Goal: Information Seeking & Learning: Learn about a topic

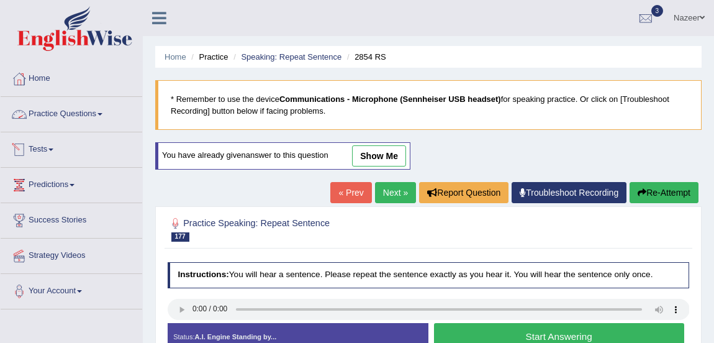
click at [51, 112] on link "Practice Questions" at bounding box center [72, 112] width 142 height 31
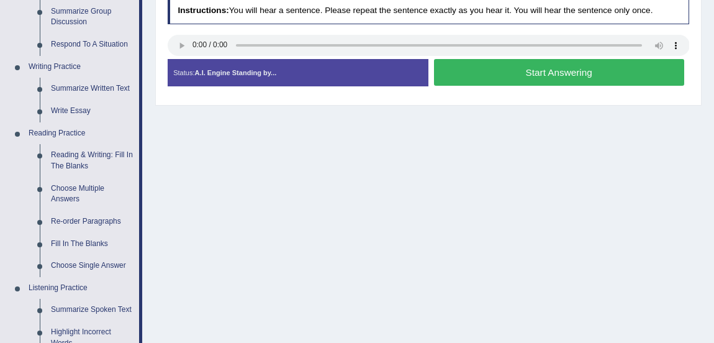
scroll to position [267, 0]
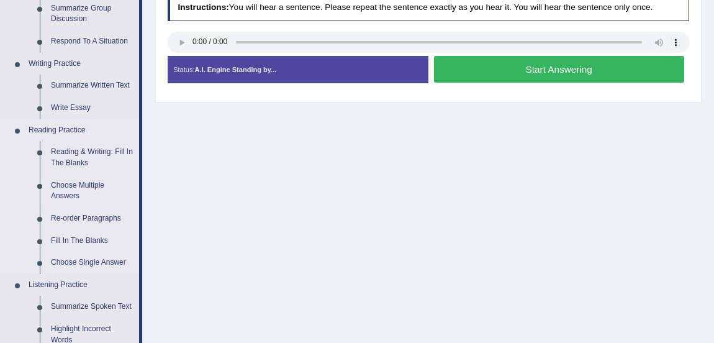
click at [66, 186] on link "Choose Multiple Answers" at bounding box center [92, 191] width 94 height 33
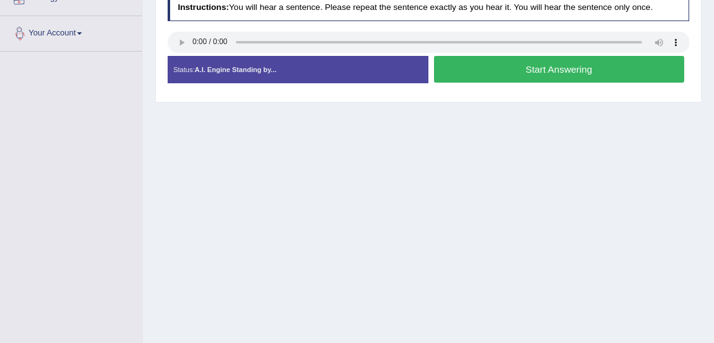
scroll to position [309, 0]
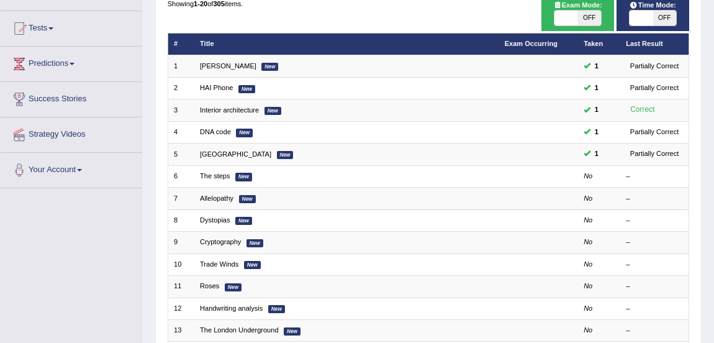
scroll to position [124, 0]
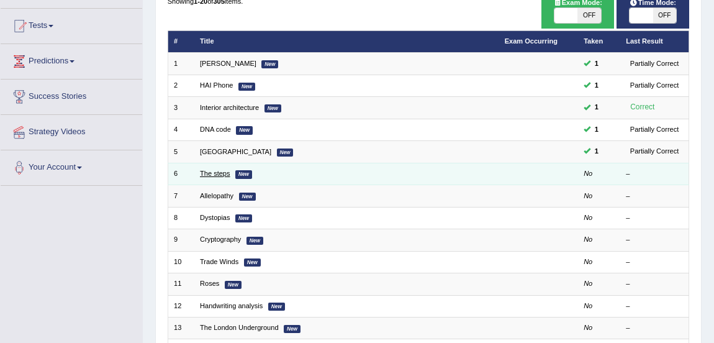
click at [217, 175] on link "The steps" at bounding box center [215, 173] width 30 height 7
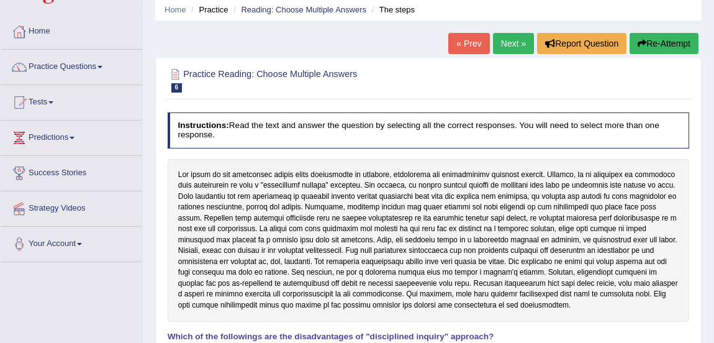
scroll to position [47, 0]
click at [102, 68] on span at bounding box center [100, 67] width 5 height 2
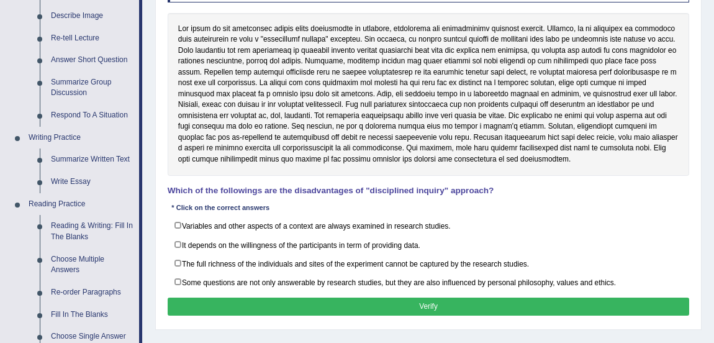
scroll to position [190, 0]
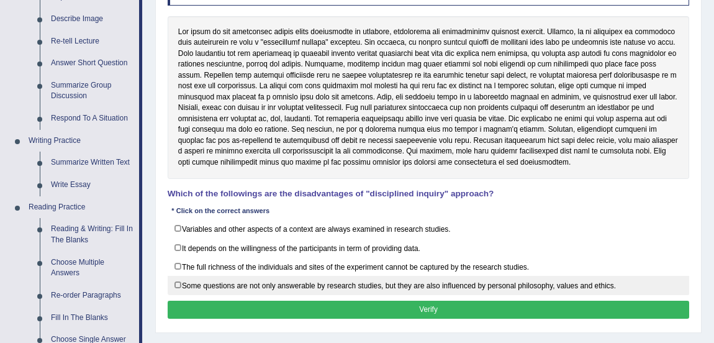
click at [177, 283] on label "Some questions are not only answerable by research studies, but they are also i…" at bounding box center [429, 285] width 522 height 19
checkbox input "false"
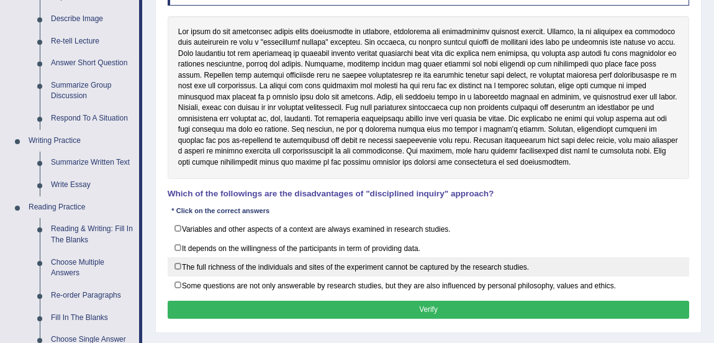
click at [177, 262] on label "The full richness of the individuals and sites of the experiment cannot be capt…" at bounding box center [429, 266] width 522 height 19
checkbox input "true"
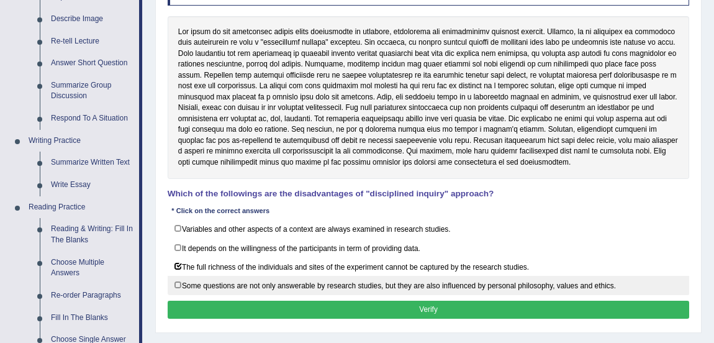
click at [178, 283] on label "Some questions are not only answerable by research studies, but they are also i…" at bounding box center [429, 285] width 522 height 19
checkbox input "true"
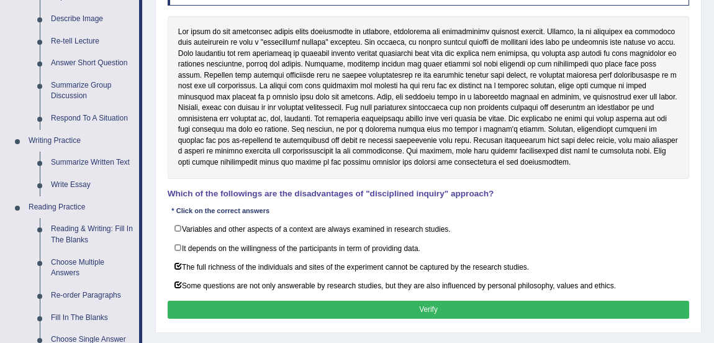
click at [216, 302] on button "Verify" at bounding box center [429, 310] width 522 height 18
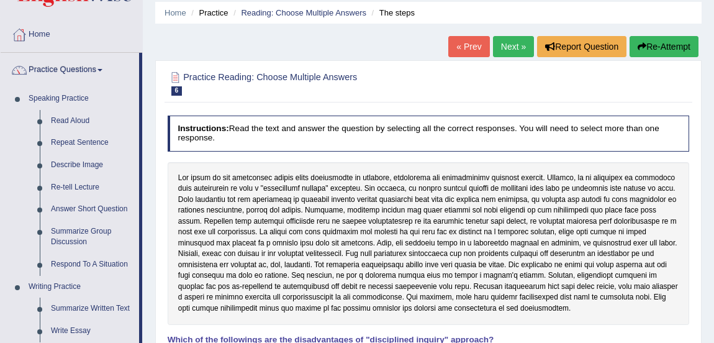
scroll to position [37, 0]
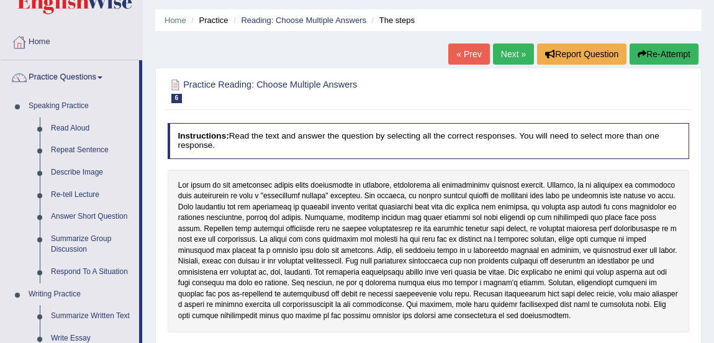
click at [504, 63] on link "Next »" at bounding box center [513, 53] width 41 height 21
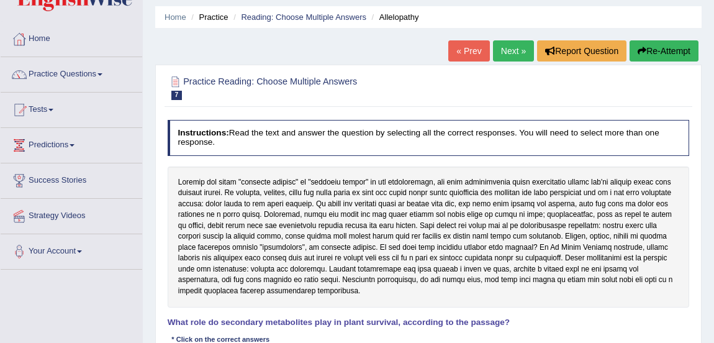
scroll to position [36, 0]
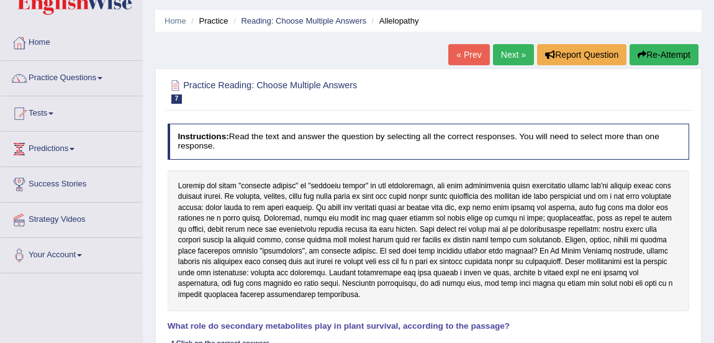
click at [79, 71] on link "Practice Questions" at bounding box center [72, 76] width 142 height 31
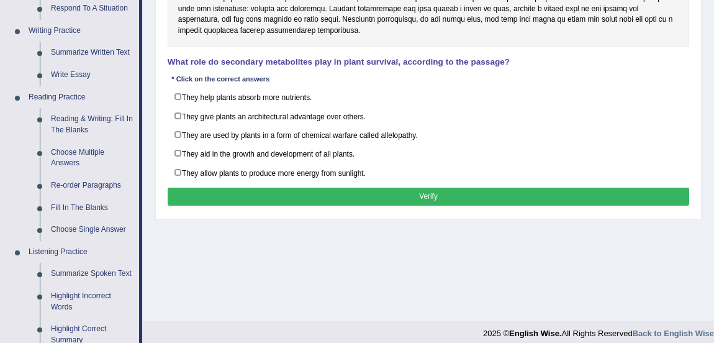
scroll to position [304, 0]
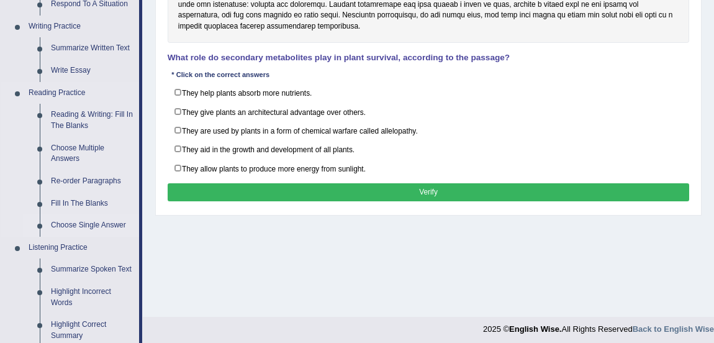
click at [99, 225] on link "Choose Single Answer" at bounding box center [92, 225] width 94 height 22
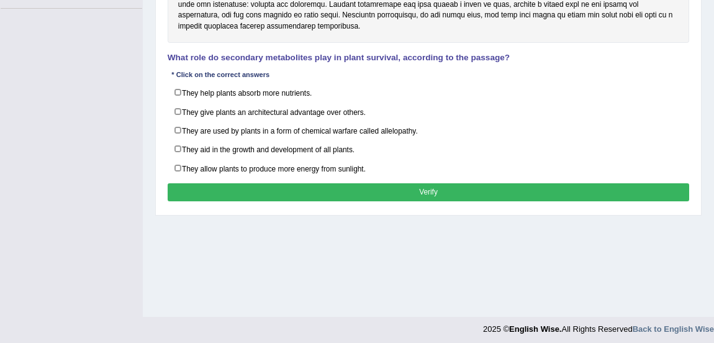
scroll to position [309, 0]
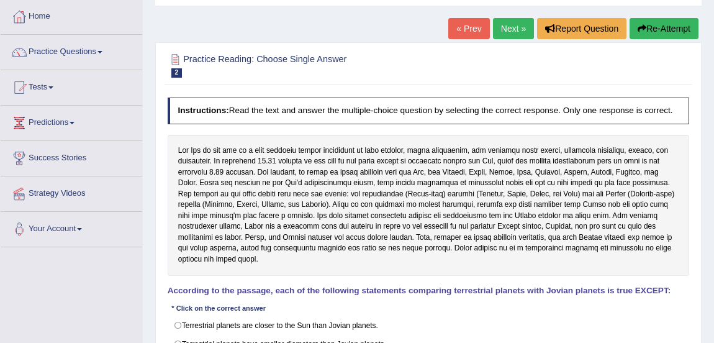
scroll to position [61, 0]
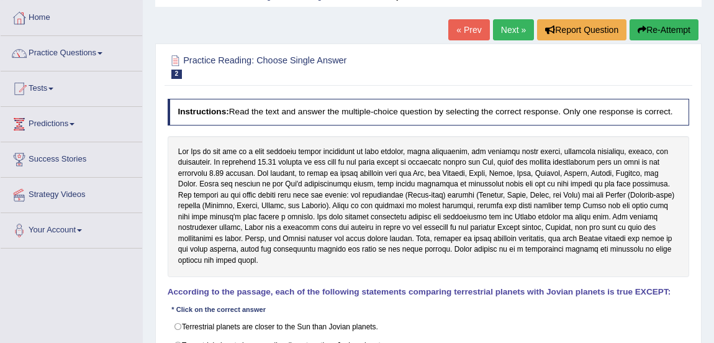
click at [87, 46] on link "Practice Questions" at bounding box center [72, 51] width 142 height 31
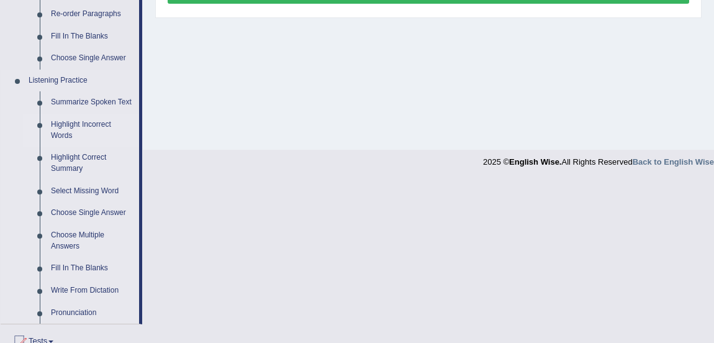
click at [70, 132] on link "Highlight Incorrect Words" at bounding box center [92, 130] width 94 height 33
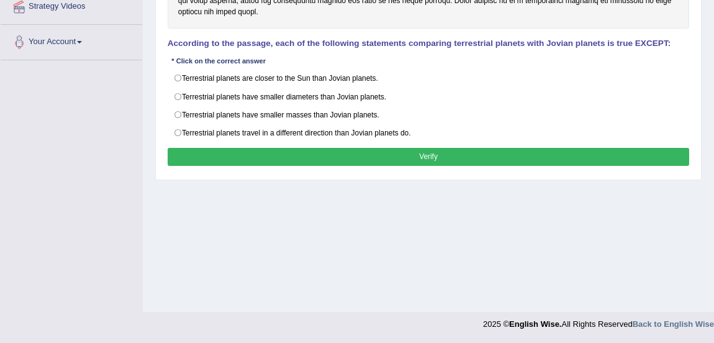
scroll to position [163, 0]
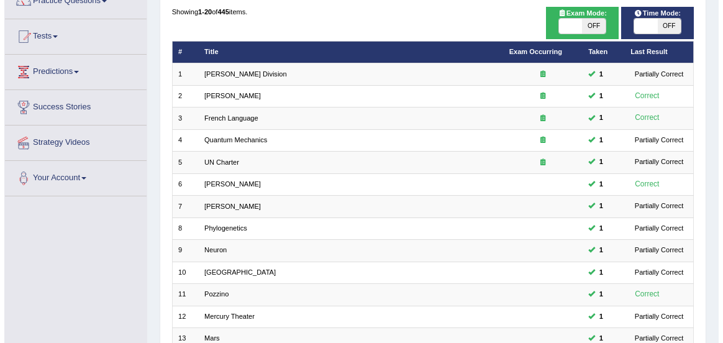
scroll to position [95, 0]
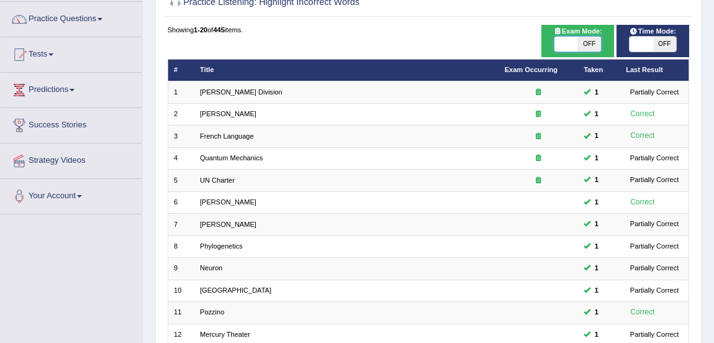
checkbox input "true"
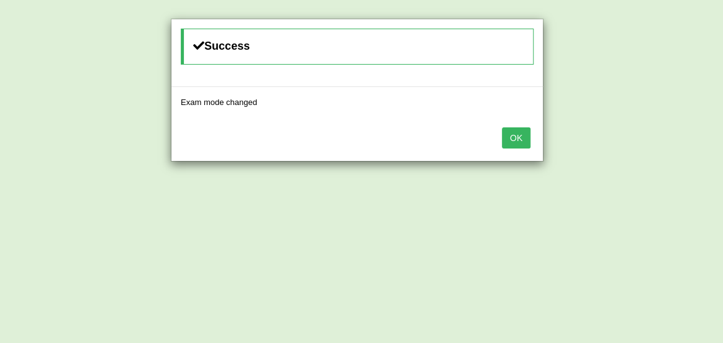
click at [522, 143] on button "OK" at bounding box center [516, 137] width 29 height 21
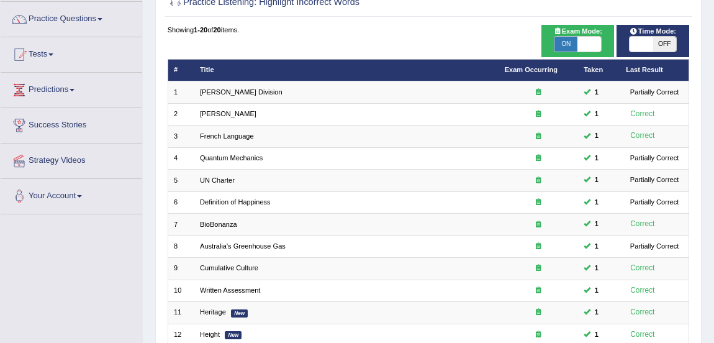
click at [651, 33] on span "Time Mode:" at bounding box center [652, 31] width 55 height 11
checkbox input "true"
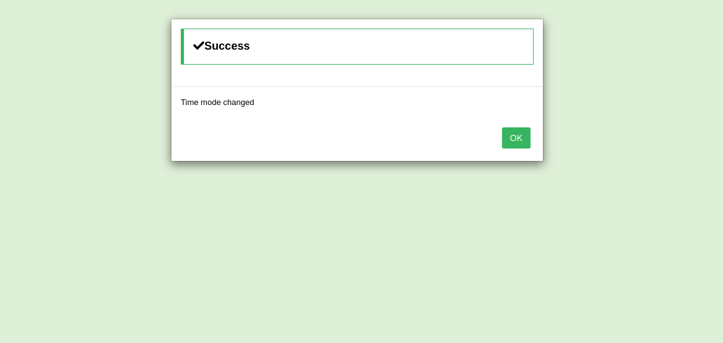
click at [519, 143] on button "OK" at bounding box center [516, 137] width 29 height 21
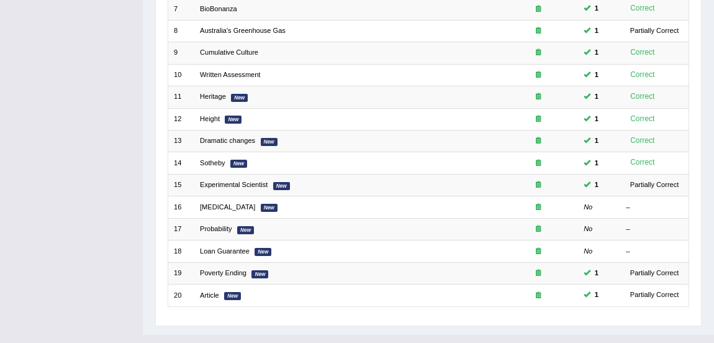
scroll to position [332, 0]
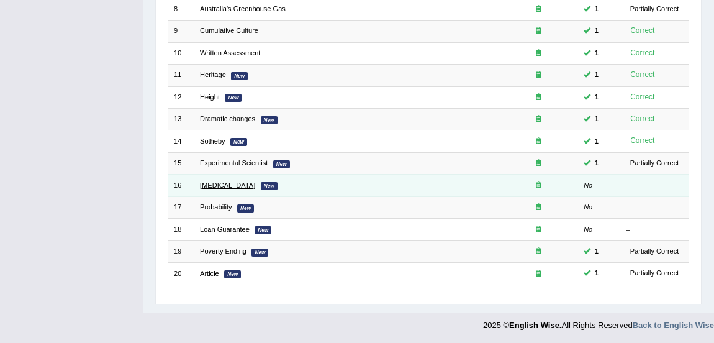
click at [216, 186] on link "Diabetes" at bounding box center [227, 184] width 55 height 7
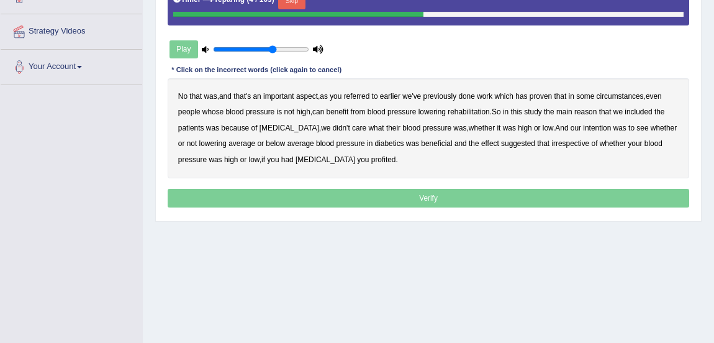
scroll to position [237, 0]
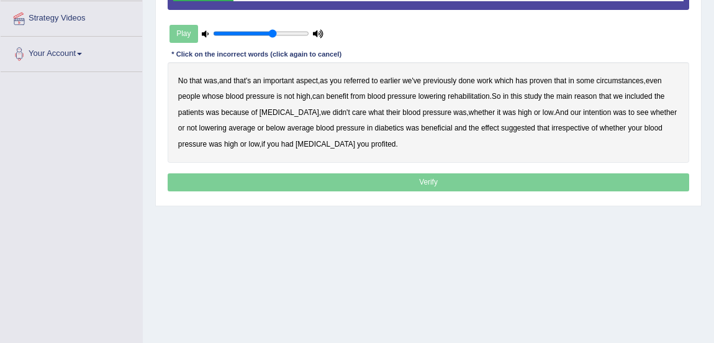
click at [362, 78] on b "referred" at bounding box center [357, 80] width 26 height 9
click at [470, 96] on b "rehabilitation" at bounding box center [469, 96] width 42 height 9
click at [583, 112] on b "intention" at bounding box center [597, 112] width 28 height 9
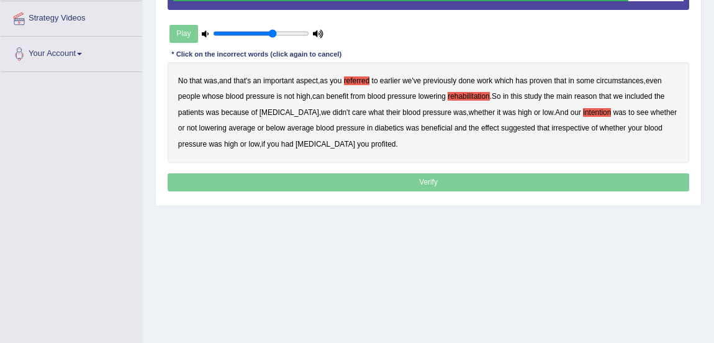
click at [481, 125] on b "effect" at bounding box center [490, 128] width 18 height 9
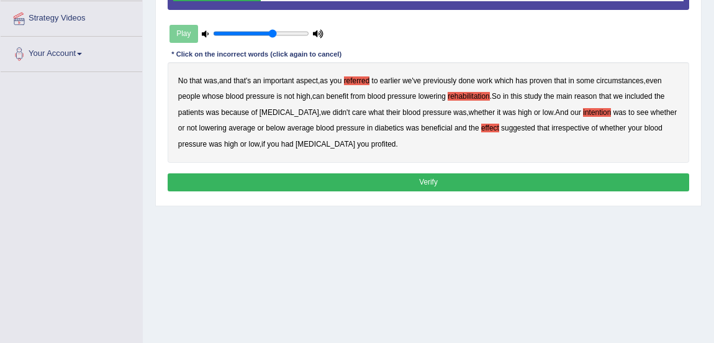
click at [371, 143] on b "profited" at bounding box center [383, 144] width 25 height 9
click at [343, 180] on button "Verify" at bounding box center [429, 182] width 522 height 18
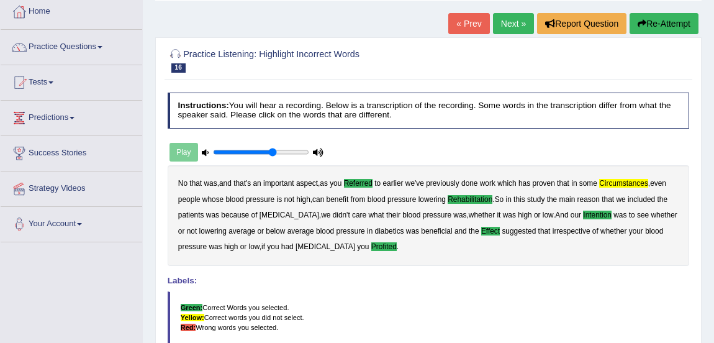
scroll to position [63, 0]
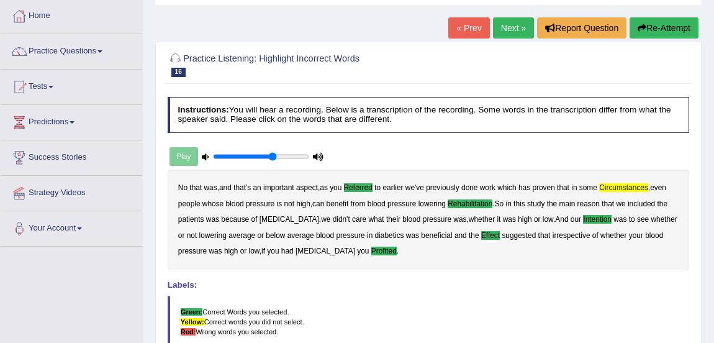
click at [510, 26] on link "Next »" at bounding box center [513, 27] width 41 height 21
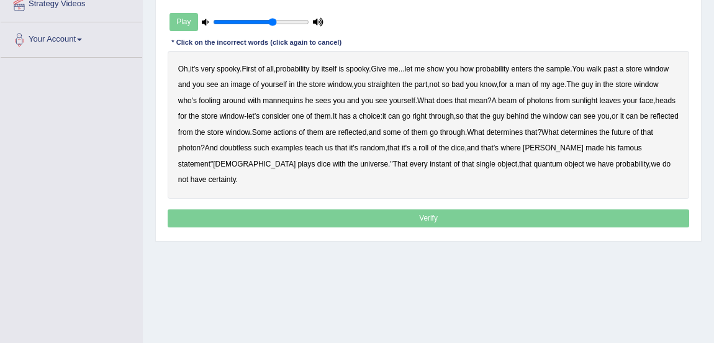
scroll to position [253, 0]
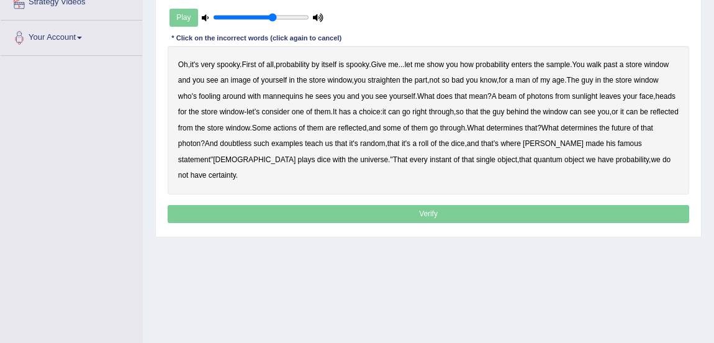
click at [566, 59] on div "Oh , it's very spooky . First of all , probability by itself is spooky . Give m…" at bounding box center [429, 120] width 522 height 148
click at [565, 65] on b "sample" at bounding box center [559, 64] width 24 height 9
click at [517, 96] on b "beam" at bounding box center [507, 96] width 19 height 9
click at [297, 129] on b "actions" at bounding box center [285, 128] width 24 height 9
click at [252, 144] on b "doubtless" at bounding box center [236, 143] width 32 height 9
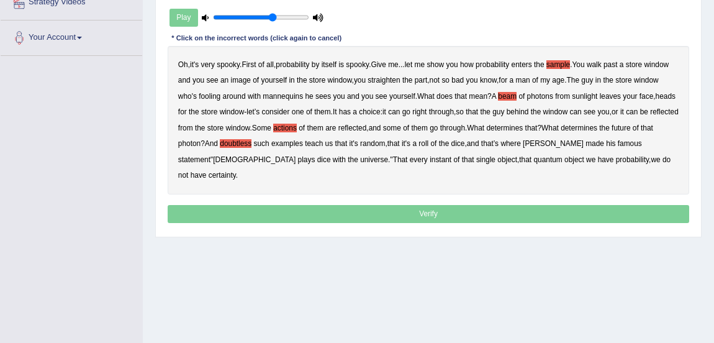
click at [429, 143] on b "roll" at bounding box center [424, 143] width 10 height 9
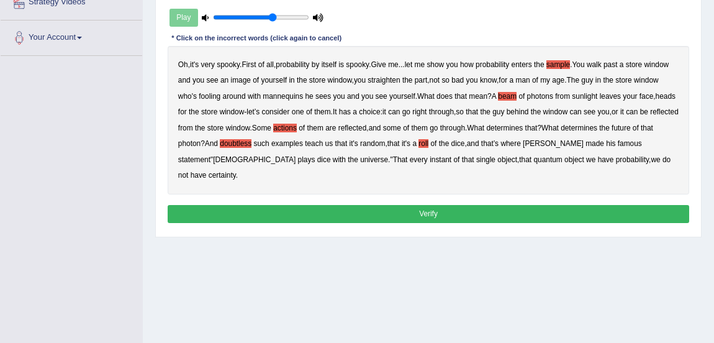
click at [449, 205] on button "Verify" at bounding box center [429, 214] width 522 height 18
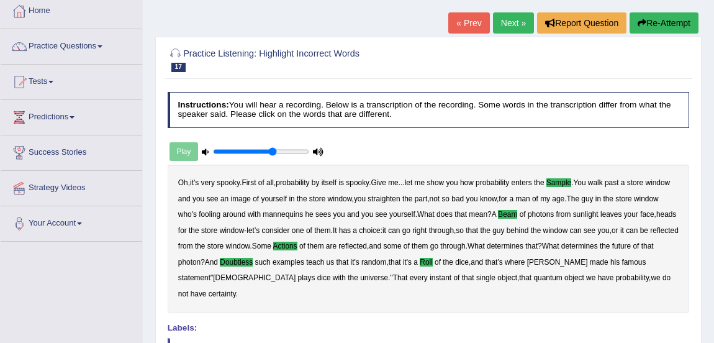
scroll to position [65, 0]
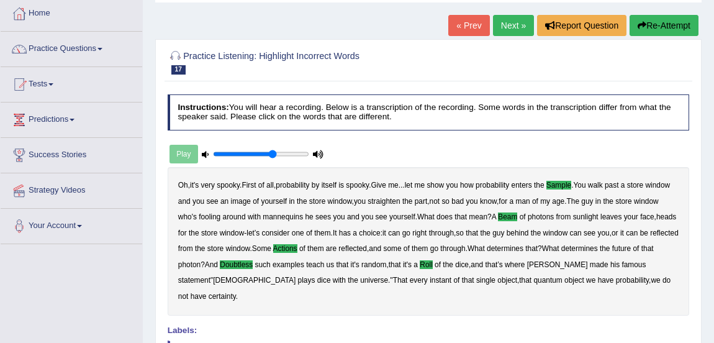
click at [509, 35] on link "Next »" at bounding box center [513, 25] width 41 height 21
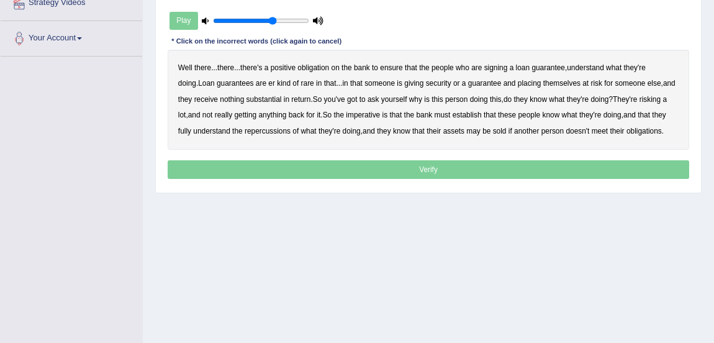
scroll to position [253, 0]
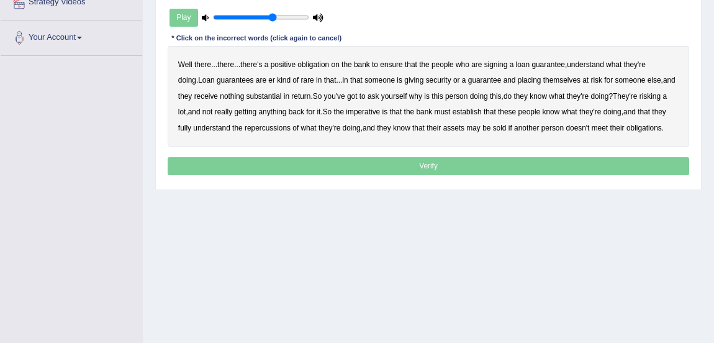
click at [315, 62] on b "obligation" at bounding box center [313, 64] width 32 height 9
click at [592, 63] on b "understand" at bounding box center [585, 64] width 37 height 9
click at [301, 81] on b "rare" at bounding box center [307, 80] width 13 height 9
click at [248, 98] on b "substantial" at bounding box center [264, 96] width 35 height 9
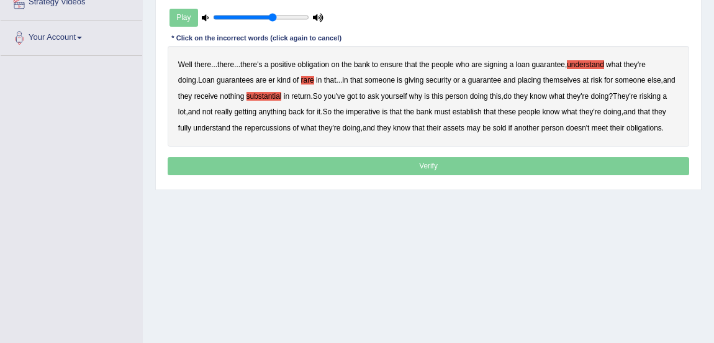
click at [461, 111] on b "establish" at bounding box center [467, 111] width 29 height 9
click at [252, 128] on b "repercussions" at bounding box center [268, 128] width 46 height 9
click at [446, 126] on b "assets" at bounding box center [453, 128] width 21 height 9
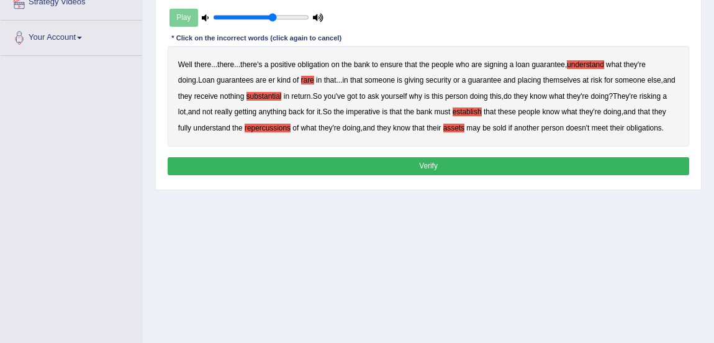
click at [467, 161] on button "Verify" at bounding box center [429, 166] width 522 height 18
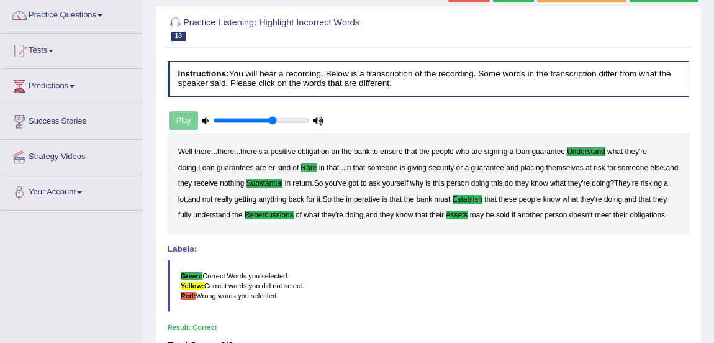
scroll to position [0, 0]
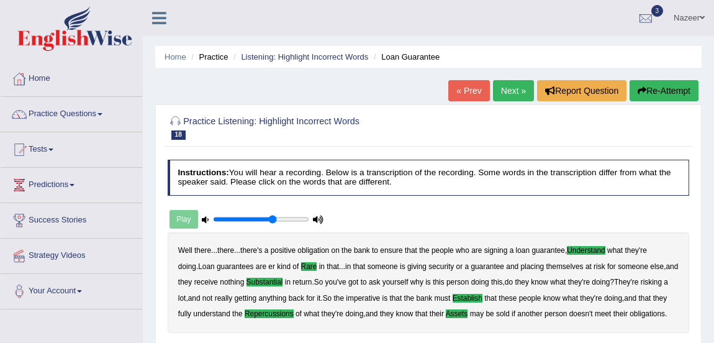
click at [503, 91] on link "Next »" at bounding box center [513, 90] width 41 height 21
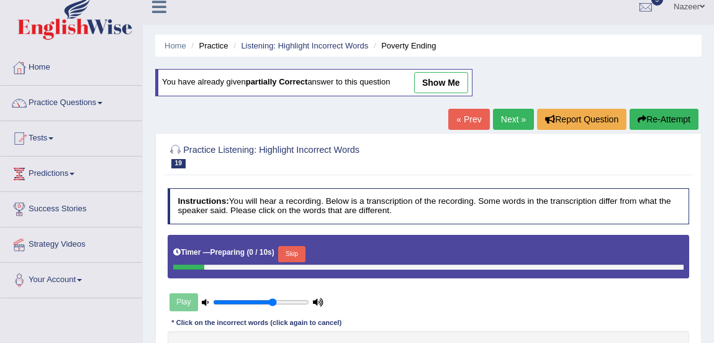
scroll to position [12, 0]
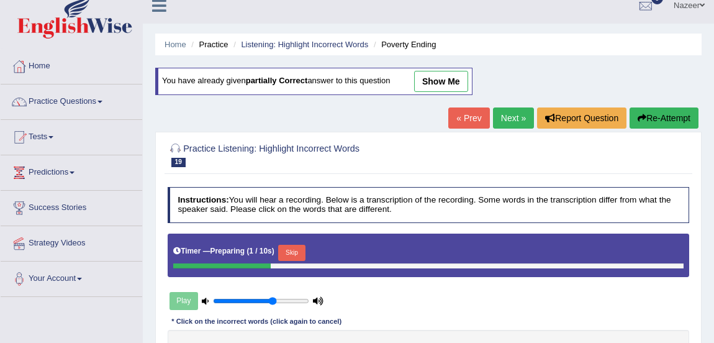
click at [467, 117] on link "« Prev" at bounding box center [468, 117] width 41 height 21
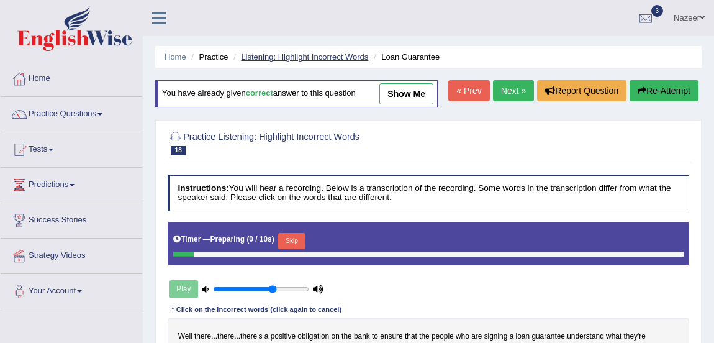
click at [326, 57] on link "Listening: Highlight Incorrect Words" at bounding box center [304, 56] width 127 height 9
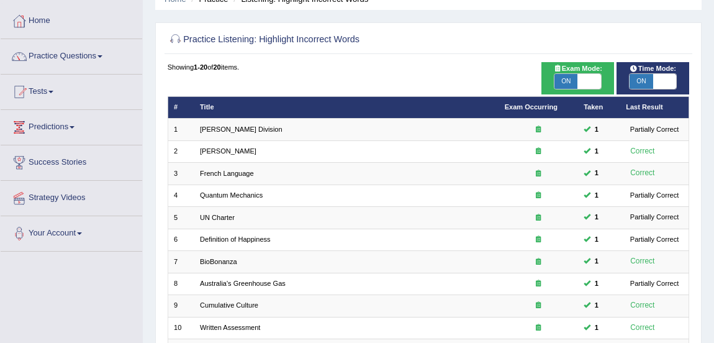
scroll to position [55, 0]
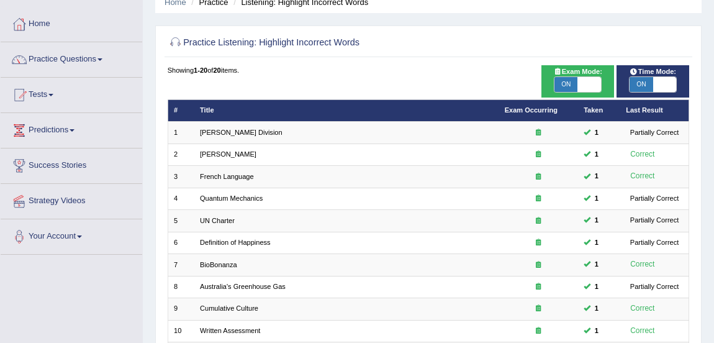
click at [642, 81] on span "ON" at bounding box center [641, 84] width 23 height 15
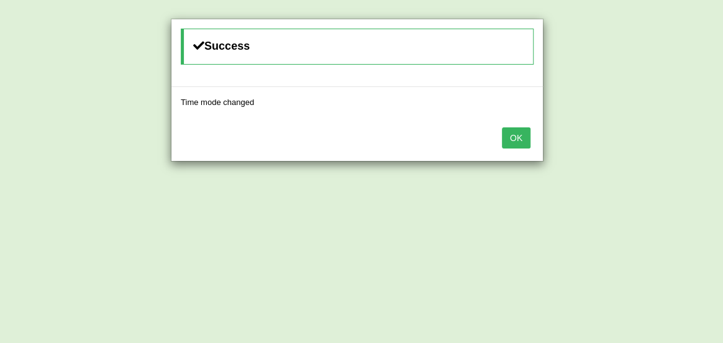
click at [524, 147] on button "OK" at bounding box center [516, 137] width 29 height 21
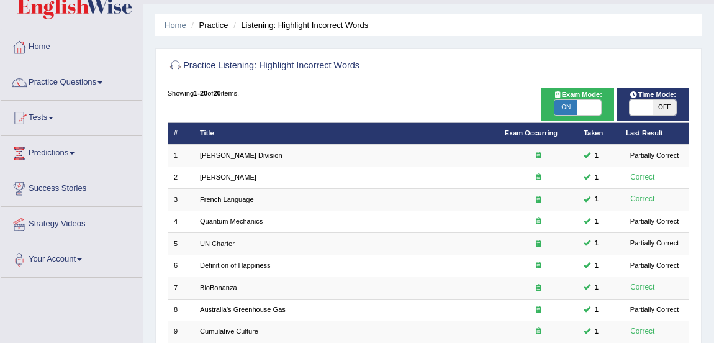
scroll to position [25, 0]
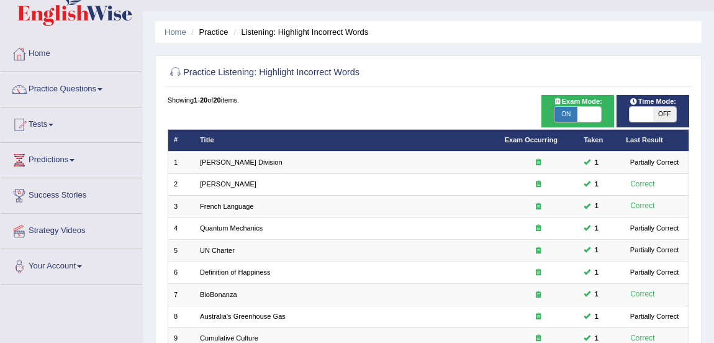
checkbox input "true"
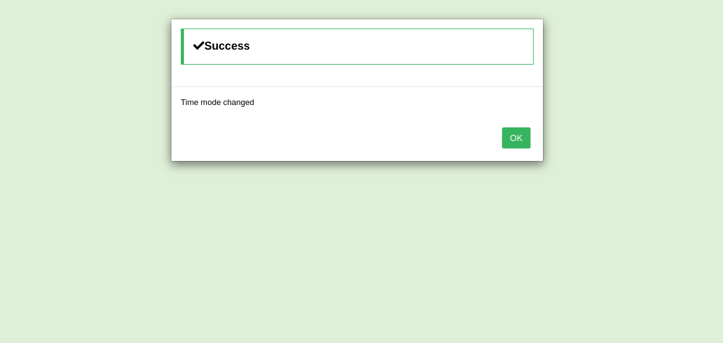
click at [524, 140] on button "OK" at bounding box center [516, 137] width 29 height 21
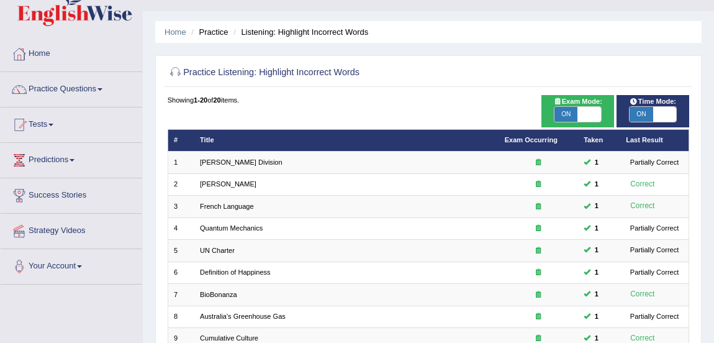
click at [571, 117] on span "ON" at bounding box center [566, 114] width 23 height 15
checkbox input "false"
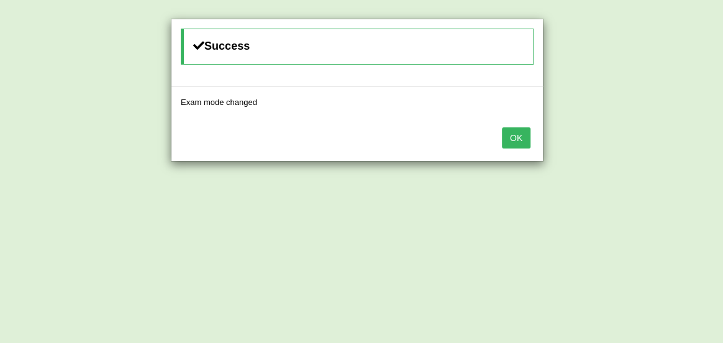
click at [520, 143] on button "OK" at bounding box center [516, 137] width 29 height 21
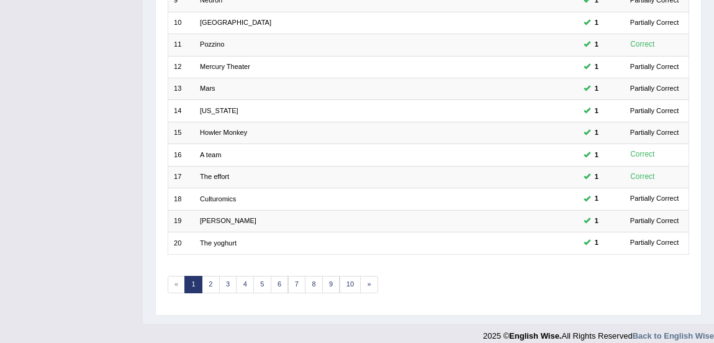
scroll to position [373, 0]
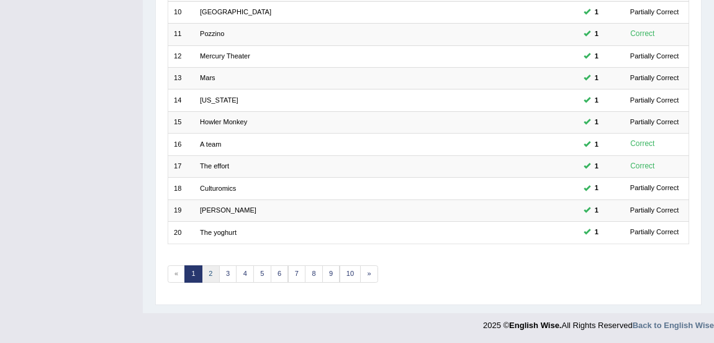
click at [211, 271] on link "2" at bounding box center [211, 273] width 18 height 17
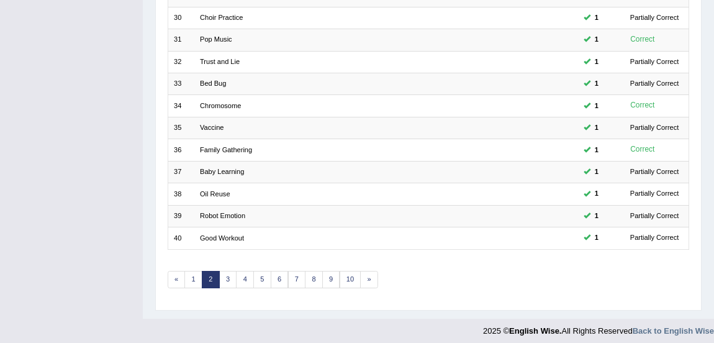
scroll to position [373, 0]
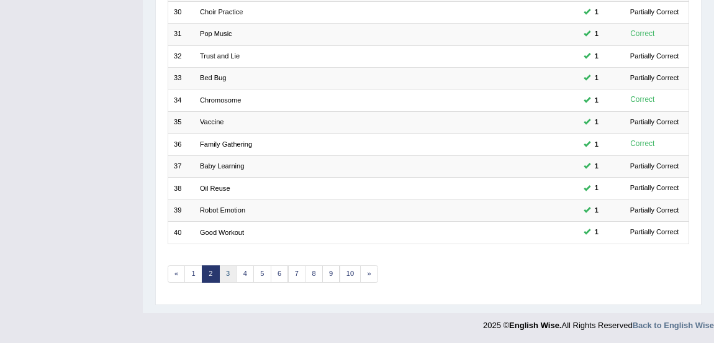
click at [227, 271] on link "3" at bounding box center [228, 273] width 18 height 17
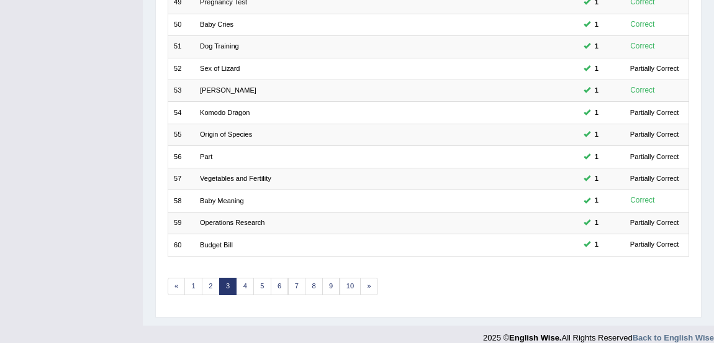
scroll to position [361, 0]
click at [244, 284] on link "4" at bounding box center [245, 285] width 18 height 17
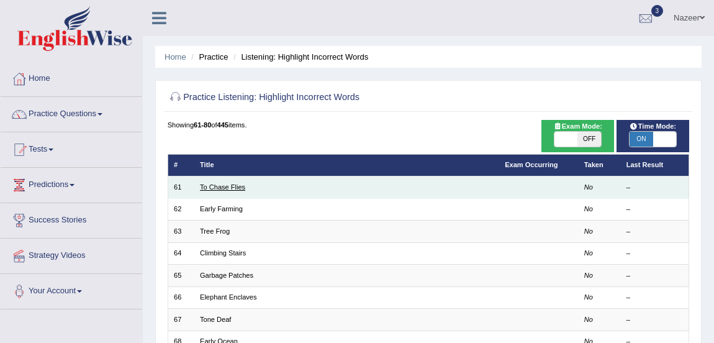
click at [225, 186] on link "To Chase Flies" at bounding box center [222, 186] width 45 height 7
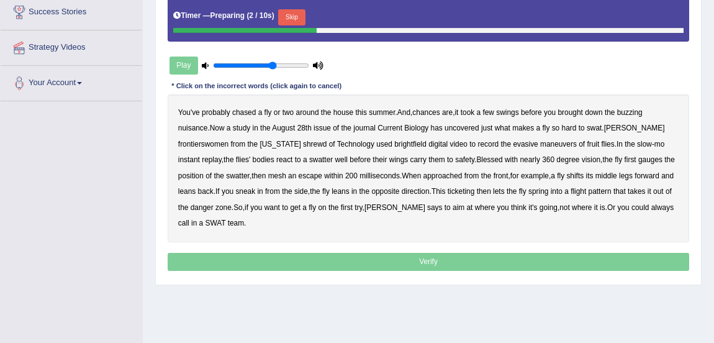
scroll to position [211, 0]
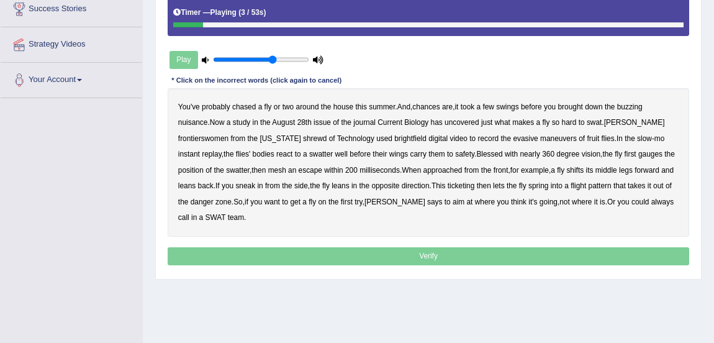
click at [266, 105] on b "fly" at bounding box center [268, 106] width 7 height 9
click at [206, 140] on b "frontierswomen" at bounding box center [203, 138] width 50 height 9
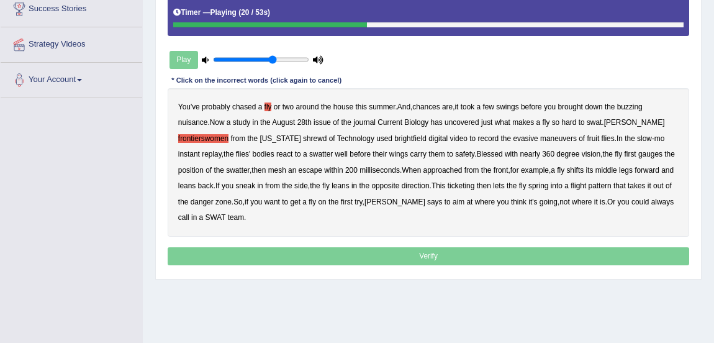
click at [400, 138] on b "brightfield" at bounding box center [410, 138] width 32 height 9
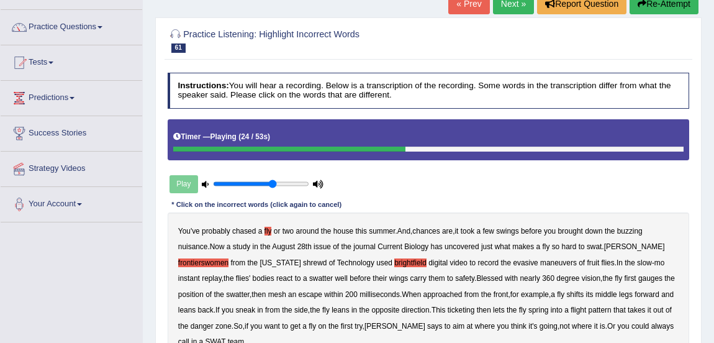
scroll to position [81, 0]
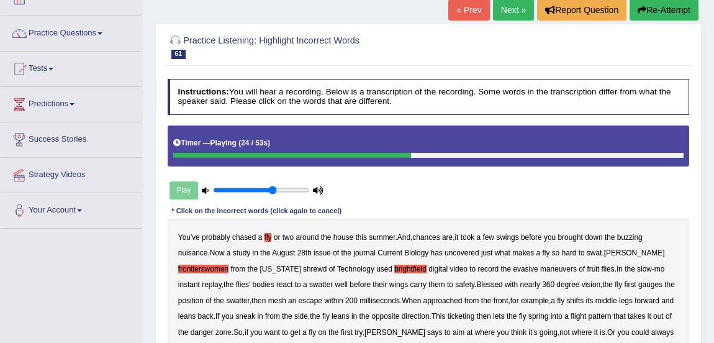
click at [654, 14] on button "Re-Attempt" at bounding box center [664, 9] width 69 height 21
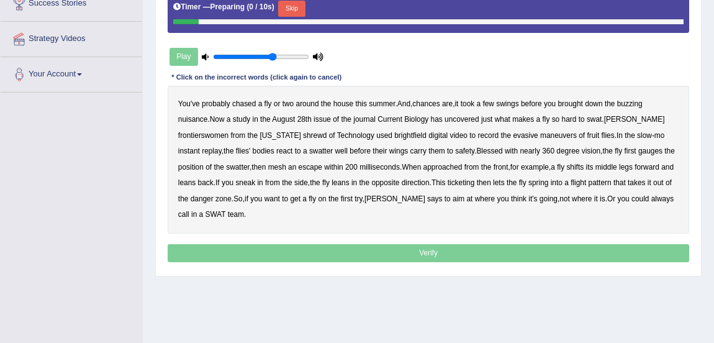
scroll to position [223, 0]
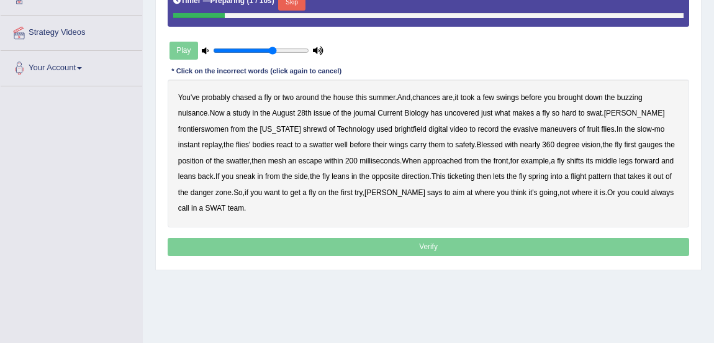
click at [181, 57] on div "Play" at bounding box center [247, 50] width 158 height 27
click at [298, 1] on button "Skip" at bounding box center [291, 2] width 27 height 16
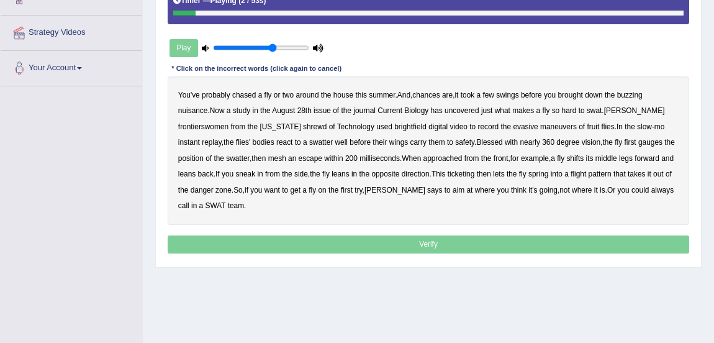
click at [267, 93] on b "fly" at bounding box center [268, 95] width 7 height 9
click at [203, 127] on b "frontierswomen" at bounding box center [203, 126] width 50 height 9
click at [404, 129] on b "brightfield" at bounding box center [410, 126] width 32 height 9
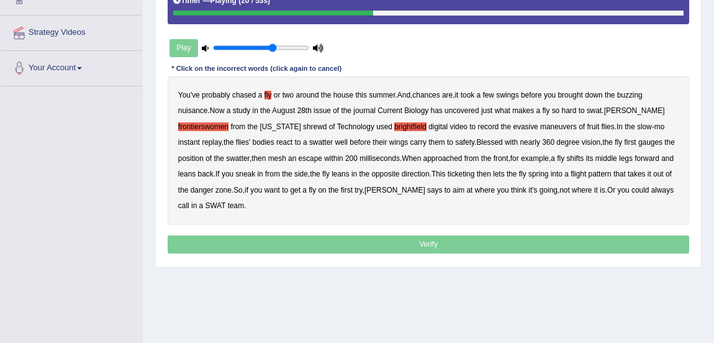
click at [513, 126] on b "evasive" at bounding box center [525, 126] width 25 height 9
click at [286, 159] on b "mesh" at bounding box center [277, 158] width 18 height 9
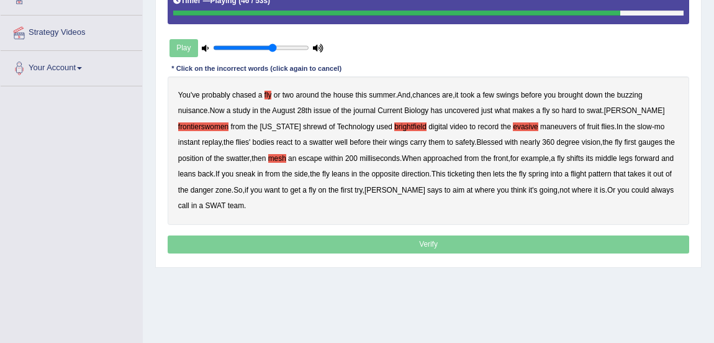
click at [475, 174] on b "ticketing" at bounding box center [461, 174] width 27 height 9
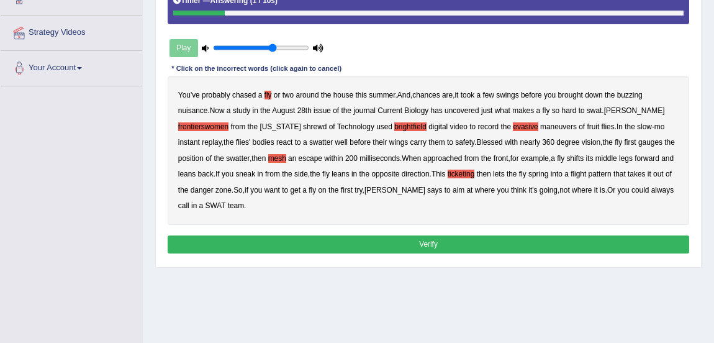
click at [315, 248] on button "Verify" at bounding box center [429, 244] width 522 height 18
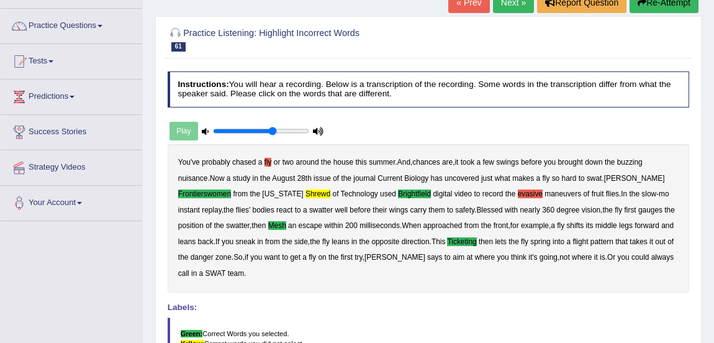
scroll to position [84, 0]
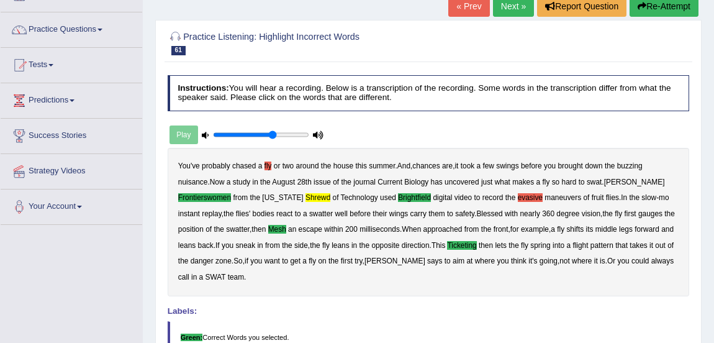
click at [501, 11] on link "Next »" at bounding box center [513, 6] width 41 height 21
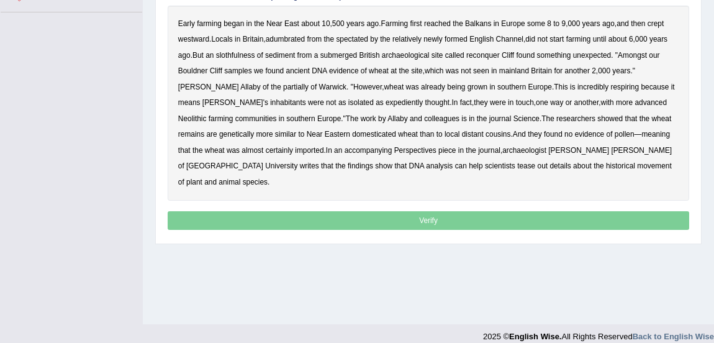
scroll to position [297, 0]
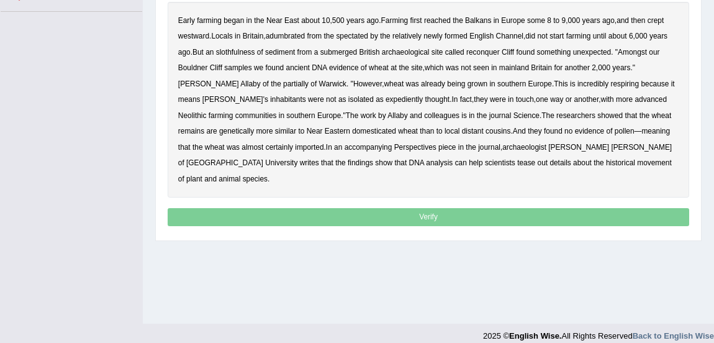
click at [287, 37] on b "adumbrated" at bounding box center [285, 36] width 39 height 9
click at [239, 53] on b "slothfulness" at bounding box center [235, 52] width 39 height 9
click at [481, 51] on b "reconquer" at bounding box center [483, 52] width 34 height 9
click at [283, 85] on b "partially" at bounding box center [295, 83] width 25 height 9
click at [386, 99] on b "expediently" at bounding box center [404, 99] width 37 height 9
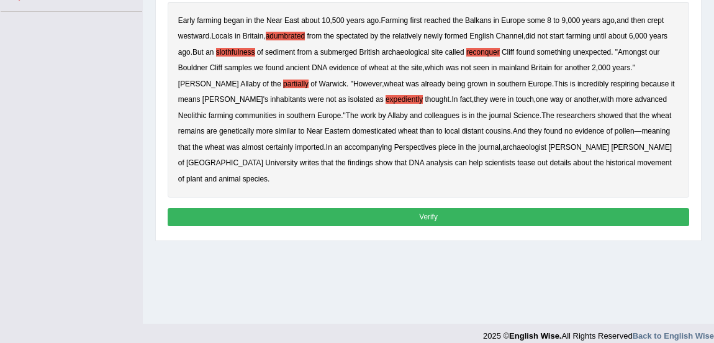
click at [415, 208] on button "Verify" at bounding box center [429, 217] width 522 height 18
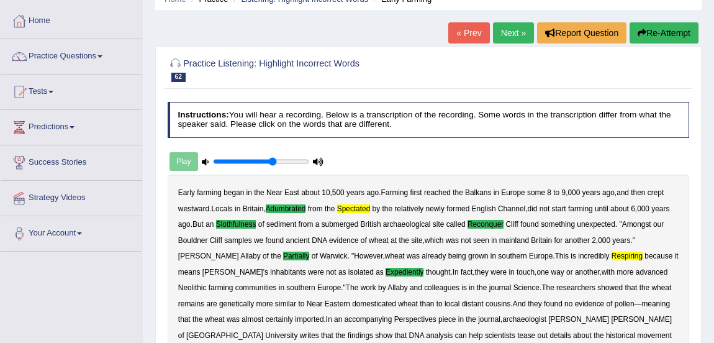
scroll to position [46, 0]
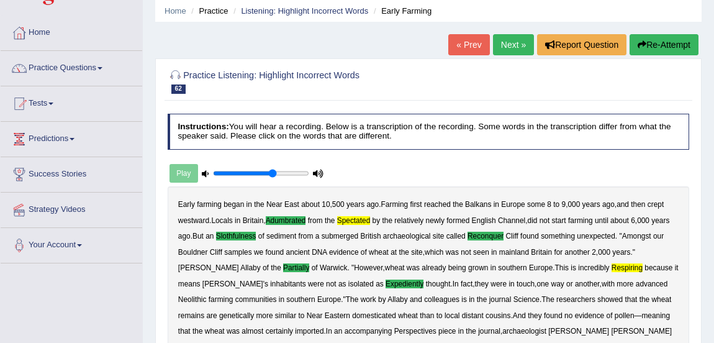
click at [511, 65] on div at bounding box center [429, 81] width 522 height 32
click at [511, 48] on link "Next »" at bounding box center [513, 44] width 41 height 21
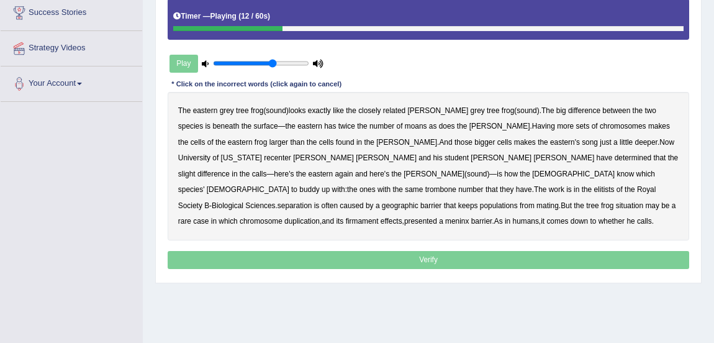
click at [405, 125] on b "moans" at bounding box center [416, 126] width 22 height 9
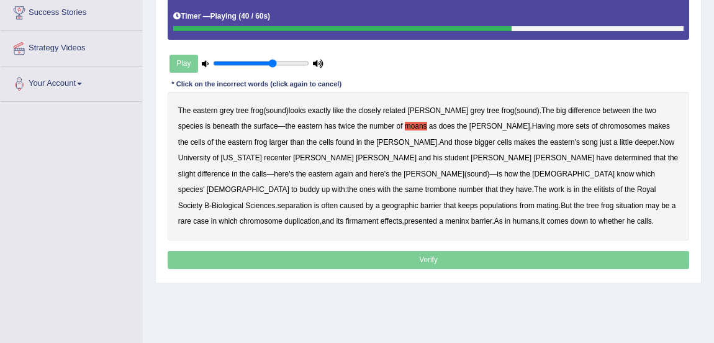
click at [456, 185] on b "trombone" at bounding box center [440, 189] width 31 height 9
click at [594, 191] on b "elitists" at bounding box center [604, 189] width 20 height 9
click at [616, 203] on b "situation" at bounding box center [629, 205] width 27 height 9
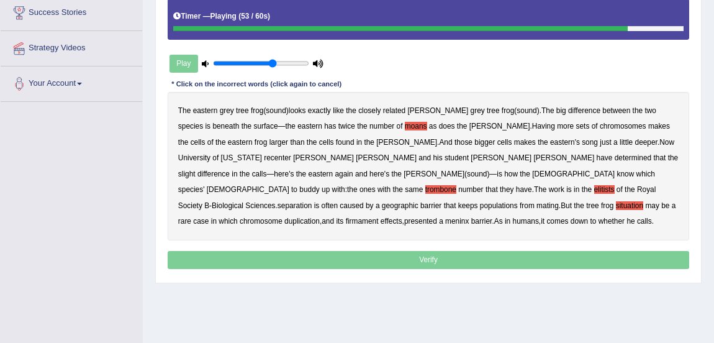
click at [616, 203] on b "situation" at bounding box center [629, 205] width 27 height 9
click at [379, 217] on b "firmament" at bounding box center [362, 221] width 33 height 9
click at [469, 217] on b "meninx" at bounding box center [457, 221] width 24 height 9
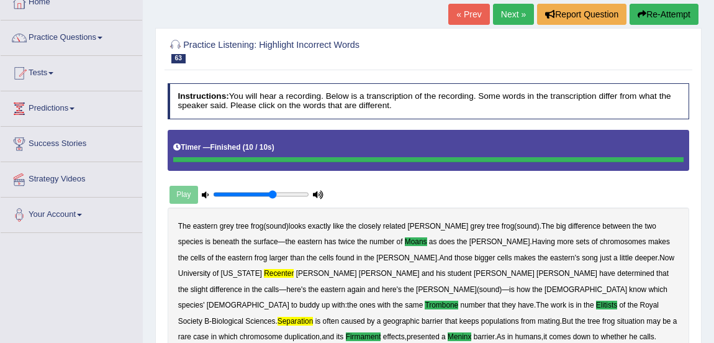
scroll to position [63, 0]
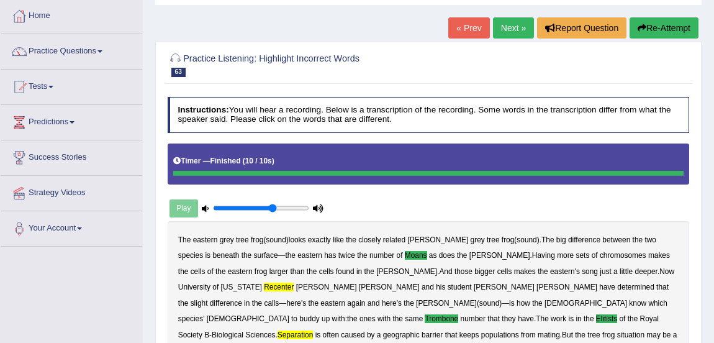
click at [513, 30] on link "Next »" at bounding box center [513, 27] width 41 height 21
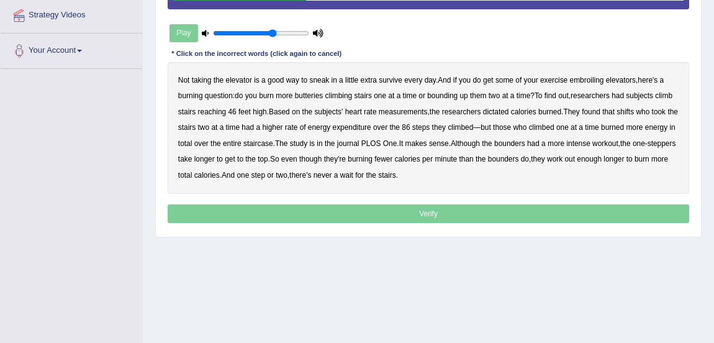
scroll to position [241, 0]
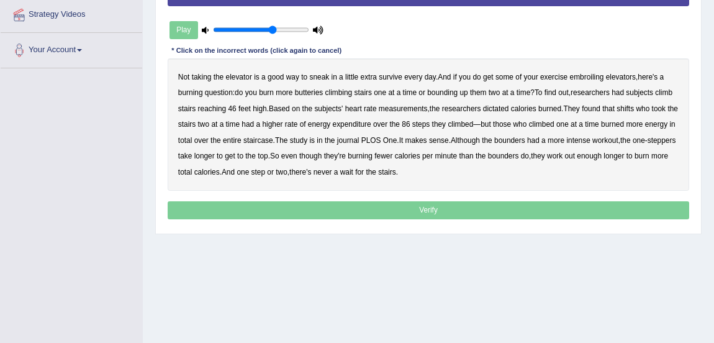
click at [390, 78] on b "survive" at bounding box center [391, 77] width 24 height 9
click at [592, 77] on b "embroiling" at bounding box center [587, 77] width 34 height 9
click at [315, 93] on b "butteries" at bounding box center [309, 92] width 29 height 9
click at [401, 279] on div "Home Practice Listening: Highlight Incorrect Words Climbing Stairs « Prev Next …" at bounding box center [428, 69] width 571 height 621
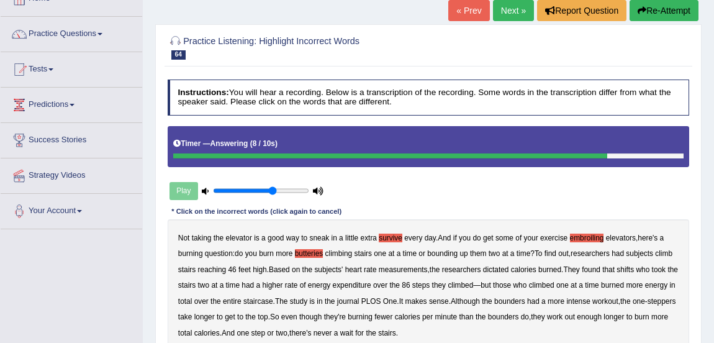
scroll to position [78, 0]
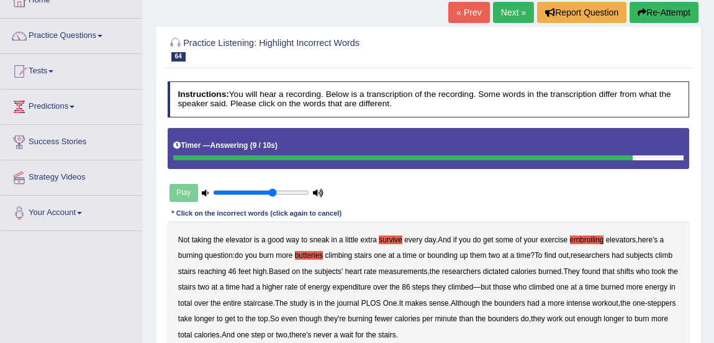
click at [658, 18] on button "Re-Attempt" at bounding box center [664, 12] width 69 height 21
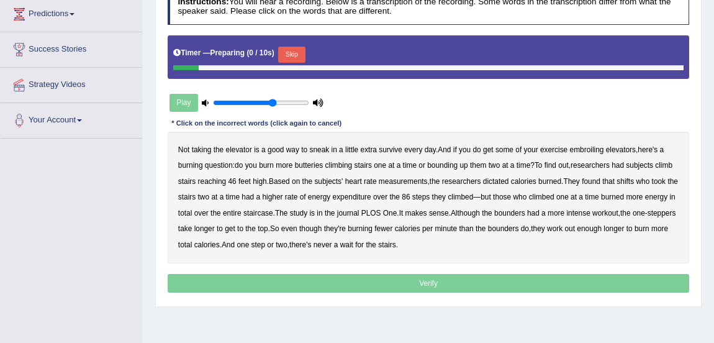
scroll to position [206, 0]
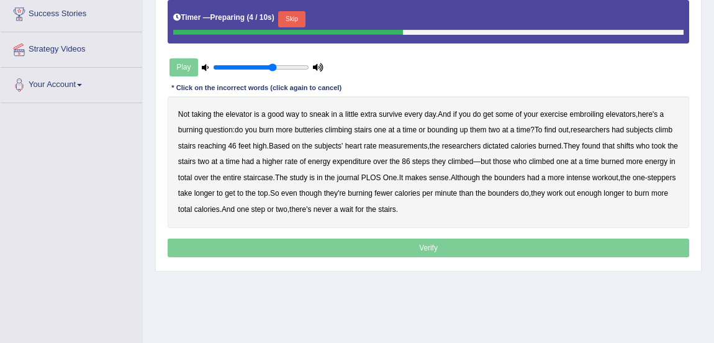
click at [292, 16] on button "Skip" at bounding box center [291, 19] width 27 height 16
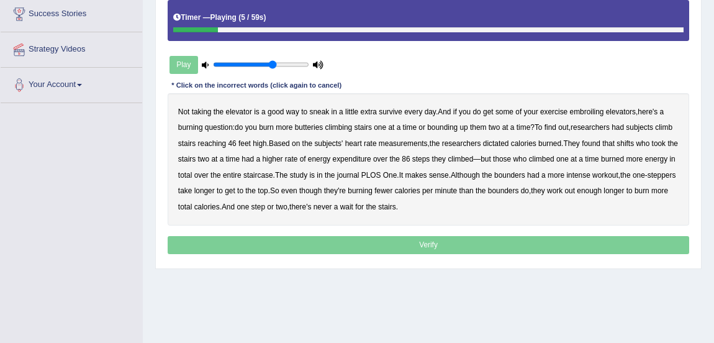
click at [393, 109] on b "survive" at bounding box center [391, 111] width 24 height 9
click at [590, 109] on b "embroiling" at bounding box center [587, 111] width 34 height 9
click at [312, 127] on b "butteries" at bounding box center [309, 127] width 29 height 9
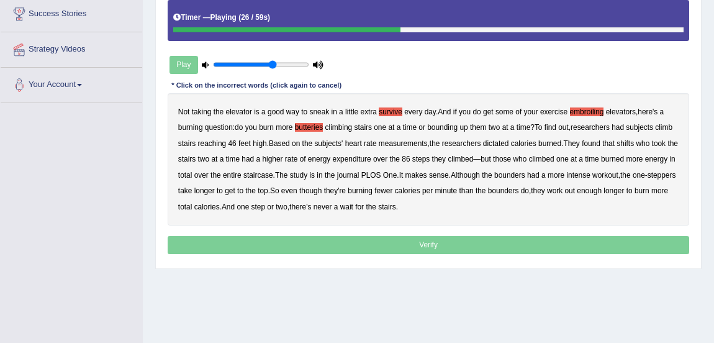
click at [504, 139] on b "dictated" at bounding box center [496, 143] width 26 height 9
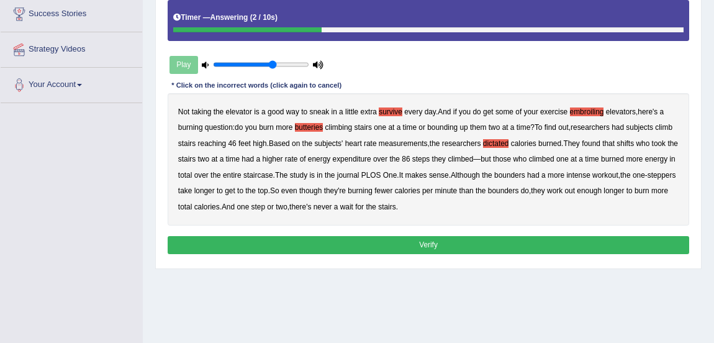
click at [630, 142] on b "shifts" at bounding box center [625, 143] width 17 height 9
click at [460, 247] on button "Verify" at bounding box center [429, 245] width 522 height 18
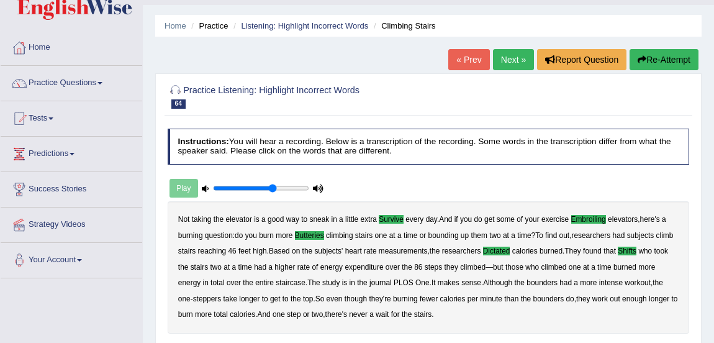
scroll to position [5, 0]
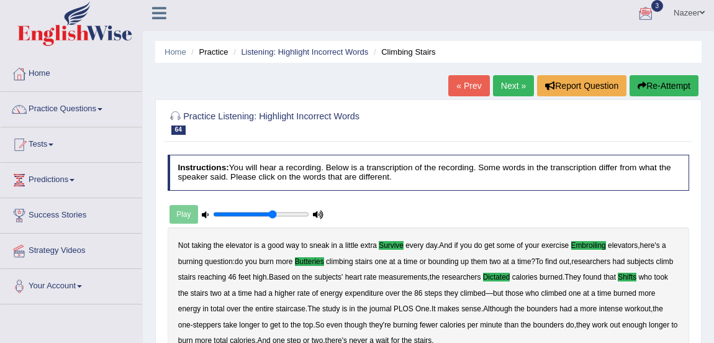
click at [504, 86] on link "Next »" at bounding box center [513, 85] width 41 height 21
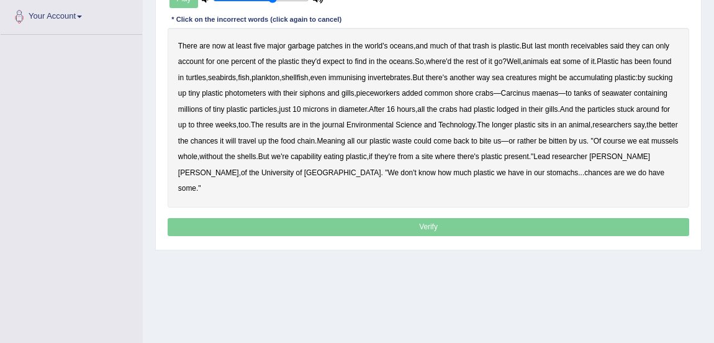
scroll to position [275, 0]
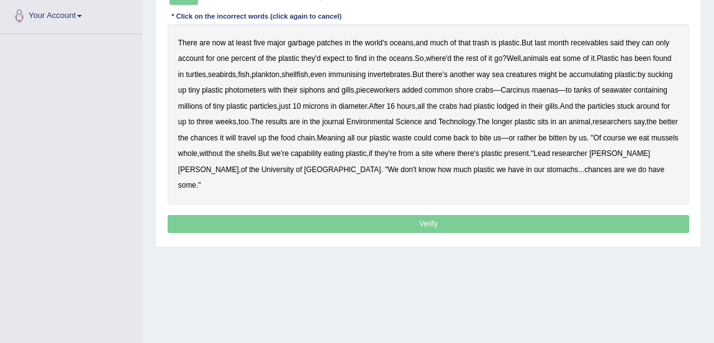
click at [594, 44] on b "receivables" at bounding box center [589, 43] width 37 height 9
click at [366, 73] on b "immunising" at bounding box center [347, 74] width 37 height 9
click at [266, 88] on b "photometers" at bounding box center [245, 90] width 41 height 9
click at [400, 88] on b "pieceworkers" at bounding box center [377, 90] width 43 height 9
click at [322, 154] on b "capability" at bounding box center [306, 153] width 31 height 9
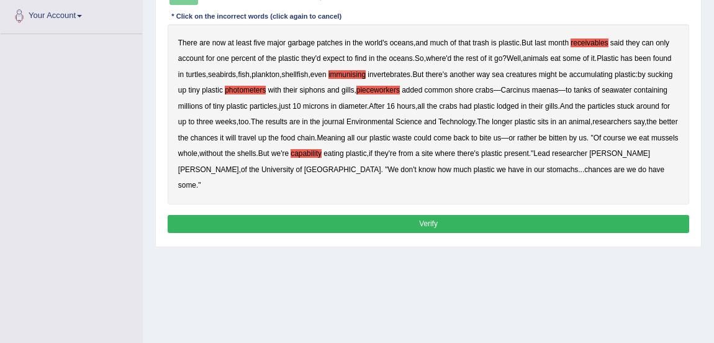
click at [500, 215] on button "Verify" at bounding box center [429, 224] width 522 height 18
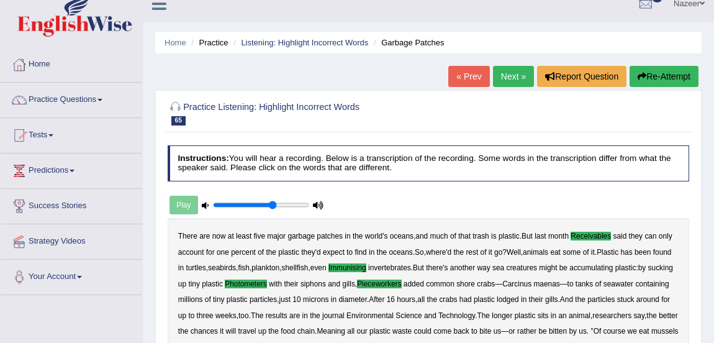
scroll to position [13, 0]
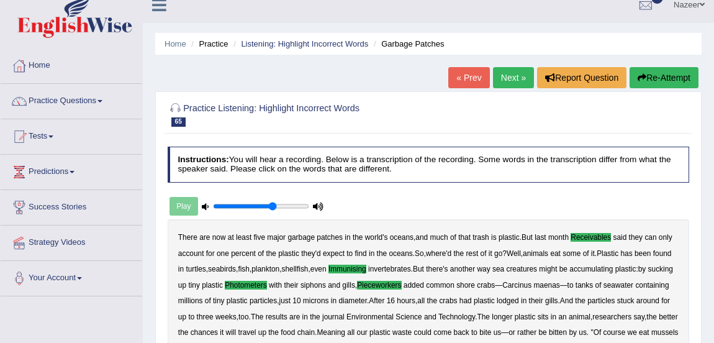
click at [514, 74] on link "Next »" at bounding box center [513, 77] width 41 height 21
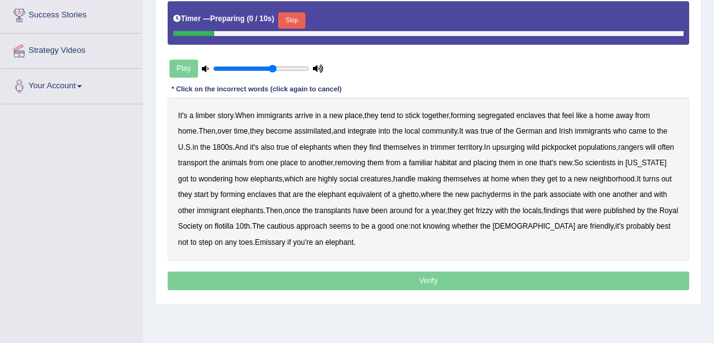
scroll to position [207, 0]
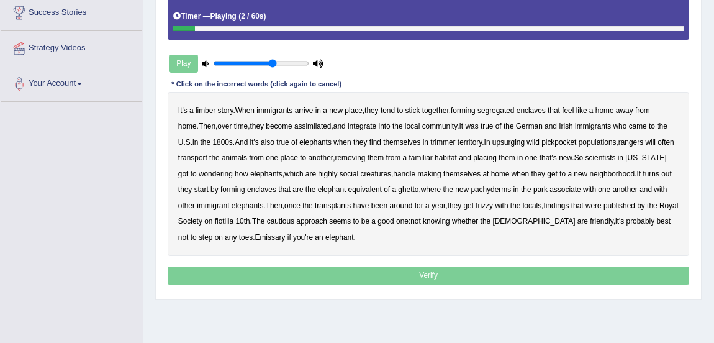
click at [199, 108] on b "limber" at bounding box center [206, 110] width 20 height 9
click at [434, 141] on b "trimmer" at bounding box center [442, 142] width 25 height 9
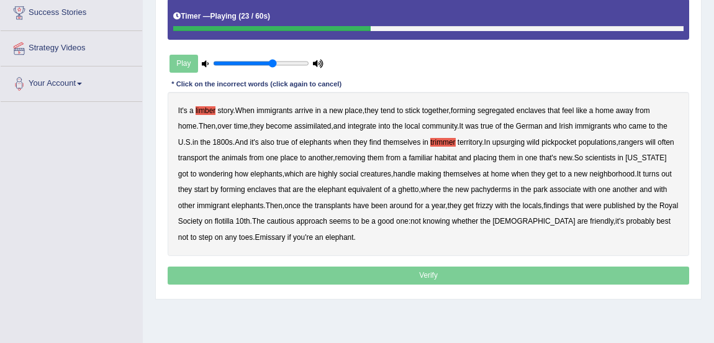
click at [501, 142] on b "upsurging" at bounding box center [509, 142] width 32 height 9
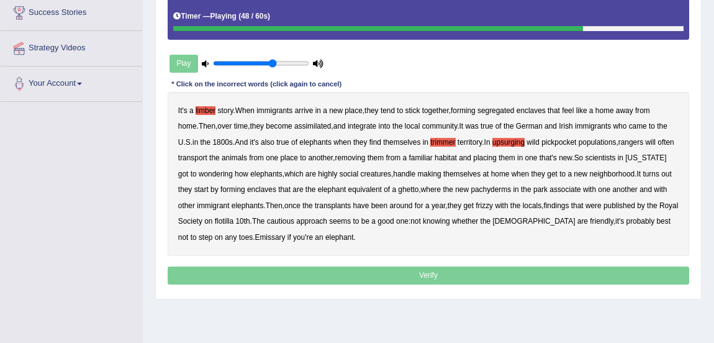
click at [493, 204] on b "frizzy" at bounding box center [484, 205] width 17 height 9
click at [234, 221] on b "flotilla" at bounding box center [224, 221] width 19 height 9
click at [255, 236] on b "Emissary" at bounding box center [270, 237] width 30 height 9
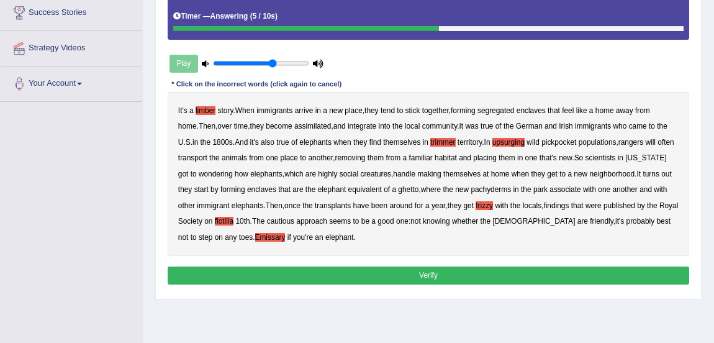
click at [265, 275] on button "Verify" at bounding box center [429, 275] width 522 height 18
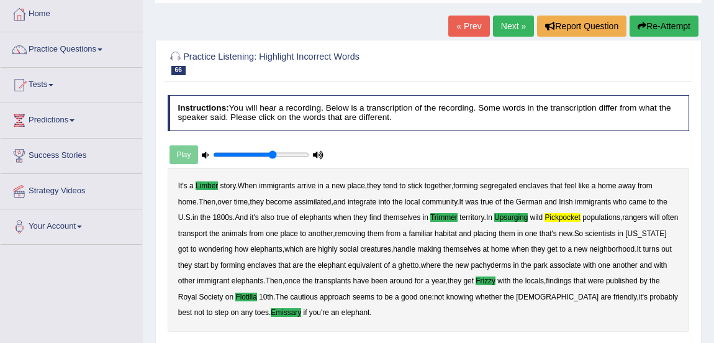
scroll to position [63, 0]
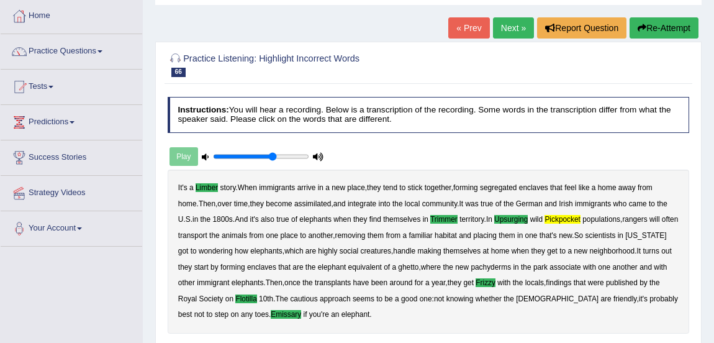
click at [504, 33] on link "Next »" at bounding box center [513, 27] width 41 height 21
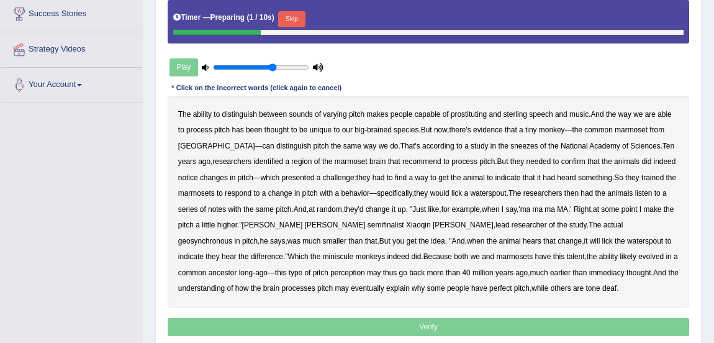
scroll to position [248, 0]
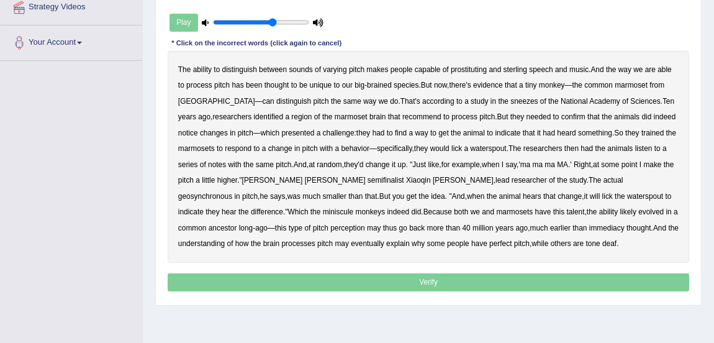
click at [468, 68] on b "prostituting" at bounding box center [469, 69] width 36 height 9
click at [510, 68] on b "sterling" at bounding box center [516, 69] width 24 height 9
click at [511, 102] on b "sneezes" at bounding box center [524, 101] width 27 height 9
click at [402, 116] on b "recommend" at bounding box center [421, 116] width 39 height 9
click at [232, 192] on b "geosynchronous" at bounding box center [205, 196] width 54 height 9
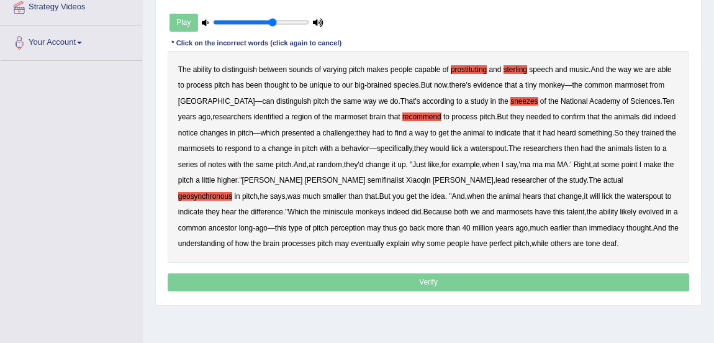
drag, startPoint x: 473, startPoint y: 222, endPoint x: 401, endPoint y: 235, distance: 73.8
click at [401, 235] on div "The ability to distinguish between sounds of varying pitch makes people capable…" at bounding box center [429, 156] width 522 height 211
click at [589, 228] on b "immediacy" at bounding box center [606, 228] width 35 height 9
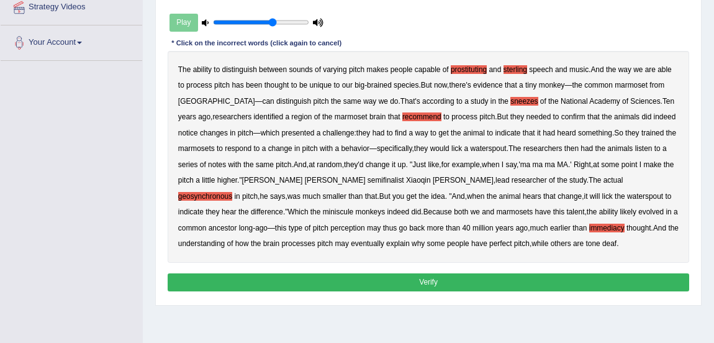
click at [459, 284] on button "Verify" at bounding box center [429, 282] width 522 height 18
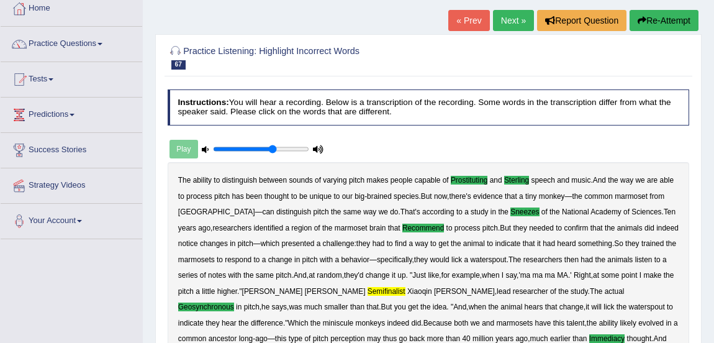
scroll to position [62, 0]
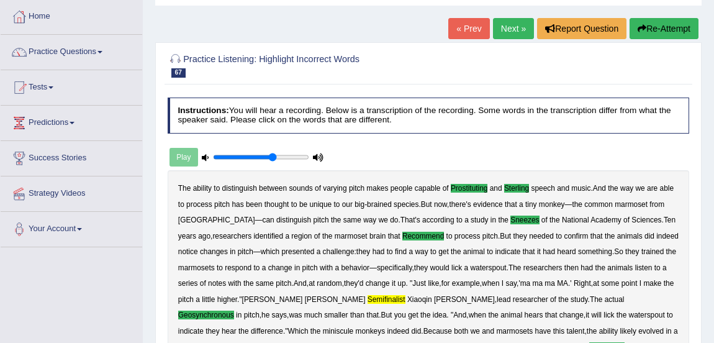
click at [513, 32] on link "Next »" at bounding box center [513, 28] width 41 height 21
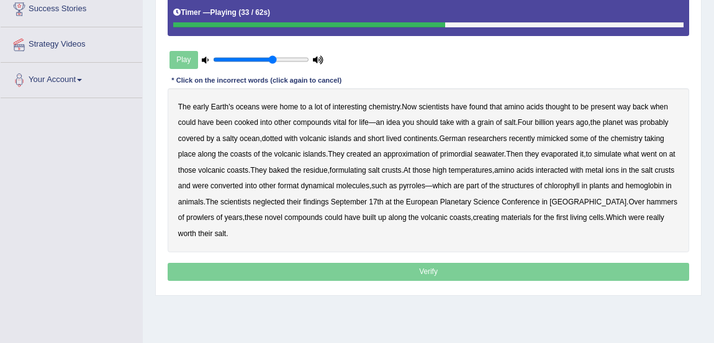
click at [365, 168] on b "formulating" at bounding box center [348, 170] width 37 height 9
click at [299, 187] on b "format" at bounding box center [288, 185] width 21 height 9
click at [335, 185] on b "dynamical" at bounding box center [318, 185] width 34 height 9
click at [285, 204] on b "neglected" at bounding box center [269, 201] width 32 height 9
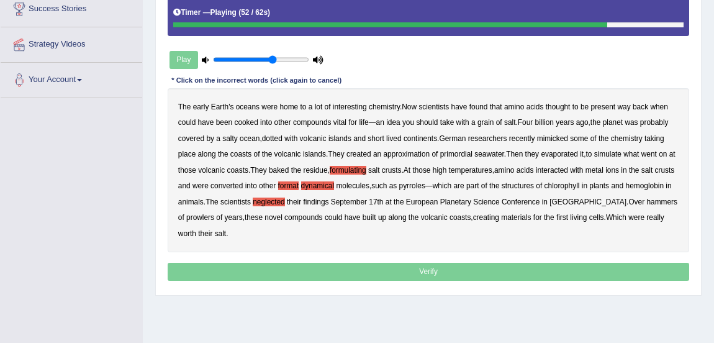
click at [647, 206] on b "hammers" at bounding box center [662, 201] width 31 height 9
click at [214, 215] on b "prowlers" at bounding box center [200, 217] width 28 height 9
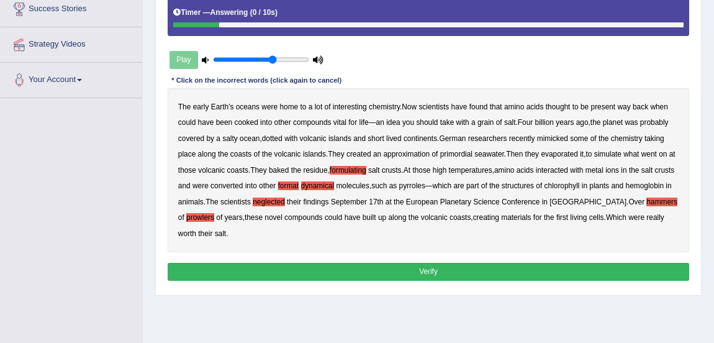
click at [340, 269] on button "Verify" at bounding box center [429, 272] width 522 height 18
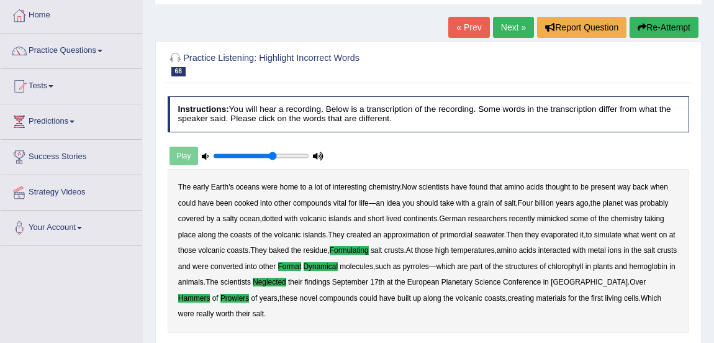
scroll to position [59, 0]
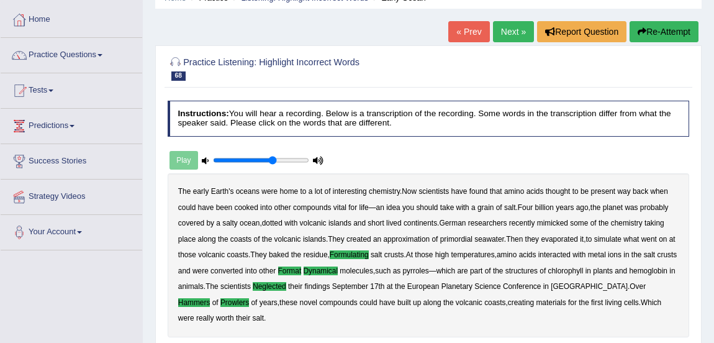
click at [509, 38] on link "Next »" at bounding box center [513, 31] width 41 height 21
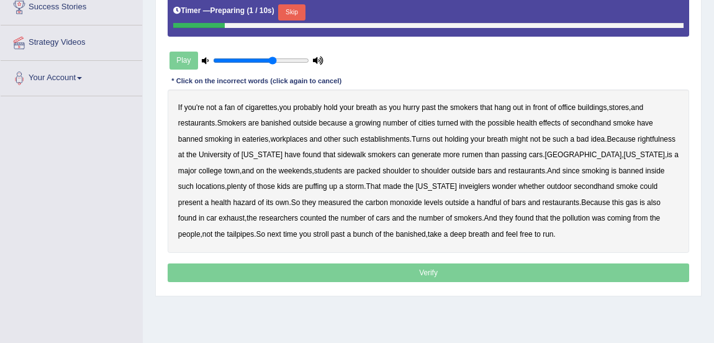
scroll to position [217, 0]
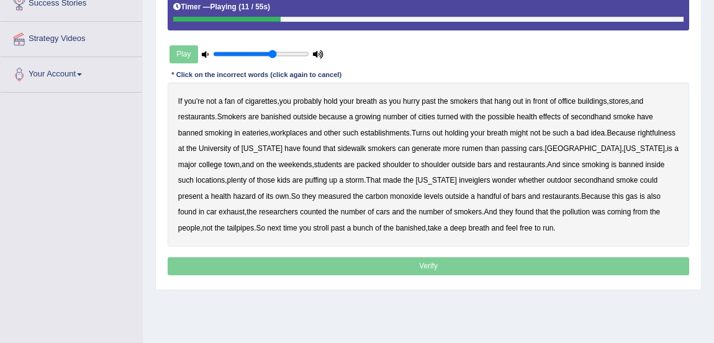
click at [449, 114] on b "turned" at bounding box center [447, 116] width 21 height 9
click at [638, 137] on b "rightfulness" at bounding box center [657, 133] width 38 height 9
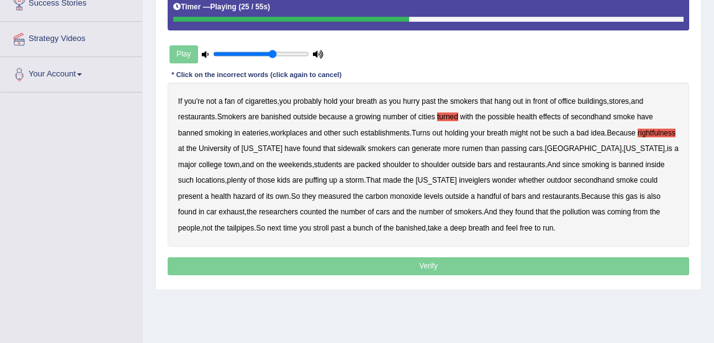
click at [483, 146] on b "rumen" at bounding box center [472, 148] width 21 height 9
click at [459, 179] on b "inveiglers" at bounding box center [474, 180] width 31 height 9
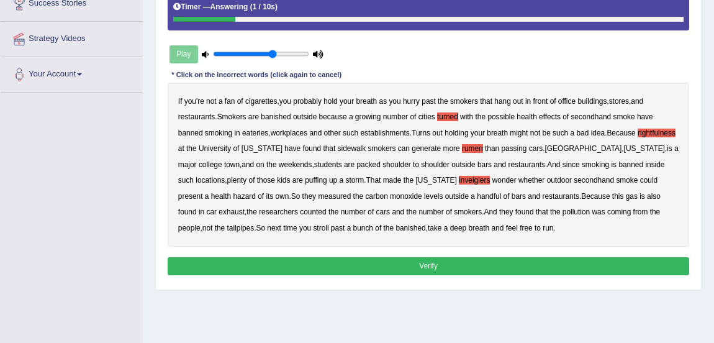
click at [361, 263] on button "Verify" at bounding box center [429, 266] width 522 height 18
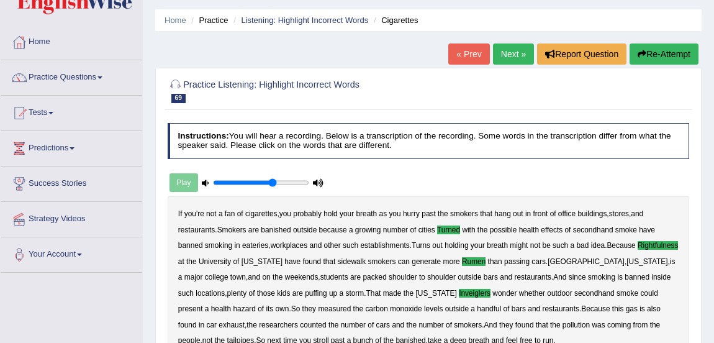
scroll to position [0, 0]
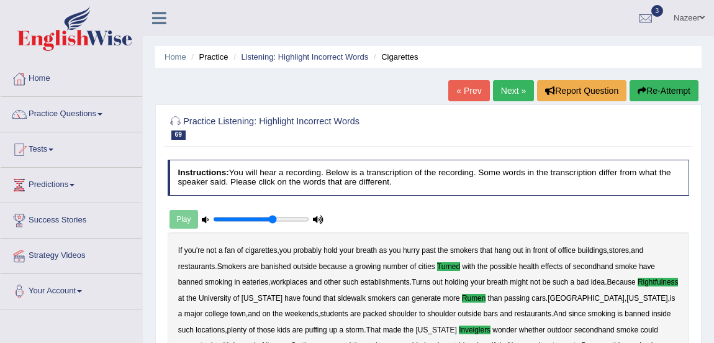
click at [514, 86] on link "Next »" at bounding box center [513, 90] width 41 height 21
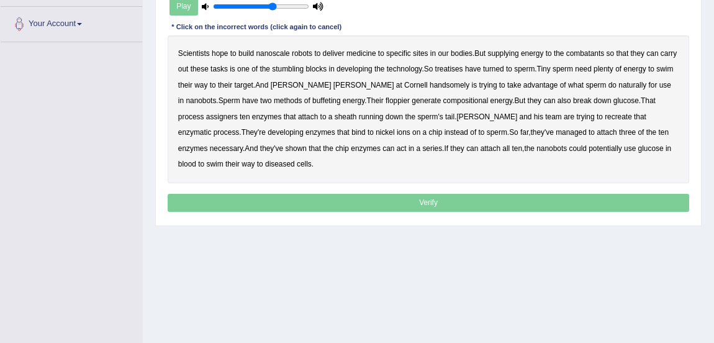
scroll to position [278, 0]
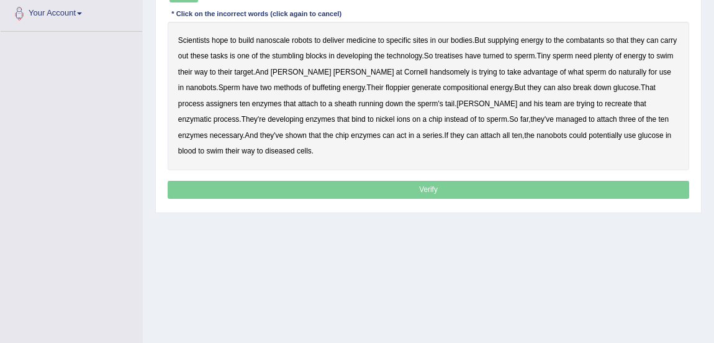
click at [594, 40] on b "combatants" at bounding box center [585, 40] width 38 height 9
click at [463, 55] on b "treatises" at bounding box center [449, 56] width 28 height 9
click at [430, 74] on b "handsomely" at bounding box center [450, 72] width 40 height 9
click at [312, 86] on b "buffeting" at bounding box center [326, 87] width 28 height 9
click at [386, 86] on b "floppier" at bounding box center [398, 87] width 24 height 9
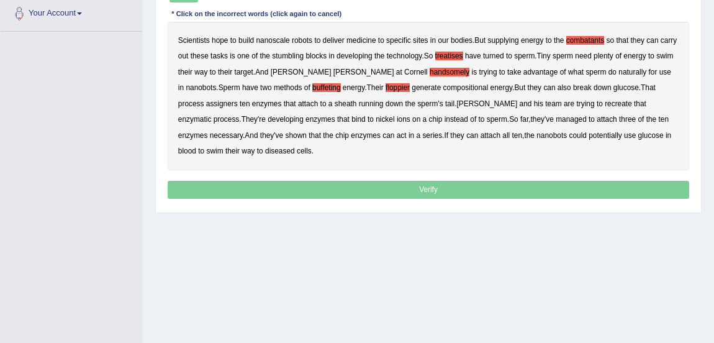
click at [443, 88] on b "compositional" at bounding box center [465, 87] width 45 height 9
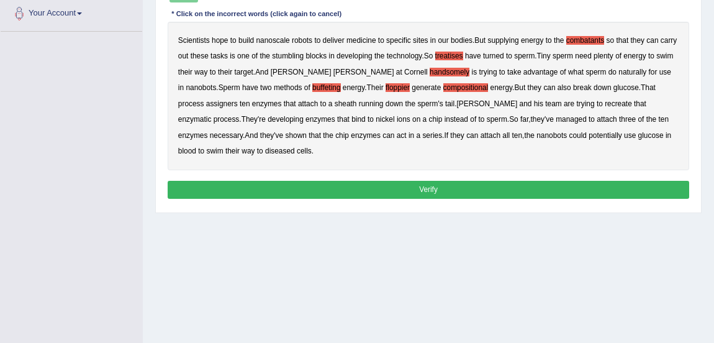
click at [478, 183] on button "Verify" at bounding box center [429, 190] width 522 height 18
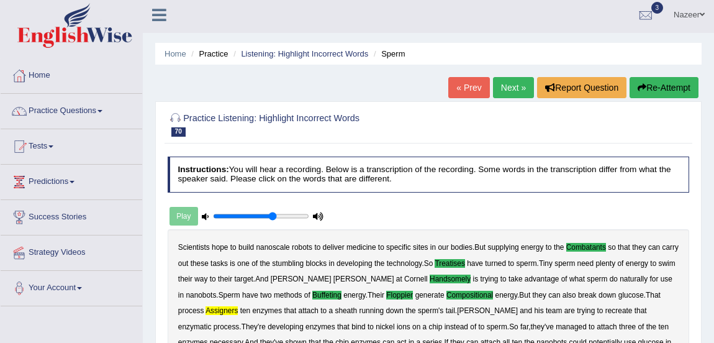
scroll to position [2, 0]
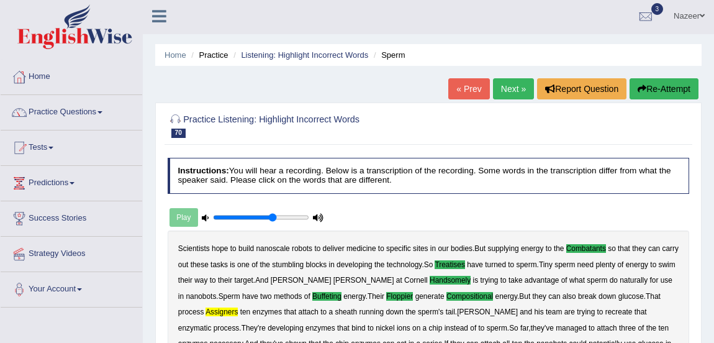
click at [519, 86] on link "Next »" at bounding box center [513, 88] width 41 height 21
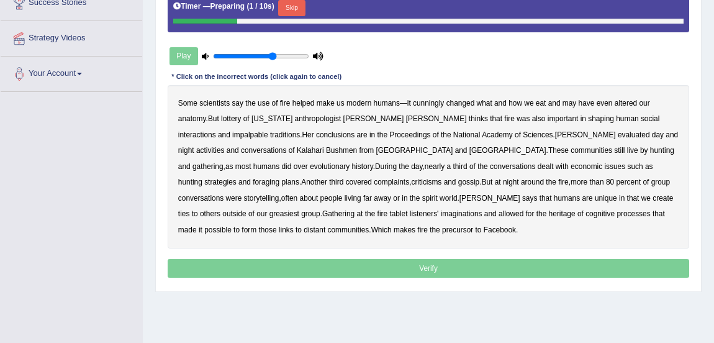
scroll to position [217, 0]
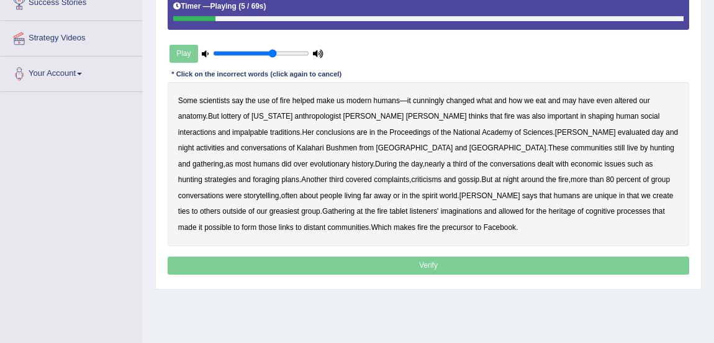
click at [428, 98] on b "cunningly" at bounding box center [428, 100] width 31 height 9
click at [237, 117] on b "lottery" at bounding box center [231, 116] width 20 height 9
click at [268, 128] on b "impalpable" at bounding box center [250, 132] width 36 height 9
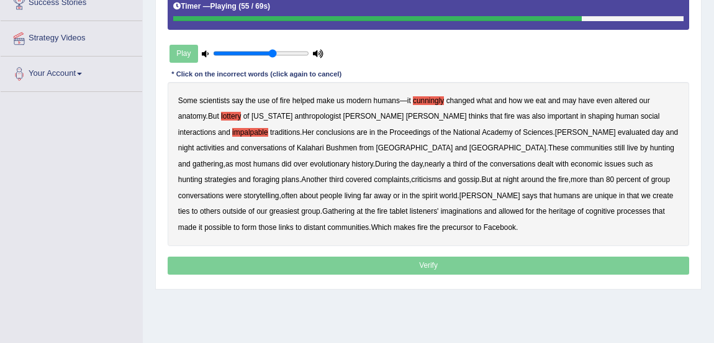
click at [299, 207] on b "greasiest" at bounding box center [285, 211] width 30 height 9
click at [549, 210] on b "heritage" at bounding box center [562, 211] width 27 height 9
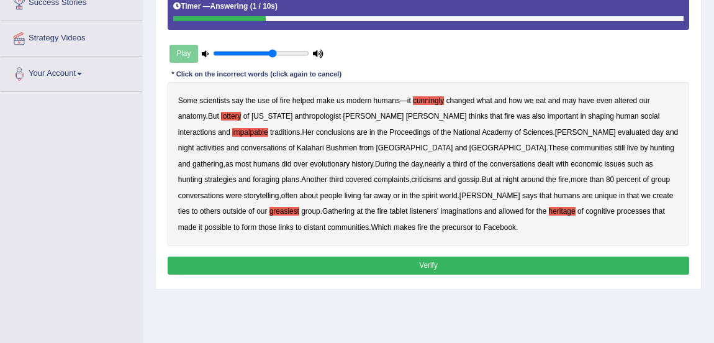
click at [250, 273] on button "Verify" at bounding box center [429, 265] width 522 height 18
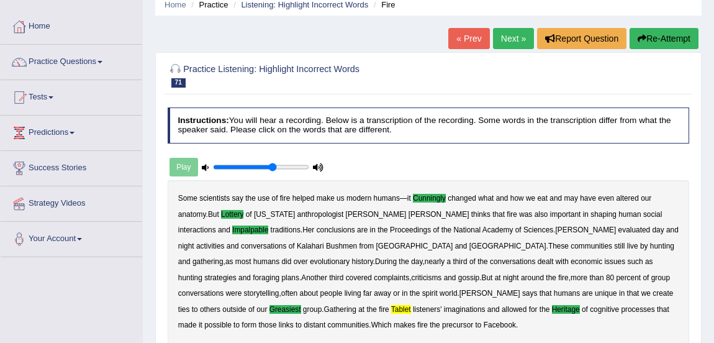
scroll to position [48, 0]
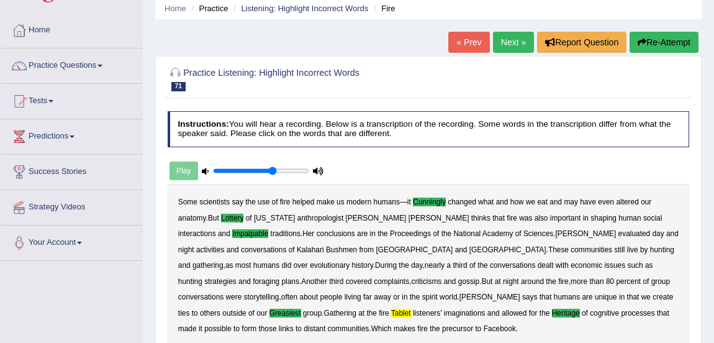
click at [503, 47] on link "Next »" at bounding box center [513, 42] width 41 height 21
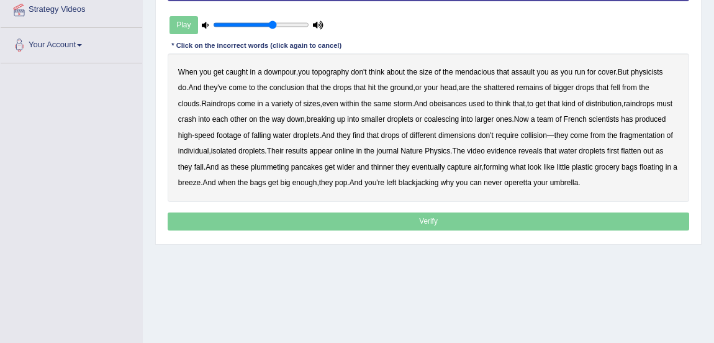
click at [331, 70] on b "topography" at bounding box center [330, 72] width 37 height 9
click at [473, 71] on b "mendacious" at bounding box center [475, 72] width 40 height 9
click at [533, 88] on b "remains" at bounding box center [530, 87] width 26 height 9
click at [450, 103] on b "obeisances" at bounding box center [448, 103] width 37 height 9
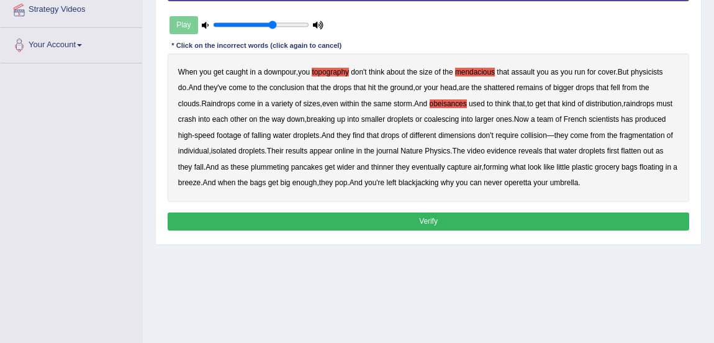
click at [439, 178] on b "blackjacking" at bounding box center [419, 182] width 40 height 9
click at [532, 180] on b "operetta" at bounding box center [517, 182] width 27 height 9
click at [417, 219] on button "Verify" at bounding box center [429, 221] width 522 height 18
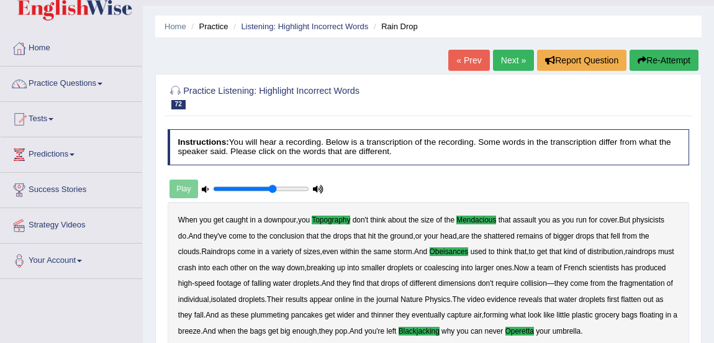
scroll to position [28, 0]
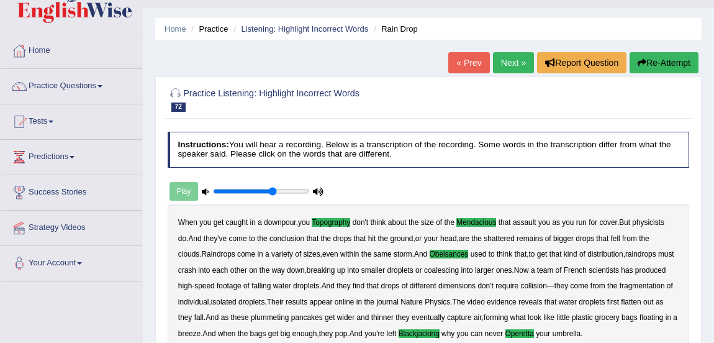
click at [503, 66] on link "Next »" at bounding box center [513, 62] width 41 height 21
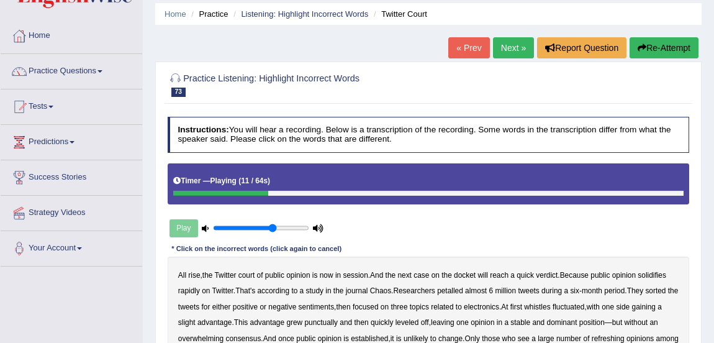
scroll to position [43, 0]
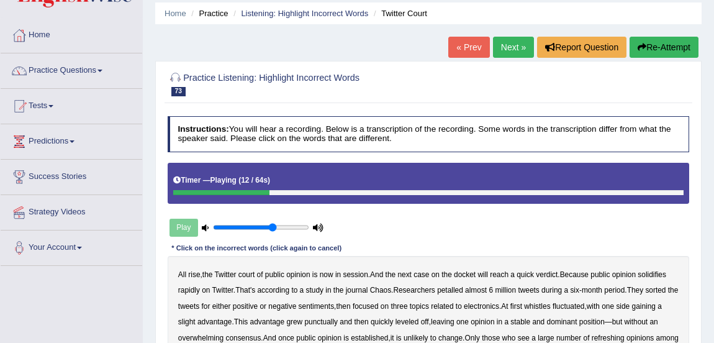
click at [670, 48] on button "Re-Attempt" at bounding box center [664, 47] width 69 height 21
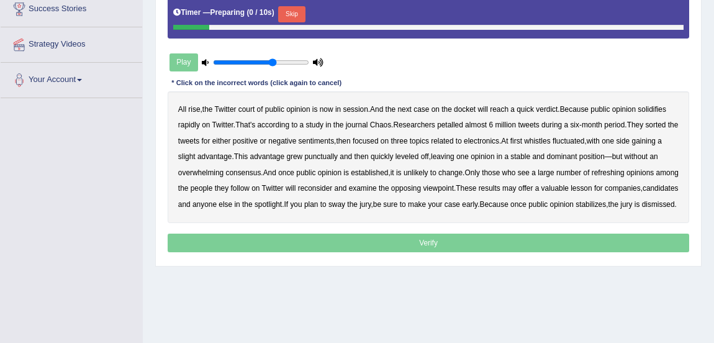
scroll to position [220, 0]
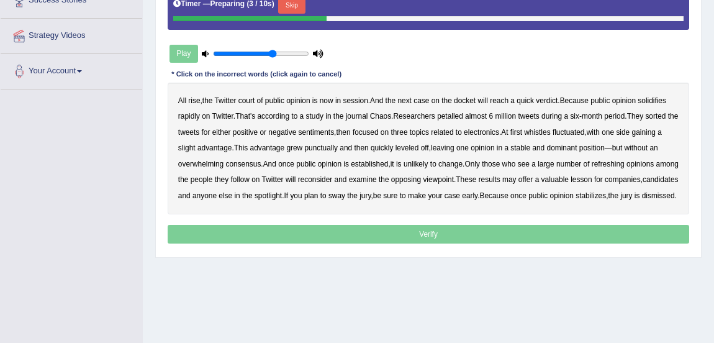
click at [293, 6] on button "Skip" at bounding box center [291, 6] width 27 height 16
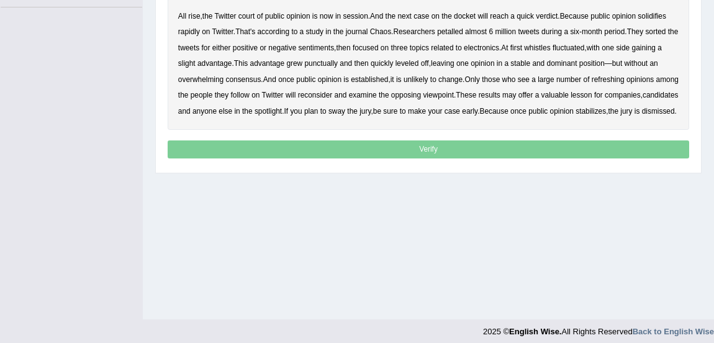
scroll to position [309, 0]
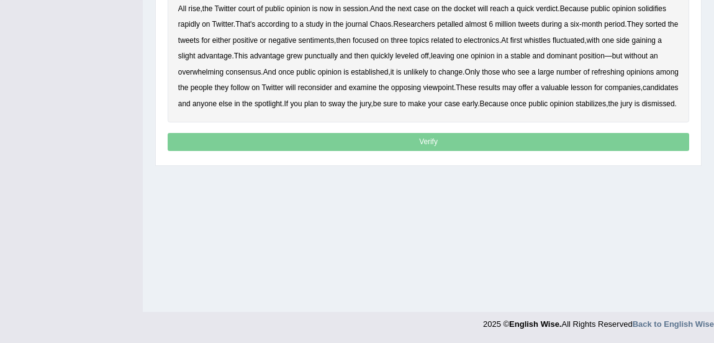
click at [450, 22] on b "petalled" at bounding box center [450, 24] width 26 height 9
click at [550, 37] on b "whistles" at bounding box center [537, 40] width 26 height 9
click at [333, 57] on b "punctually" at bounding box center [322, 56] width 34 height 9
click at [614, 71] on b "refreshing" at bounding box center [608, 72] width 33 height 9
click at [553, 118] on div "All rise , the Twitter court of public opinion is now in session . And the next…" at bounding box center [429, 56] width 522 height 132
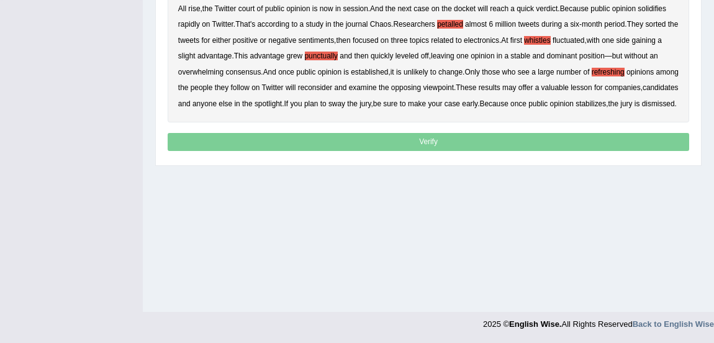
click at [346, 151] on p "Verify" at bounding box center [429, 142] width 522 height 18
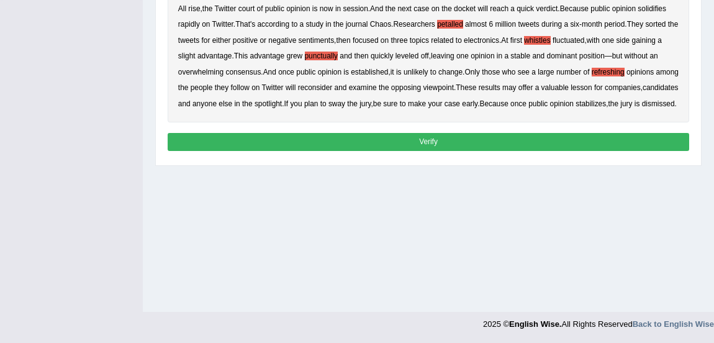
click at [346, 151] on button "Verify" at bounding box center [429, 142] width 522 height 18
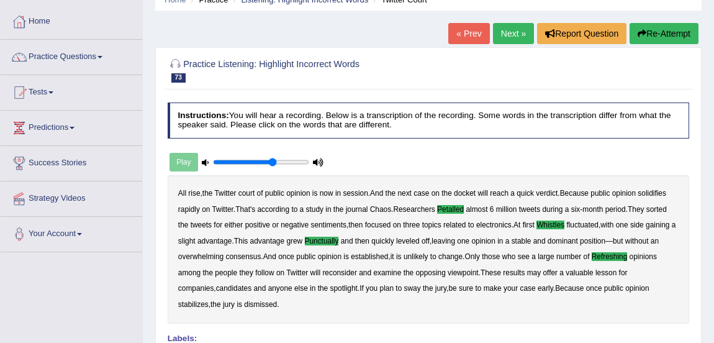
scroll to position [0, 0]
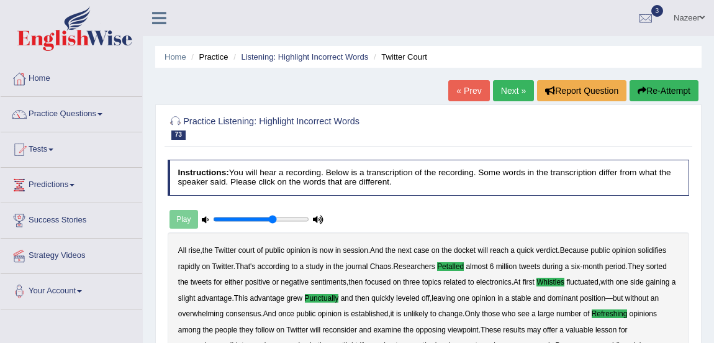
click at [507, 88] on link "Next »" at bounding box center [513, 90] width 41 height 21
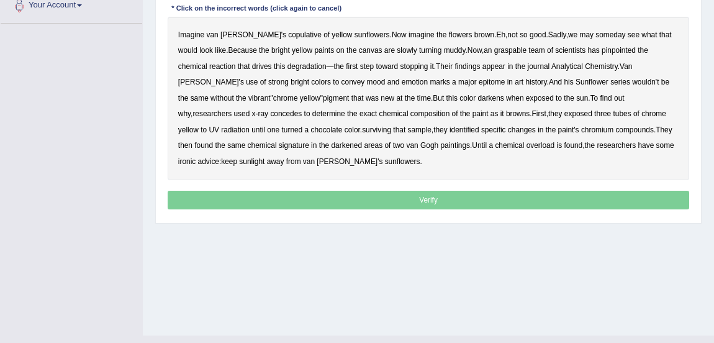
scroll to position [286, 0]
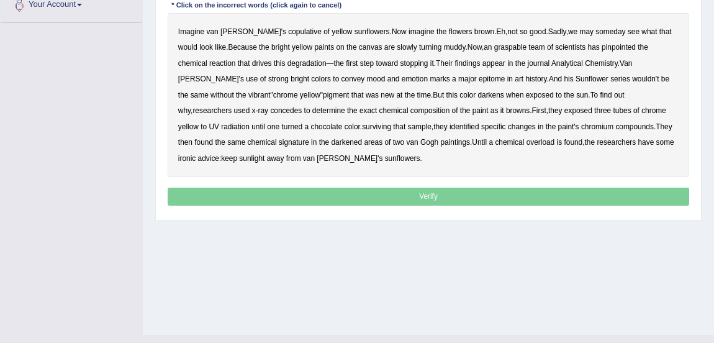
click at [288, 30] on b "copulative" at bounding box center [305, 31] width 34 height 9
click at [494, 46] on b "graspable" at bounding box center [510, 47] width 32 height 9
click at [479, 75] on b "epitome" at bounding box center [492, 79] width 26 height 9
click at [302, 106] on b "concedes" at bounding box center [286, 110] width 32 height 9
click at [362, 127] on b "surviving" at bounding box center [376, 126] width 29 height 9
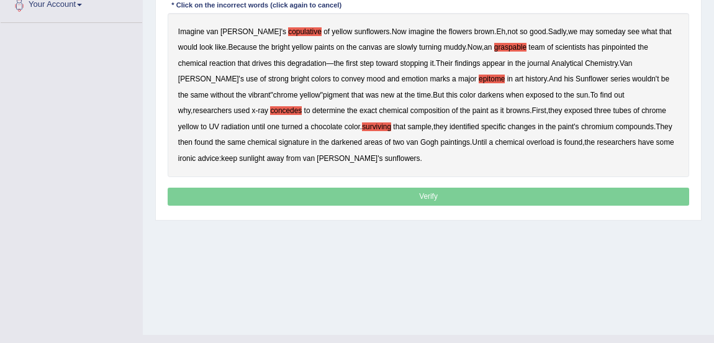
click at [527, 138] on b "overload" at bounding box center [541, 142] width 29 height 9
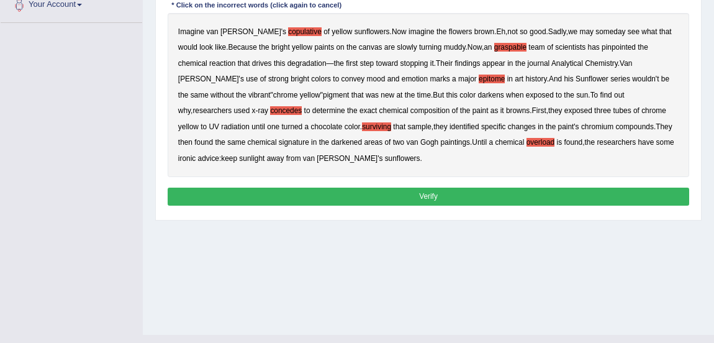
click at [383, 198] on button "Verify" at bounding box center [429, 197] width 522 height 18
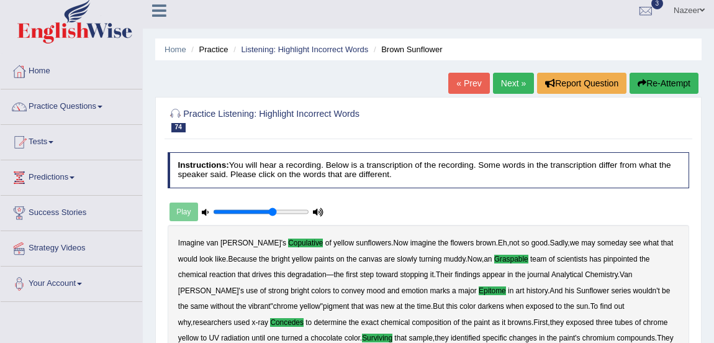
scroll to position [4, 0]
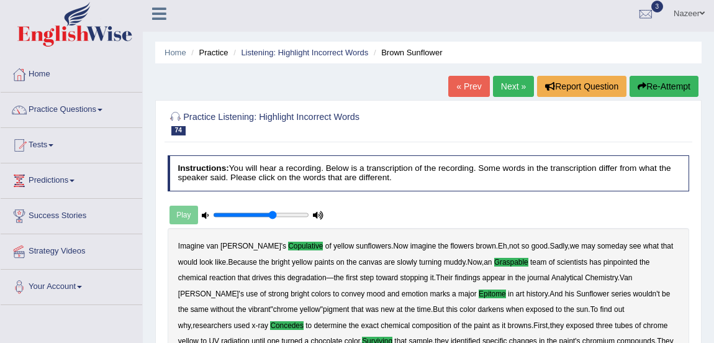
click at [514, 85] on link "Next »" at bounding box center [513, 86] width 41 height 21
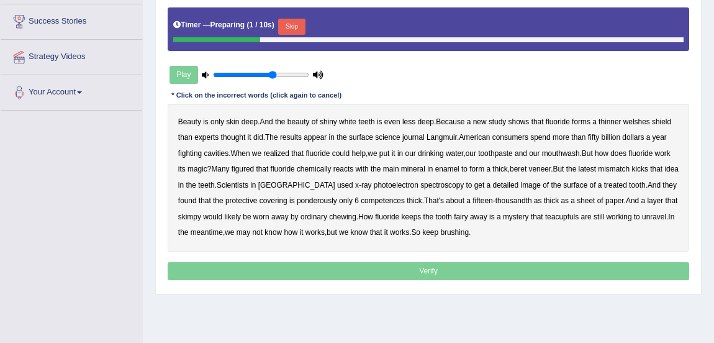
scroll to position [201, 0]
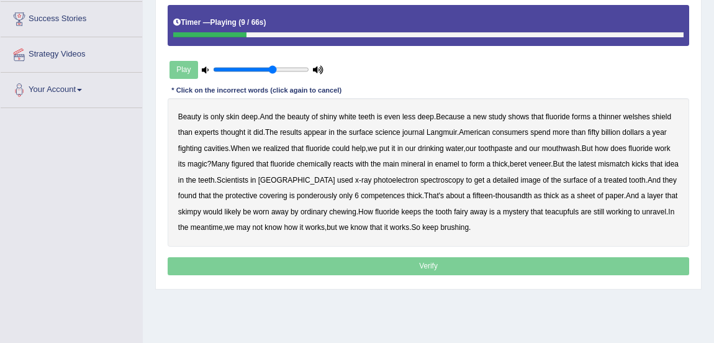
click at [640, 116] on b "welshes" at bounding box center [637, 116] width 27 height 9
click at [525, 162] on b "beret" at bounding box center [518, 164] width 17 height 9
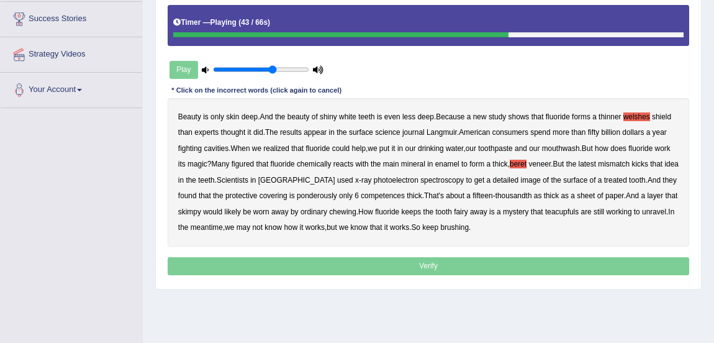
click at [297, 194] on b "ponderously" at bounding box center [317, 195] width 40 height 9
click at [565, 208] on b "teacupfuls" at bounding box center [562, 211] width 34 height 9
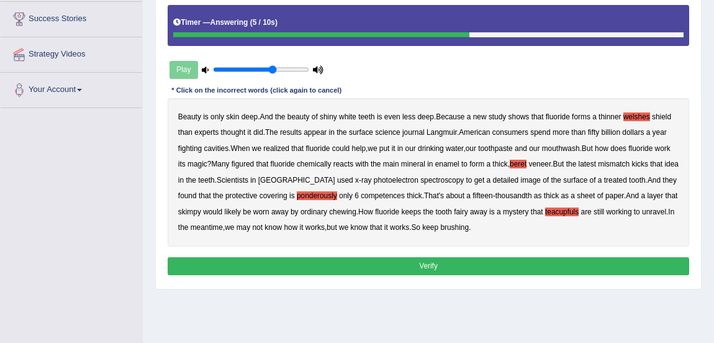
click at [617, 161] on b "mismatch" at bounding box center [614, 164] width 32 height 9
click at [440, 268] on button "Verify" at bounding box center [429, 266] width 522 height 18
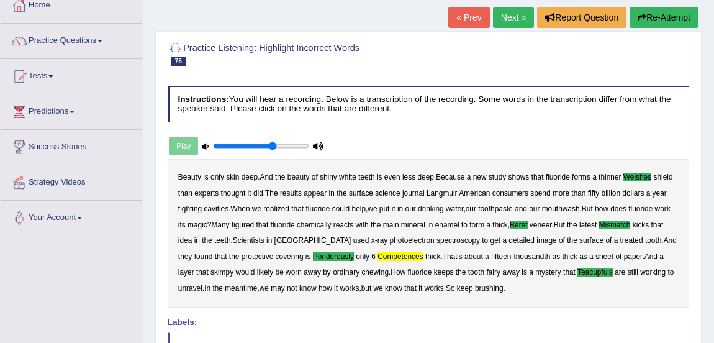
scroll to position [25, 0]
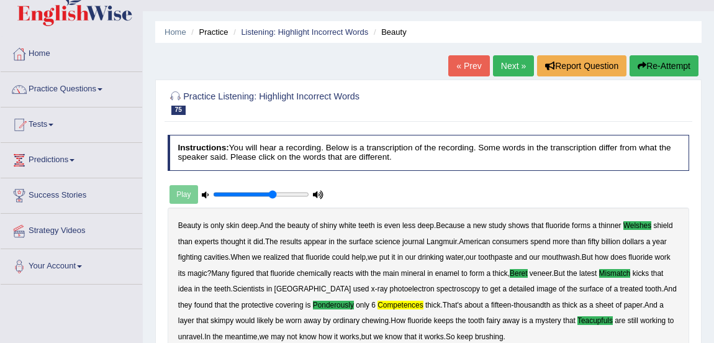
click at [509, 69] on link "Next »" at bounding box center [513, 65] width 41 height 21
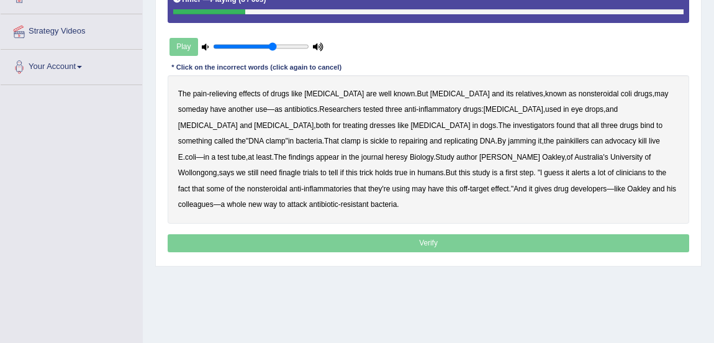
click at [621, 95] on b "coli" at bounding box center [626, 93] width 11 height 9
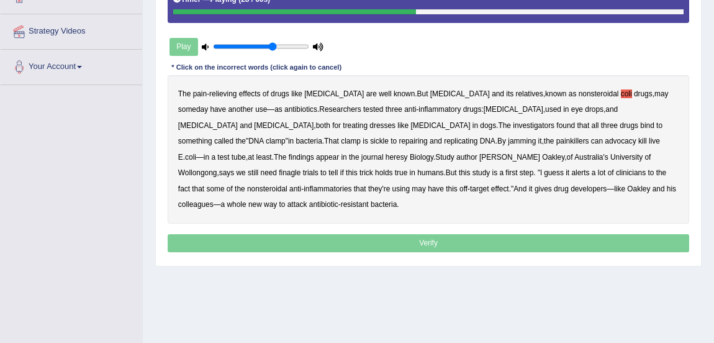
click at [370, 140] on b "sickle" at bounding box center [379, 141] width 19 height 9
click at [605, 141] on b "advocacy" at bounding box center [620, 141] width 31 height 9
click at [605, 140] on b "advocacy" at bounding box center [620, 141] width 31 height 9
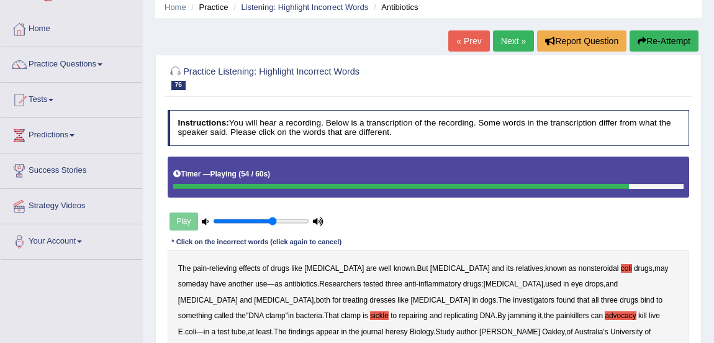
scroll to position [48, 0]
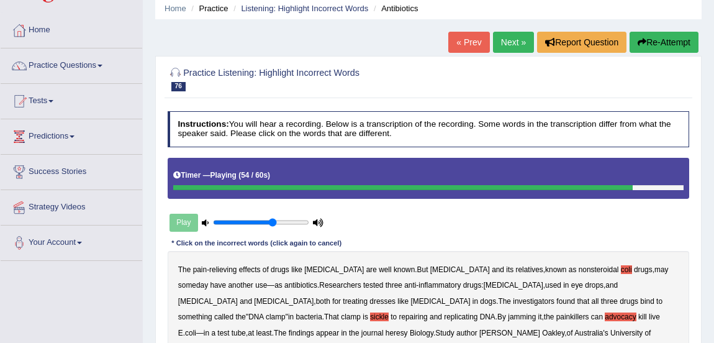
click at [663, 43] on button "Re-Attempt" at bounding box center [664, 42] width 69 height 21
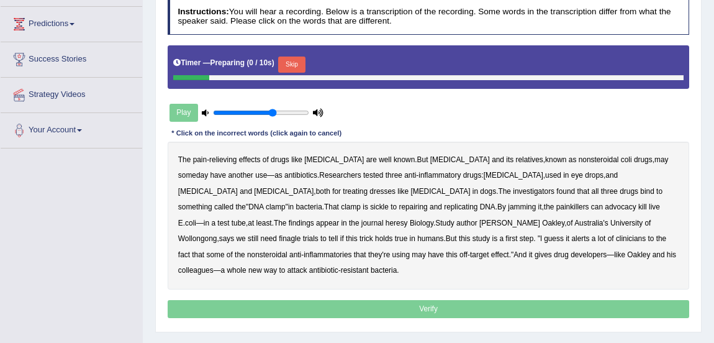
click at [296, 63] on button "Skip" at bounding box center [291, 65] width 27 height 16
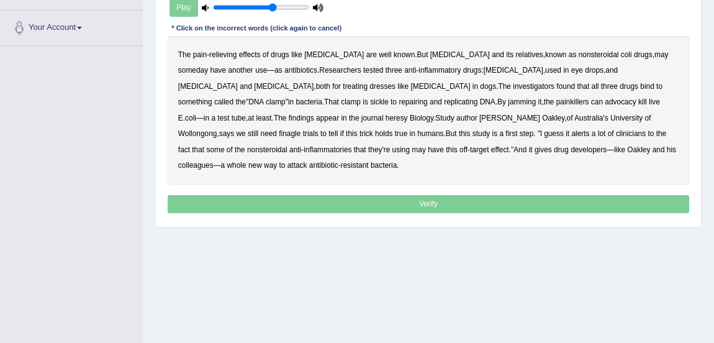
scroll to position [266, 0]
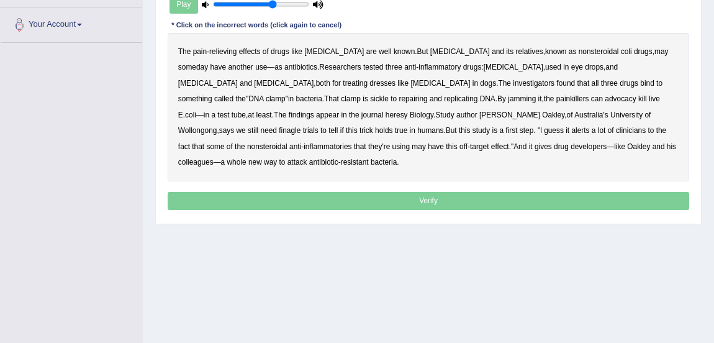
click at [621, 50] on b "coli" at bounding box center [626, 51] width 11 height 9
click at [370, 85] on b "dresses" at bounding box center [383, 83] width 26 height 9
click at [399, 99] on b "repairing" at bounding box center [413, 98] width 29 height 9
click at [605, 99] on b "advocacy" at bounding box center [620, 98] width 31 height 9
click at [301, 126] on b "finagle" at bounding box center [290, 130] width 22 height 9
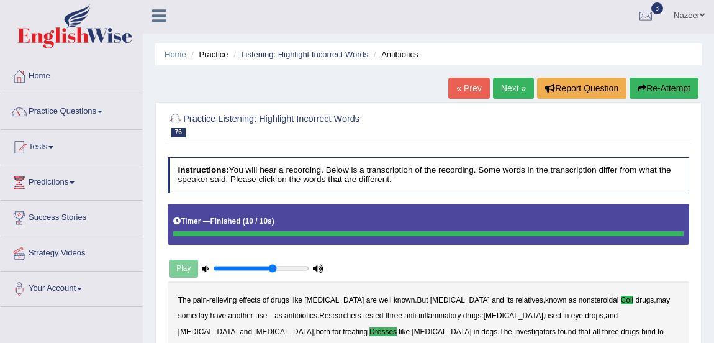
scroll to position [0, 0]
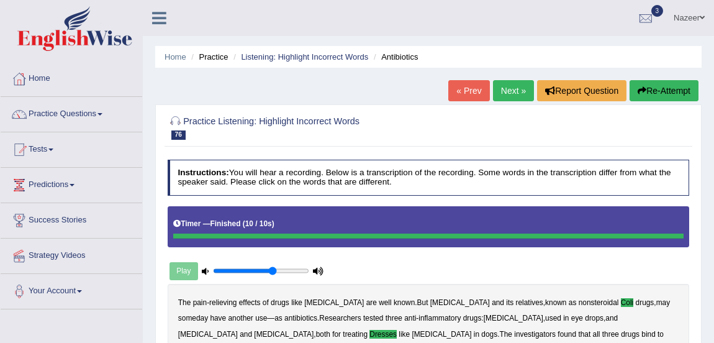
click at [514, 98] on link "Next »" at bounding box center [513, 90] width 41 height 21
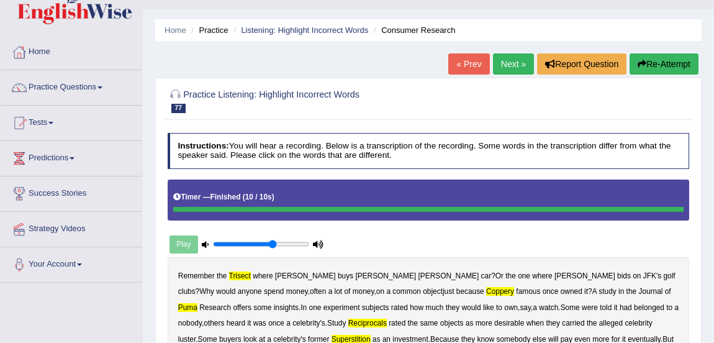
scroll to position [24, 0]
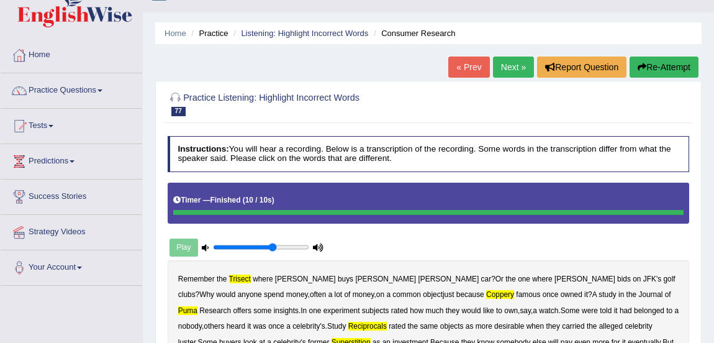
click at [655, 69] on button "Re-Attempt" at bounding box center [664, 67] width 69 height 21
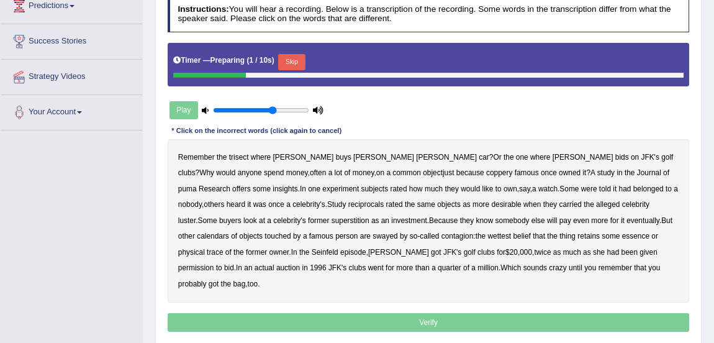
scroll to position [180, 0]
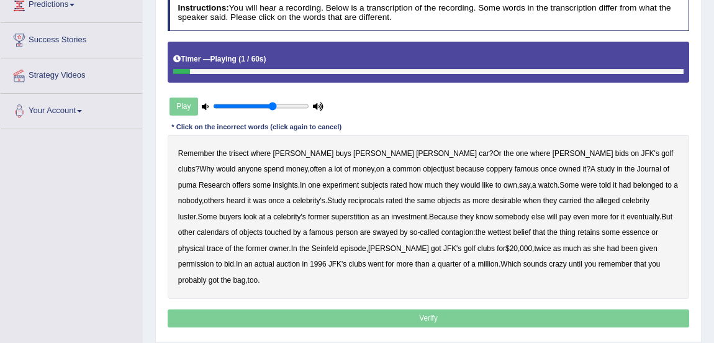
click at [238, 158] on b "trisect" at bounding box center [239, 153] width 20 height 9
click at [486, 173] on b "coppery" at bounding box center [499, 169] width 26 height 9
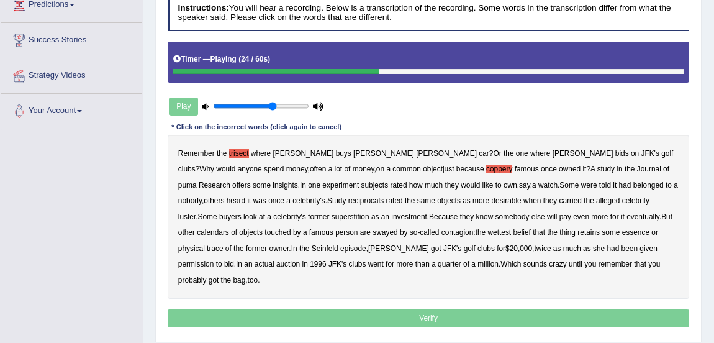
click at [348, 205] on b "reciprocals" at bounding box center [366, 200] width 36 height 9
click at [229, 237] on b "calendars" at bounding box center [213, 232] width 32 height 9
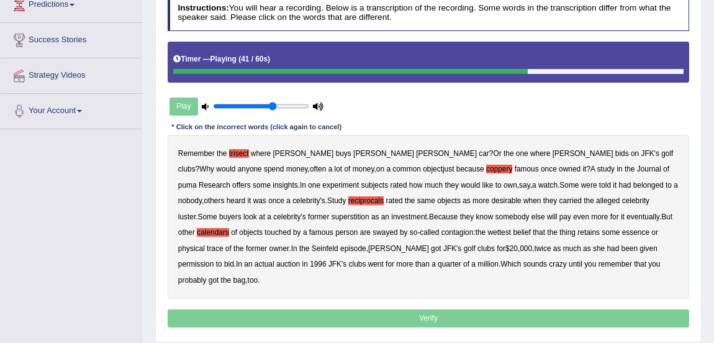
click at [488, 237] on b "wettest" at bounding box center [500, 232] width 24 height 9
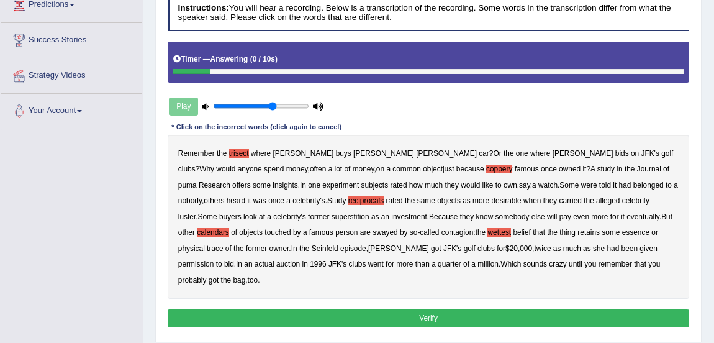
click at [388, 327] on button "Verify" at bounding box center [429, 318] width 522 height 18
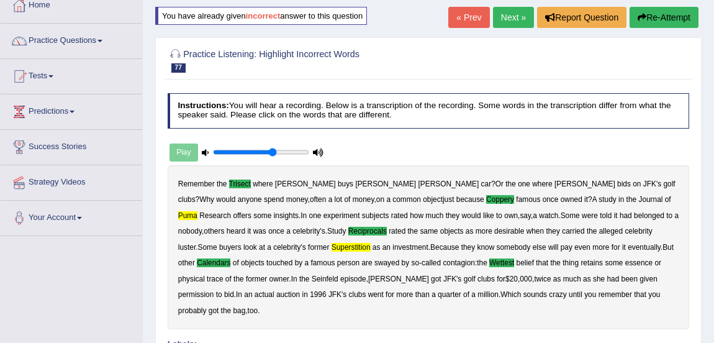
scroll to position [61, 0]
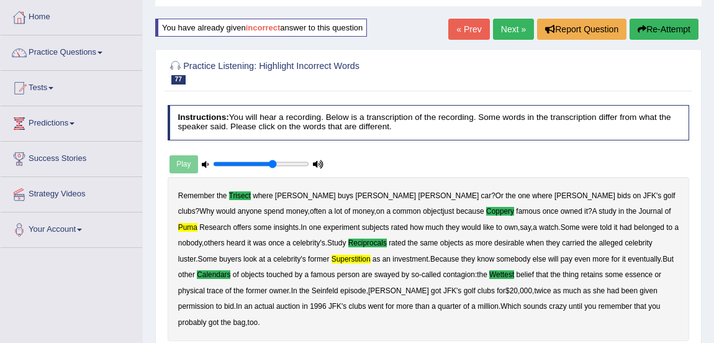
click at [500, 32] on link "Next »" at bounding box center [513, 29] width 41 height 21
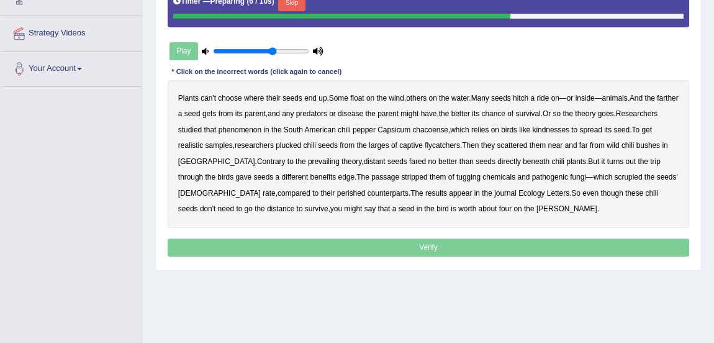
scroll to position [224, 0]
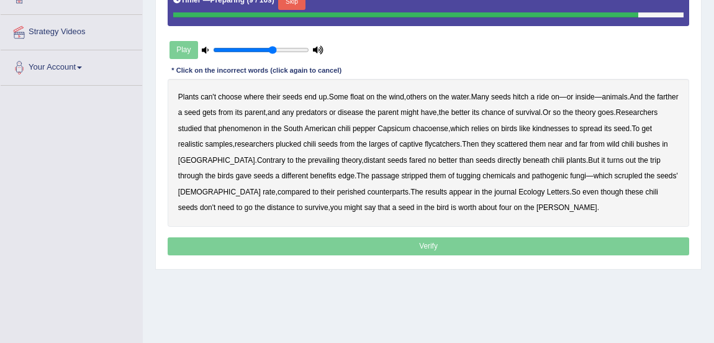
click at [379, 297] on div "Home Practice Listening: Highlight Incorrect Words Plant Seeds « Prev Next » Re…" at bounding box center [428, 86] width 571 height 621
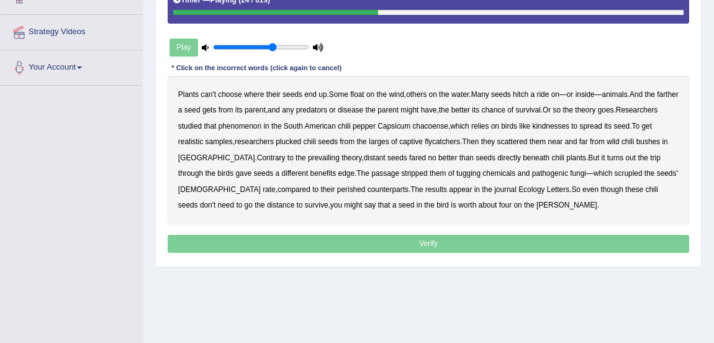
click at [570, 124] on b "kindnesses" at bounding box center [551, 126] width 37 height 9
click at [203, 142] on b "realistic" at bounding box center [190, 141] width 25 height 9
click at [203, 138] on b "realistic" at bounding box center [190, 141] width 25 height 9
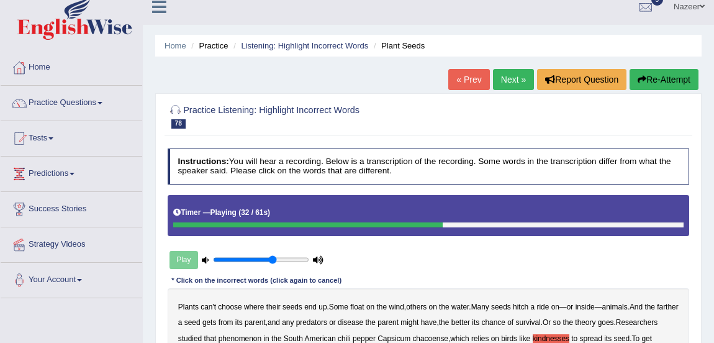
scroll to position [11, 0]
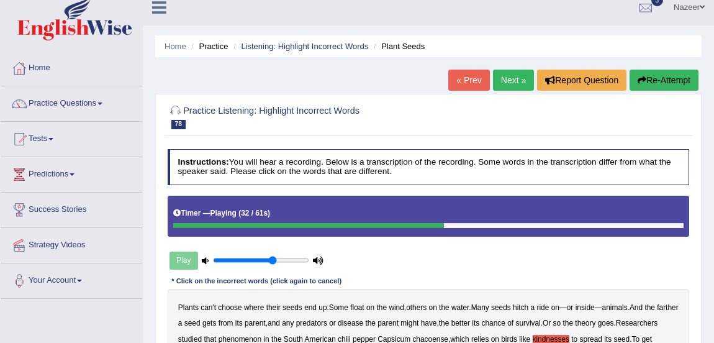
click at [656, 81] on button "Re-Attempt" at bounding box center [664, 80] width 69 height 21
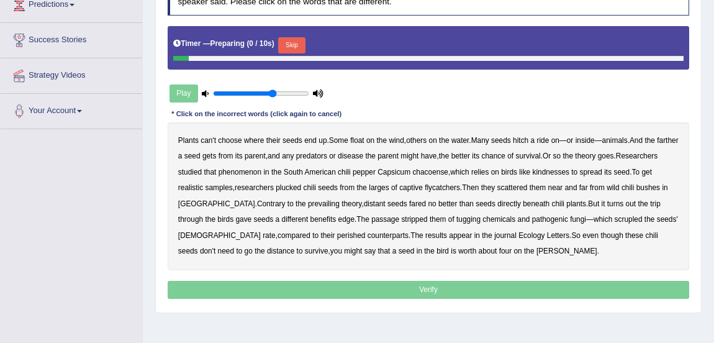
scroll to position [180, 0]
click at [291, 43] on button "Skip" at bounding box center [291, 45] width 27 height 16
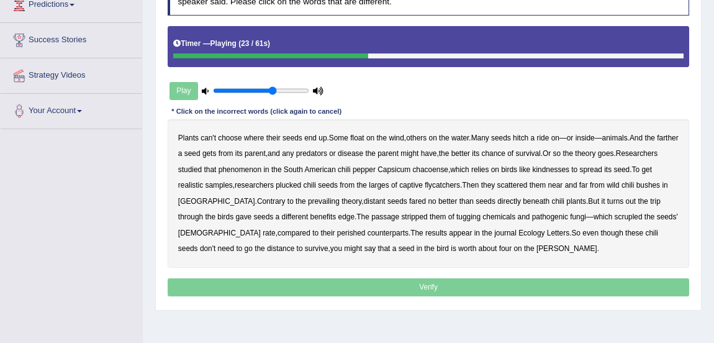
click at [570, 169] on b "kindnesses" at bounding box center [551, 169] width 37 height 9
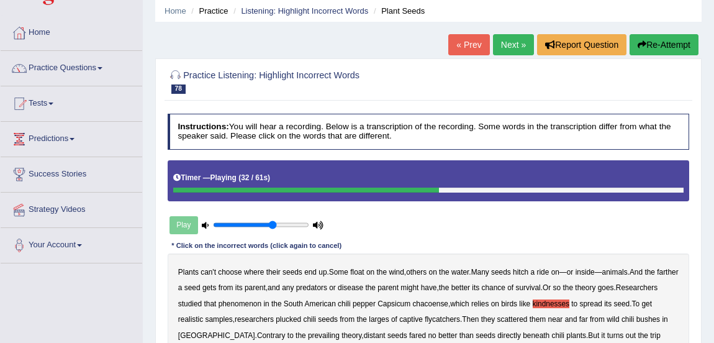
scroll to position [41, 0]
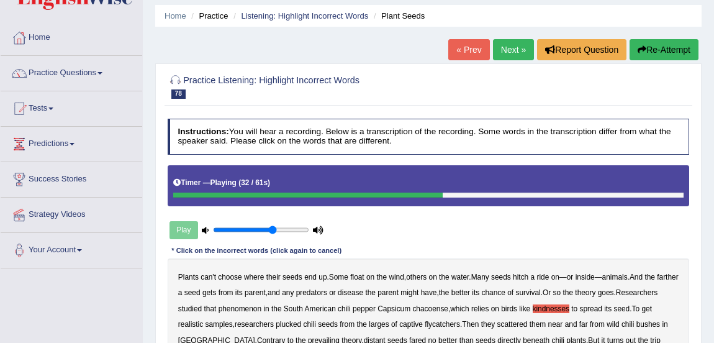
click at [665, 44] on button "Re-Attempt" at bounding box center [664, 49] width 69 height 21
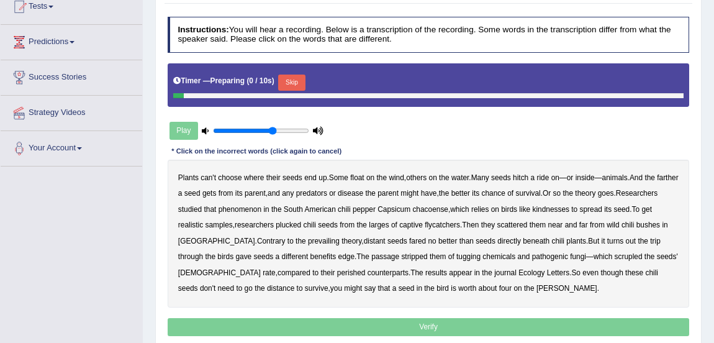
scroll to position [144, 0]
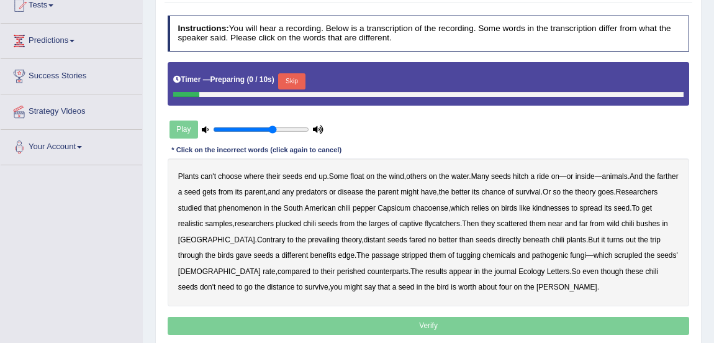
click at [296, 80] on button "Skip" at bounding box center [291, 81] width 27 height 16
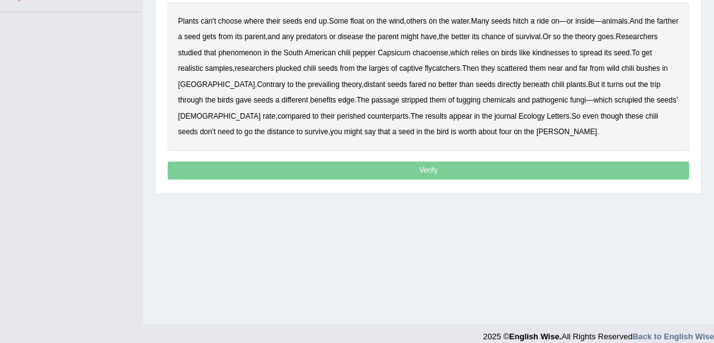
scroll to position [309, 0]
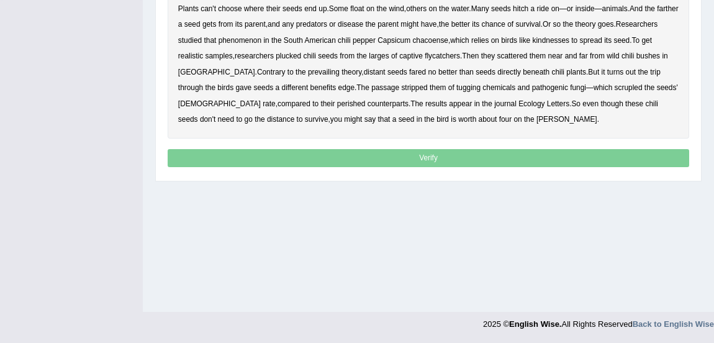
click at [570, 37] on b "kindnesses" at bounding box center [551, 40] width 37 height 9
click at [389, 55] on b "larges" at bounding box center [379, 56] width 20 height 9
click at [311, 88] on b "benefits" at bounding box center [324, 87] width 26 height 9
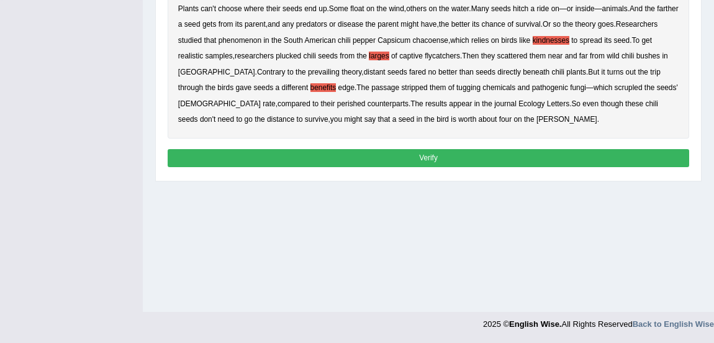
click at [457, 155] on button "Verify" at bounding box center [429, 158] width 522 height 18
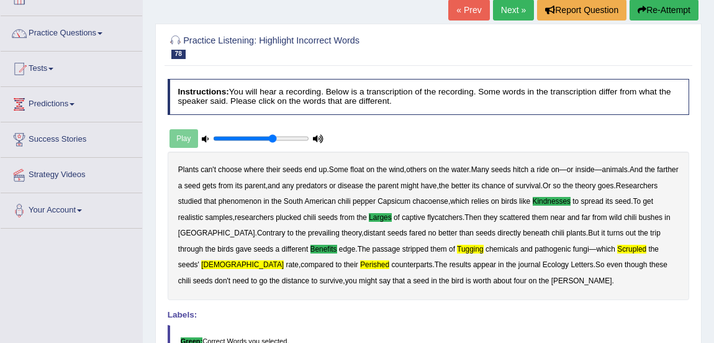
scroll to position [75, 0]
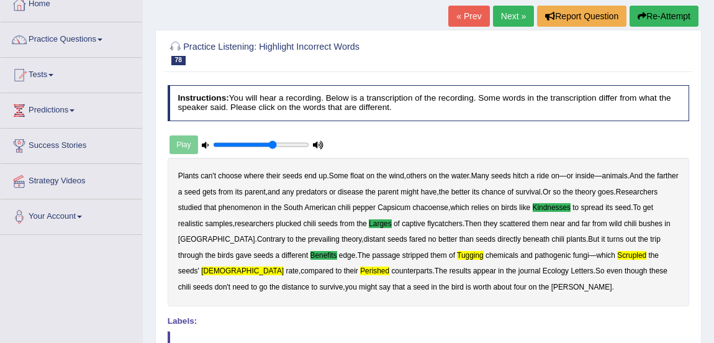
click at [507, 24] on link "Next »" at bounding box center [513, 16] width 41 height 21
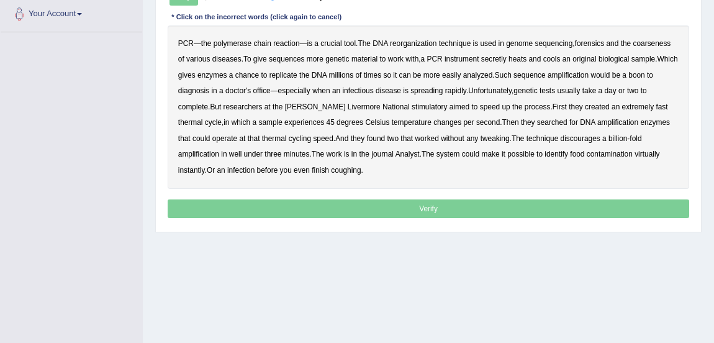
scroll to position [281, 0]
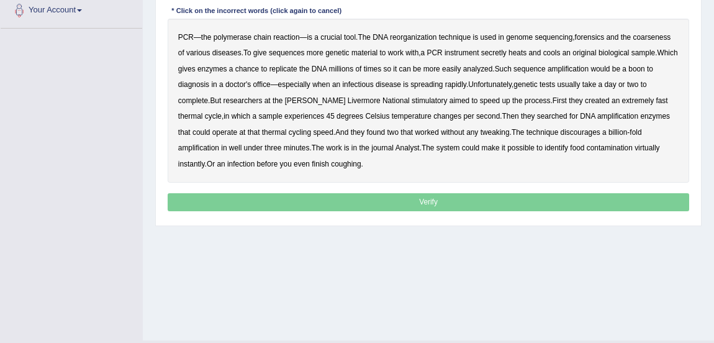
click at [416, 37] on b "reorganization" at bounding box center [413, 37] width 47 height 9
click at [648, 35] on b "coarseness" at bounding box center [652, 37] width 38 height 9
click at [286, 53] on b "sequences" at bounding box center [287, 52] width 36 height 9
click at [500, 54] on b "secretly" at bounding box center [493, 52] width 25 height 9
click at [571, 133] on b "discourages" at bounding box center [581, 132] width 40 height 9
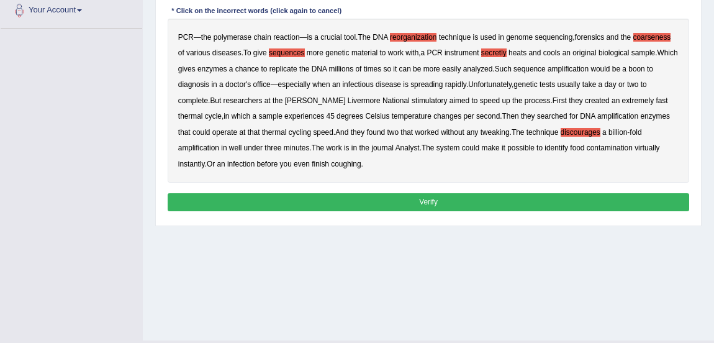
click at [362, 207] on button "Verify" at bounding box center [429, 202] width 522 height 18
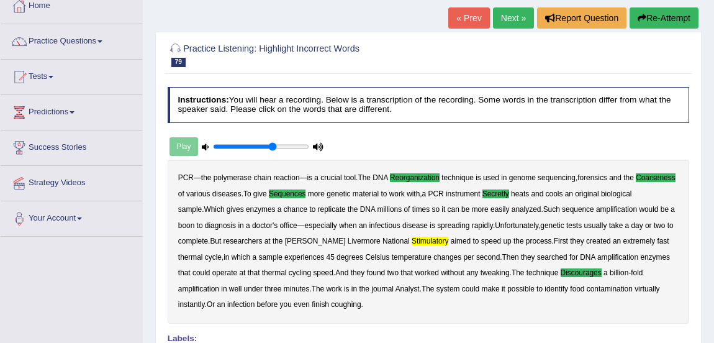
scroll to position [65, 0]
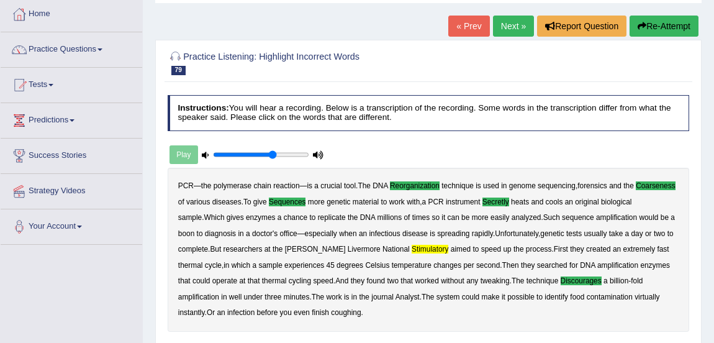
click at [512, 25] on link "Next »" at bounding box center [513, 26] width 41 height 21
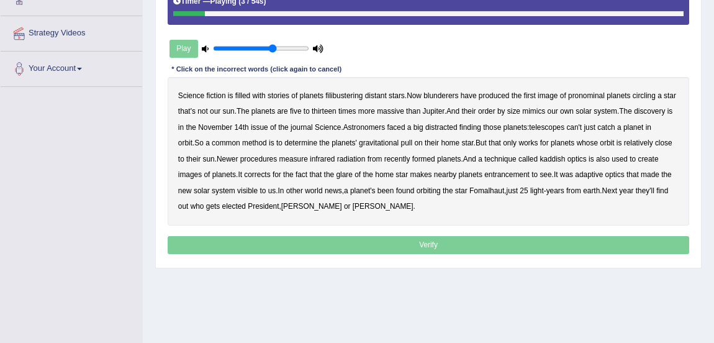
click at [340, 98] on b "filibustering" at bounding box center [343, 95] width 37 height 9
click at [439, 94] on b "blunderers" at bounding box center [441, 95] width 35 height 9
click at [596, 94] on b "pronominal" at bounding box center [586, 95] width 37 height 9
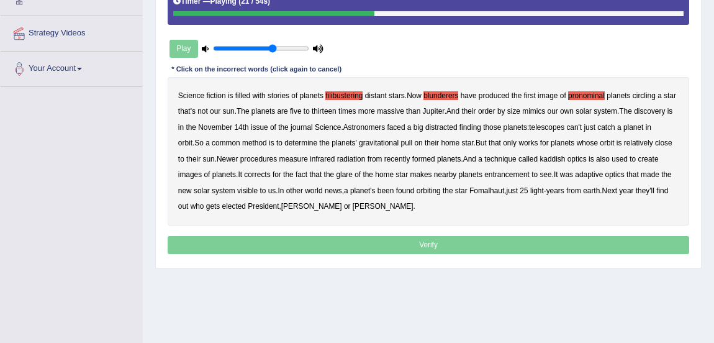
click at [448, 125] on b "distracted" at bounding box center [441, 127] width 32 height 9
click at [541, 157] on b "kaddish" at bounding box center [552, 159] width 25 height 9
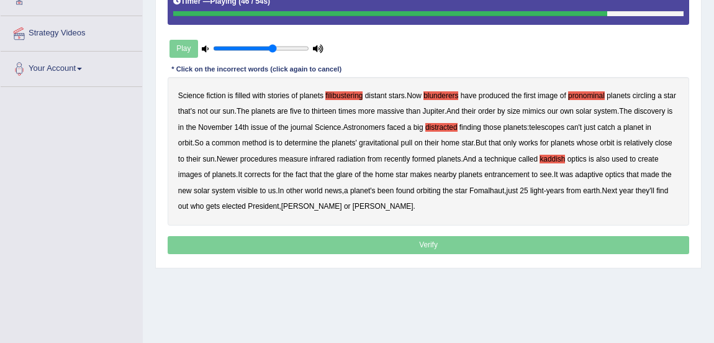
click at [523, 175] on b "entrancement" at bounding box center [506, 174] width 45 height 9
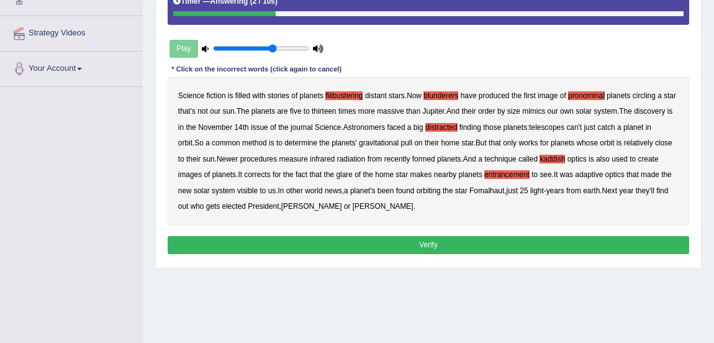
click at [358, 246] on button "Verify" at bounding box center [429, 245] width 522 height 18
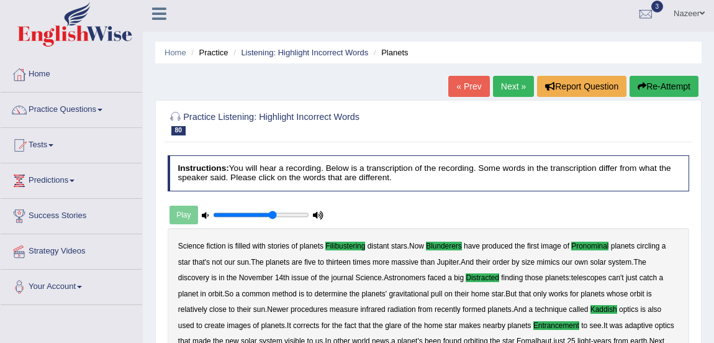
scroll to position [4, 0]
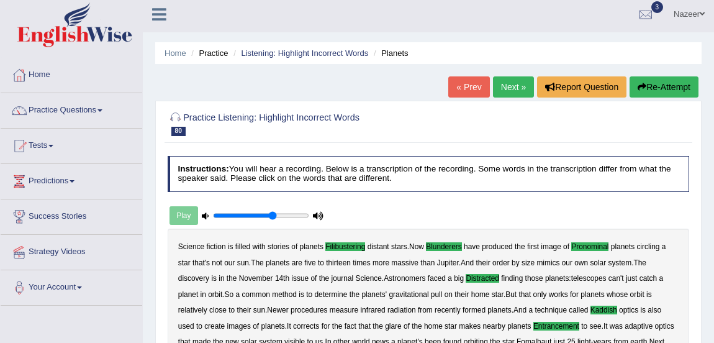
click at [71, 112] on link "Practice Questions" at bounding box center [72, 108] width 142 height 31
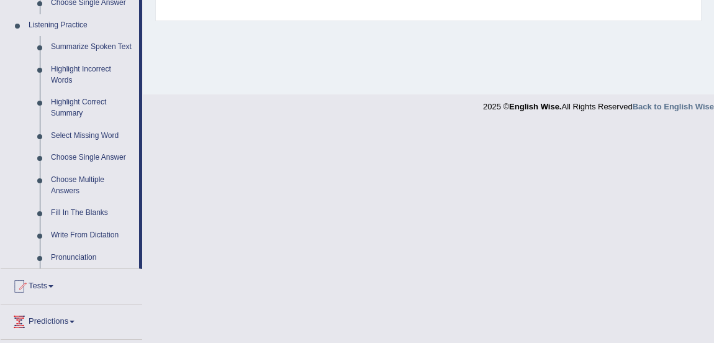
scroll to position [527, 0]
click at [65, 211] on link "Fill In The Blanks" at bounding box center [92, 212] width 94 height 22
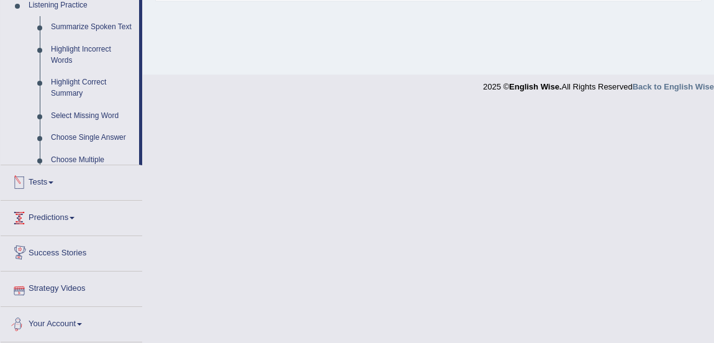
scroll to position [497, 0]
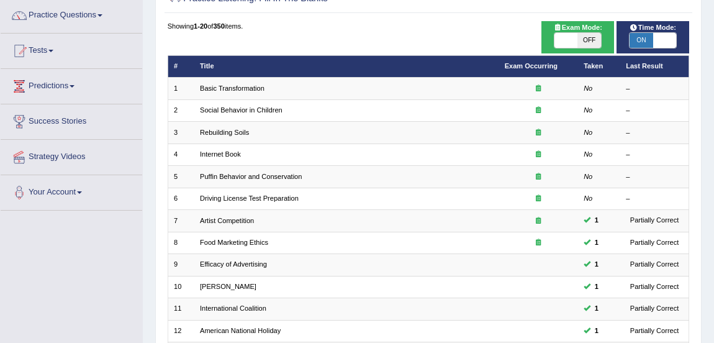
scroll to position [84, 0]
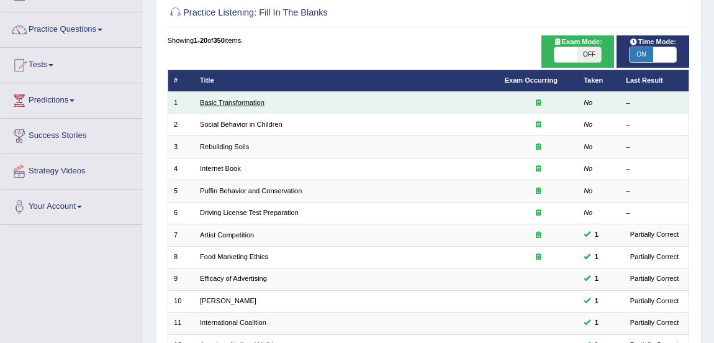
click at [232, 100] on link "Basic Transformation" at bounding box center [232, 102] width 65 height 7
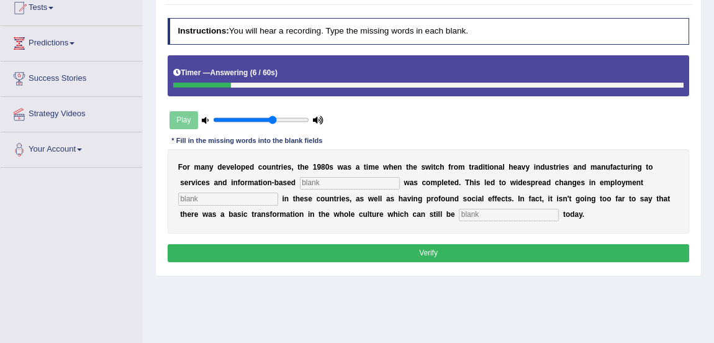
click at [474, 217] on input "text" at bounding box center [509, 215] width 100 height 12
type input "i"
type input "observed"
click at [258, 199] on input "text" at bounding box center [228, 199] width 100 height 12
type input "patterns"
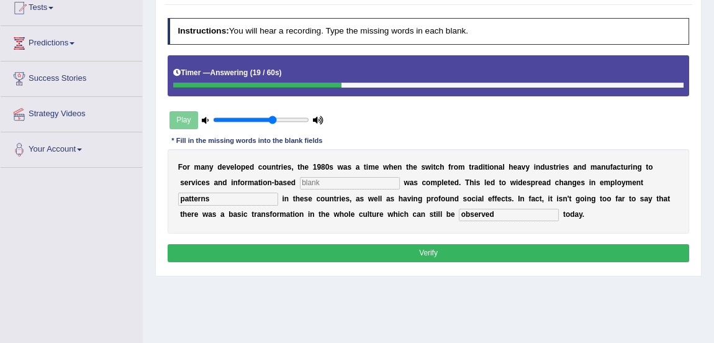
click at [327, 185] on input "text" at bounding box center [350, 183] width 100 height 12
type input "enterprise"
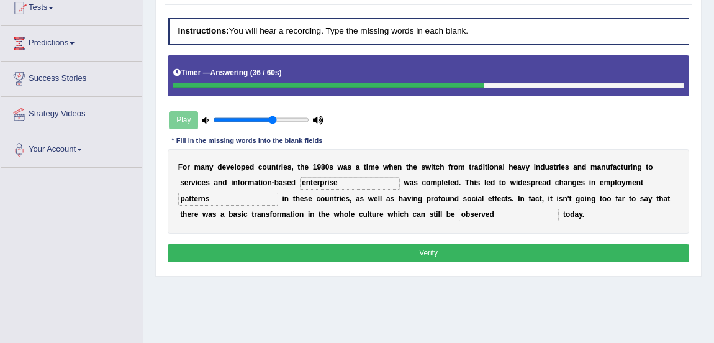
click at [352, 248] on button "Verify" at bounding box center [429, 253] width 522 height 18
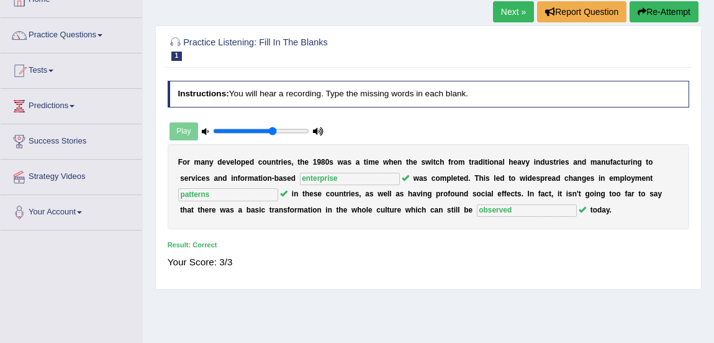
scroll to position [11, 0]
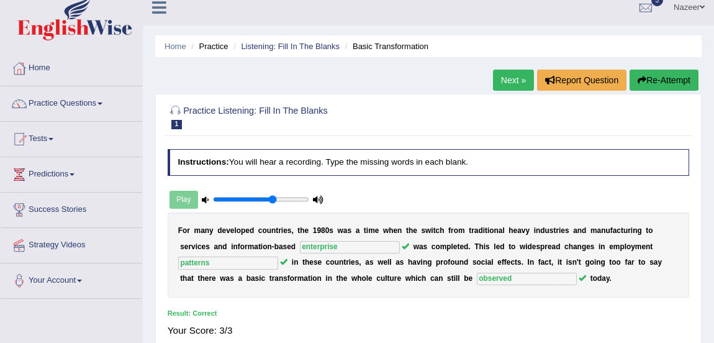
click at [514, 86] on link "Next »" at bounding box center [513, 80] width 41 height 21
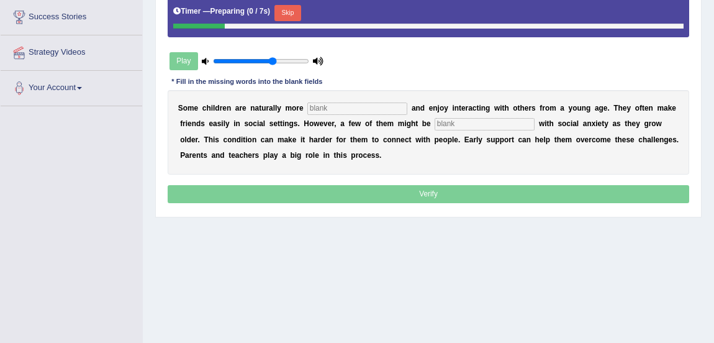
scroll to position [205, 0]
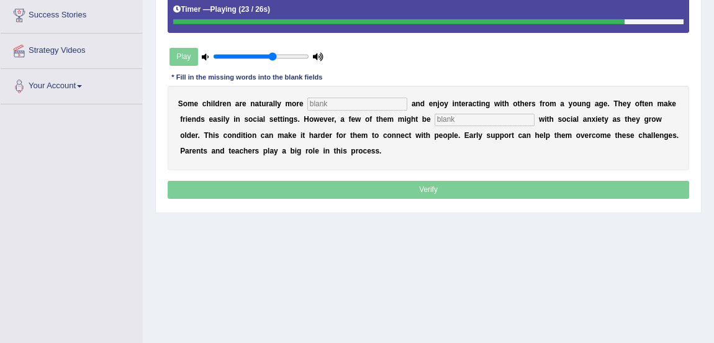
click at [382, 106] on input "text" at bounding box center [357, 104] width 100 height 12
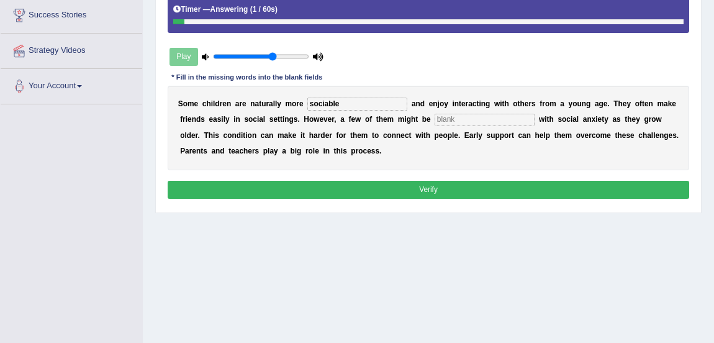
type input "sociable"
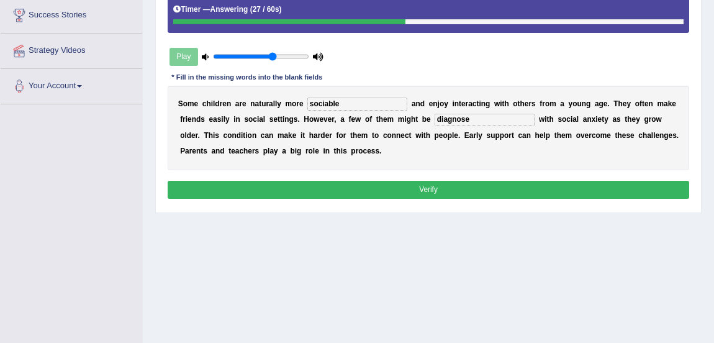
type input "diagnose"
click at [456, 193] on button "Verify" at bounding box center [429, 190] width 522 height 18
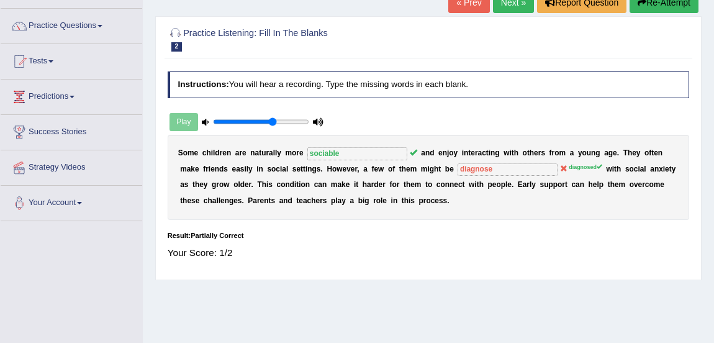
scroll to position [78, 0]
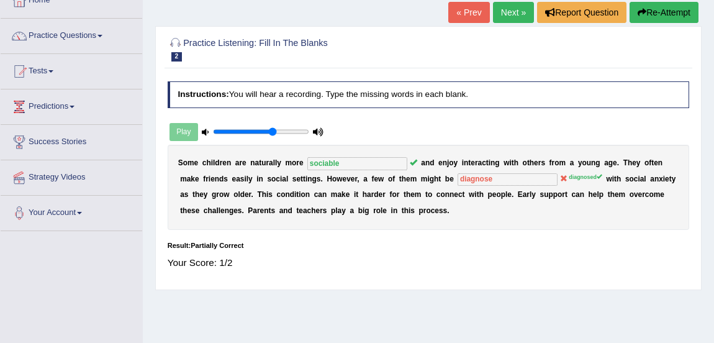
click at [511, 14] on link "Next »" at bounding box center [513, 12] width 41 height 21
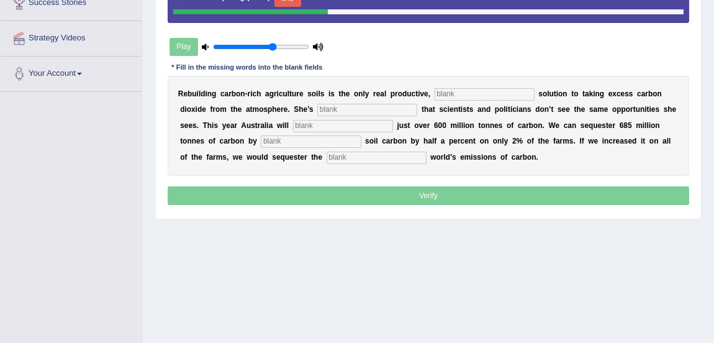
scroll to position [218, 0]
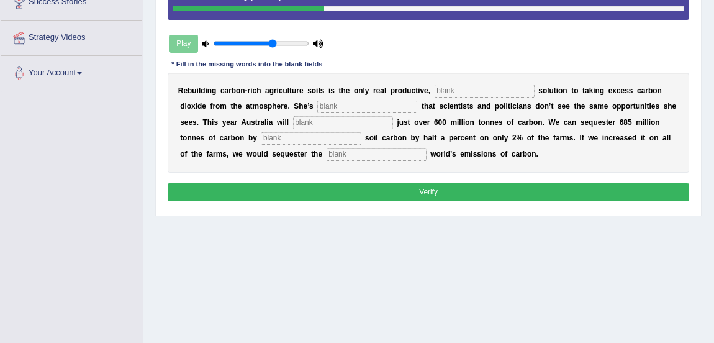
click at [472, 89] on input "text" at bounding box center [485, 90] width 100 height 12
type input "permanent"
type input "frustrated"
type input "admit"
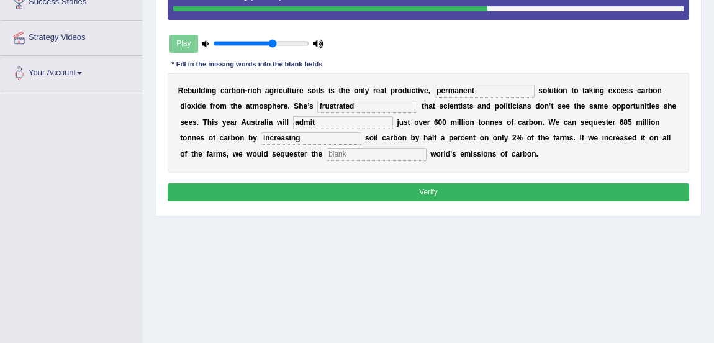
type input "increasing"
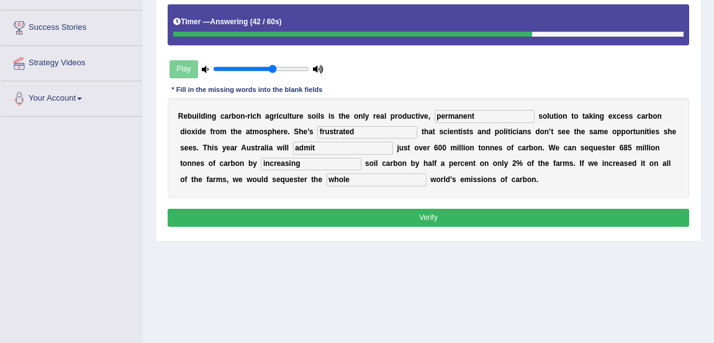
scroll to position [189, 0]
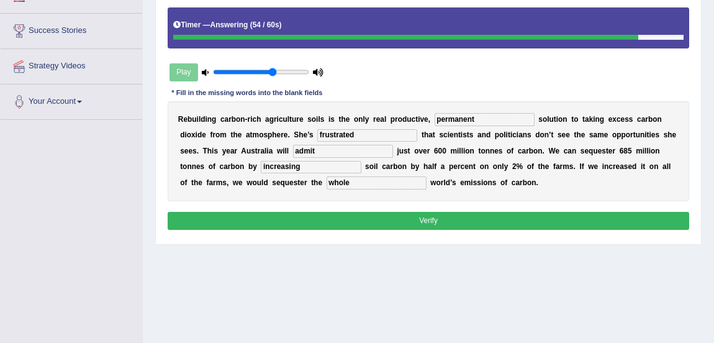
type input "whole"
click at [356, 216] on button "Verify" at bounding box center [429, 221] width 522 height 18
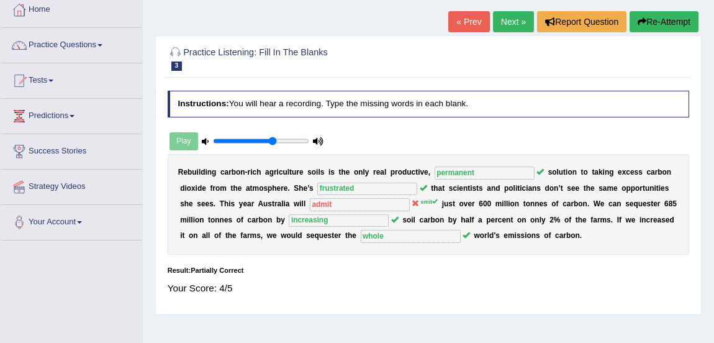
scroll to position [75, 0]
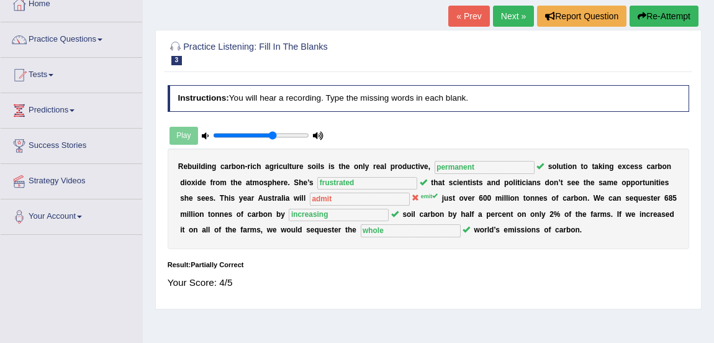
click at [511, 20] on link "Next »" at bounding box center [513, 16] width 41 height 21
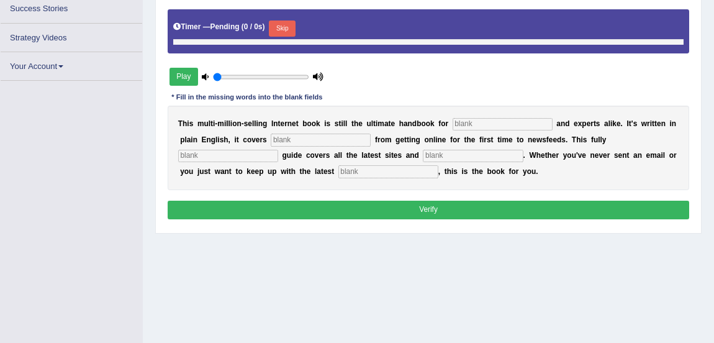
type input "0.65"
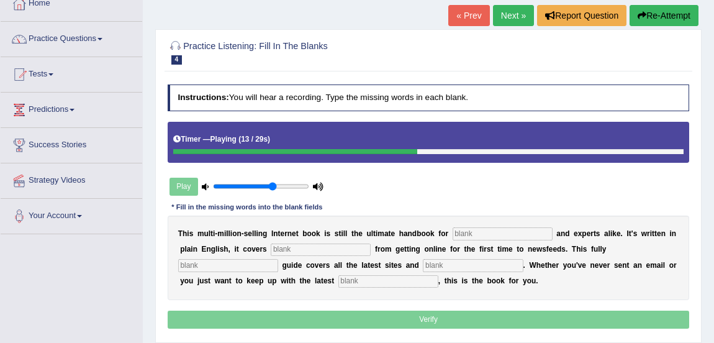
scroll to position [68, 0]
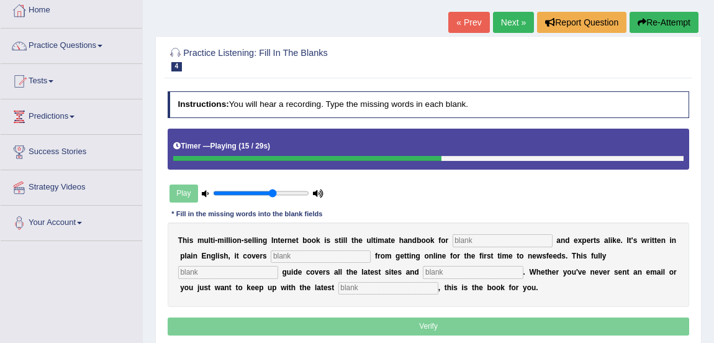
click at [674, 22] on button "Re-Attempt" at bounding box center [664, 22] width 69 height 21
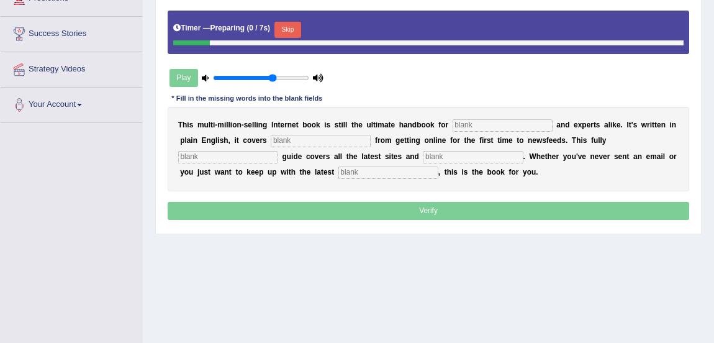
scroll to position [212, 0]
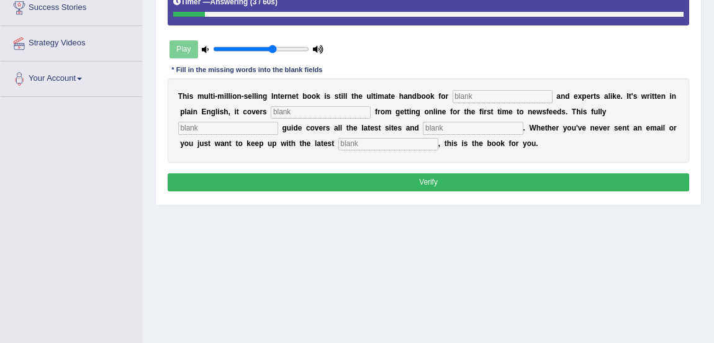
click at [452, 130] on input "text" at bounding box center [473, 128] width 100 height 12
type input "cases"
click at [413, 143] on input "text" at bounding box center [388, 144] width 100 height 12
type input "development"
click at [467, 98] on input "text" at bounding box center [503, 96] width 100 height 12
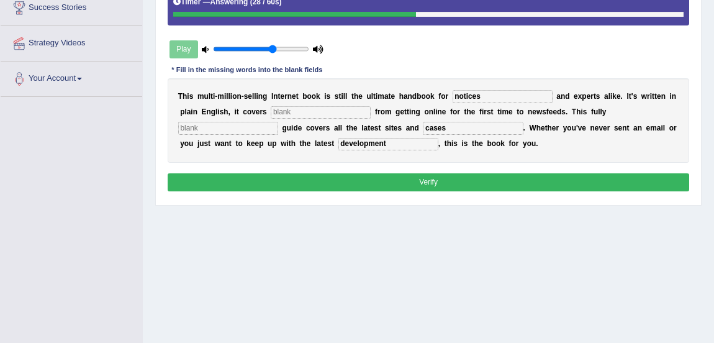
type input "notices"
type input "everything"
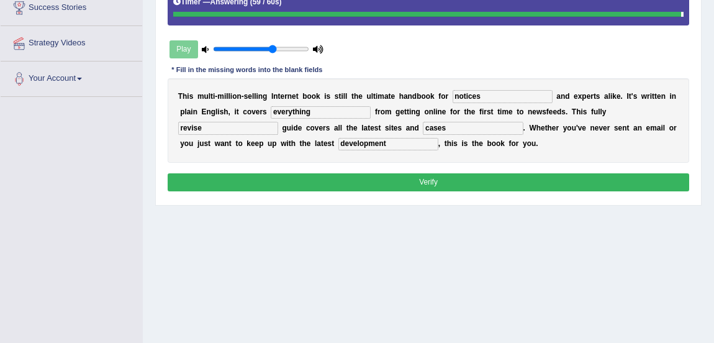
type input "revise"
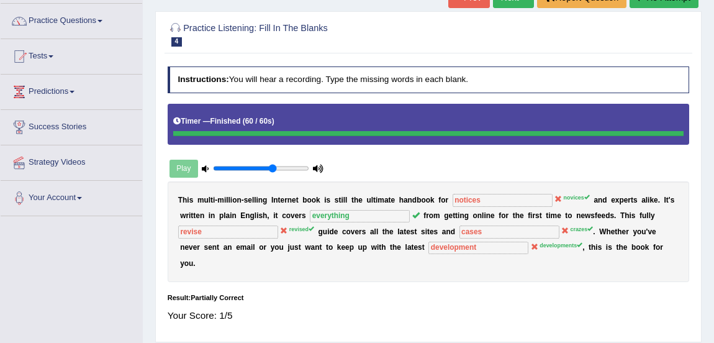
scroll to position [92, 0]
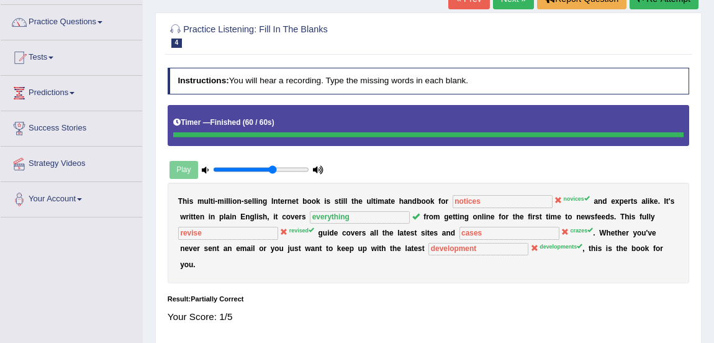
click at [511, 20] on div at bounding box center [429, 35] width 522 height 32
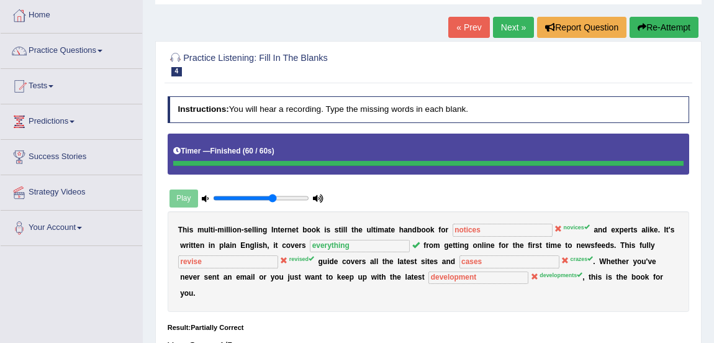
scroll to position [55, 0]
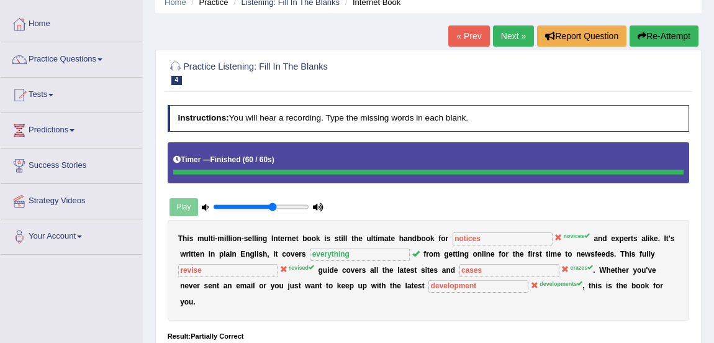
click at [508, 35] on link "Next »" at bounding box center [513, 35] width 41 height 21
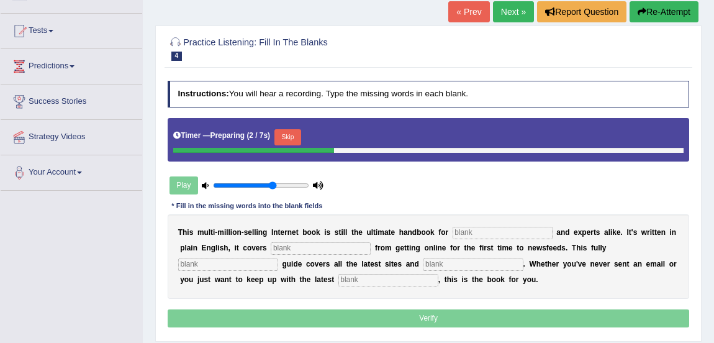
click at [291, 148] on div at bounding box center [253, 151] width 160 height 6
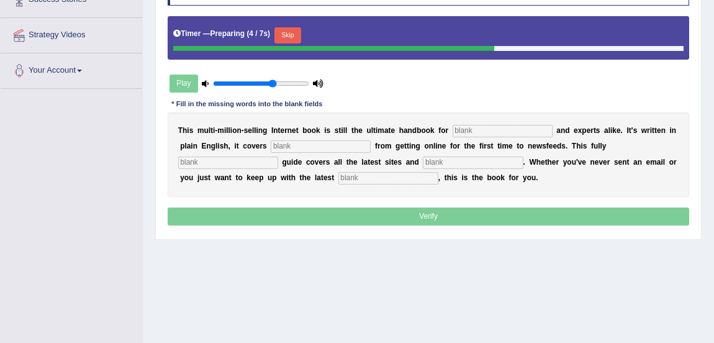
scroll to position [235, 0]
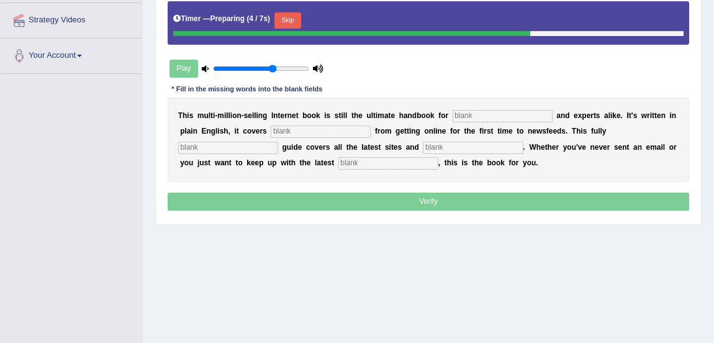
click at [288, 22] on button "Skip" at bounding box center [288, 20] width 27 height 16
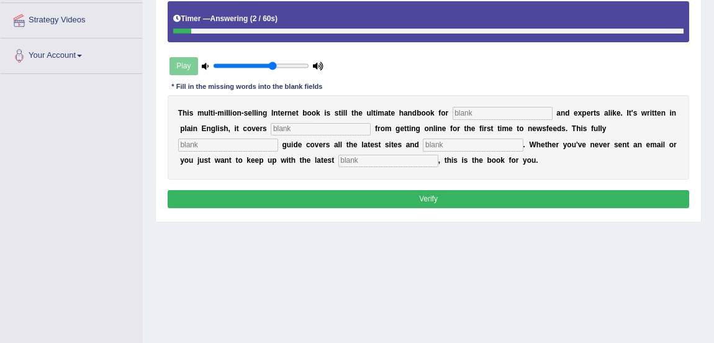
click at [470, 112] on input "text" at bounding box center [503, 113] width 100 height 12
type input "novices"
click at [326, 130] on input "text" at bounding box center [321, 129] width 100 height 12
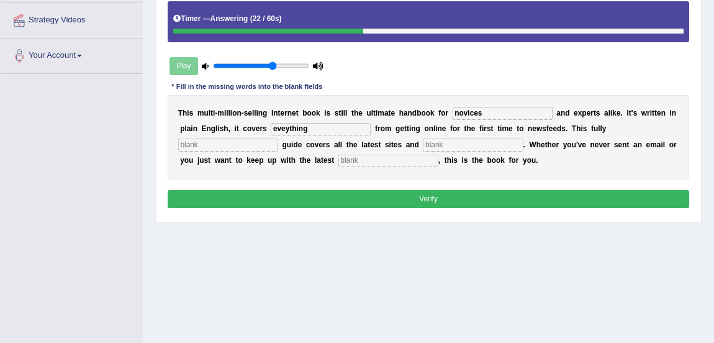
type input "eveything"
type input "revised"
type input "crazes"
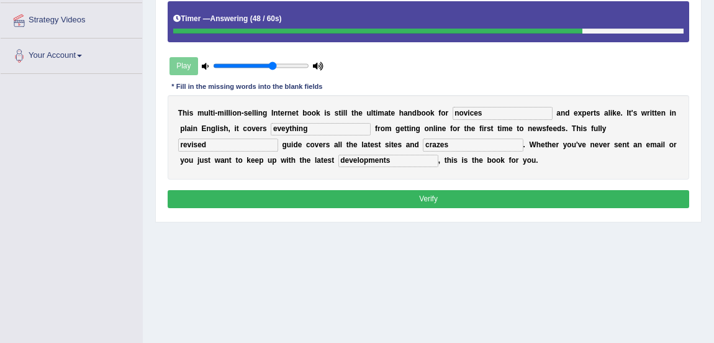
type input "developments"
click at [373, 198] on button "Verify" at bounding box center [429, 199] width 522 height 18
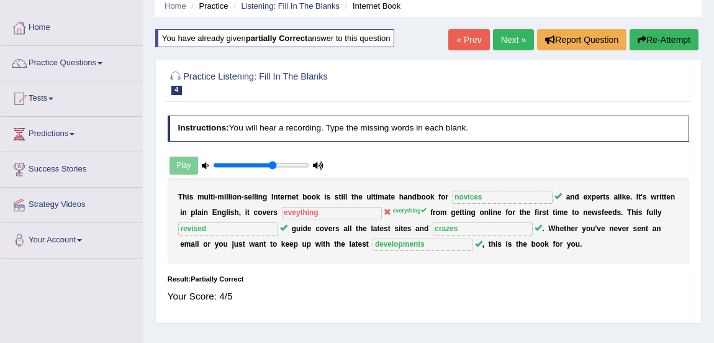
scroll to position [31, 0]
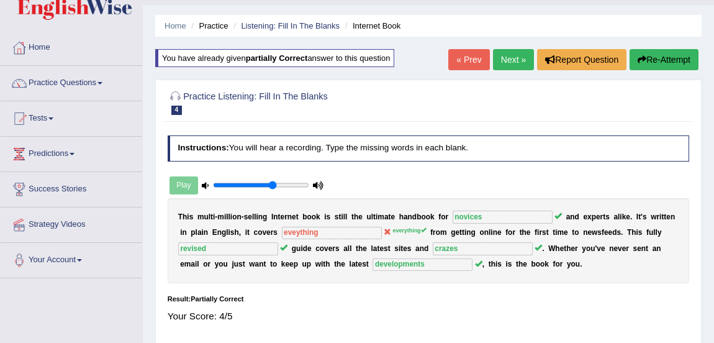
click at [511, 67] on link "Next »" at bounding box center [513, 59] width 41 height 21
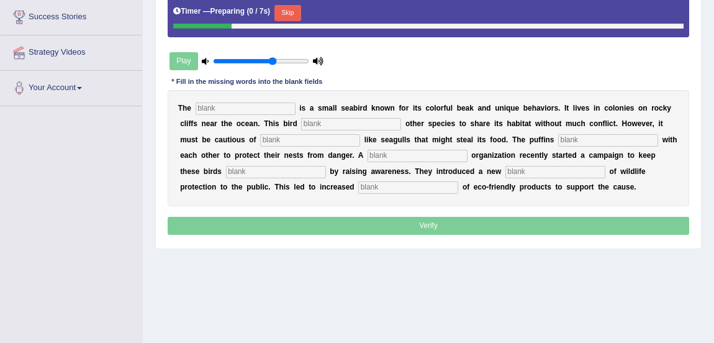
scroll to position [206, 0]
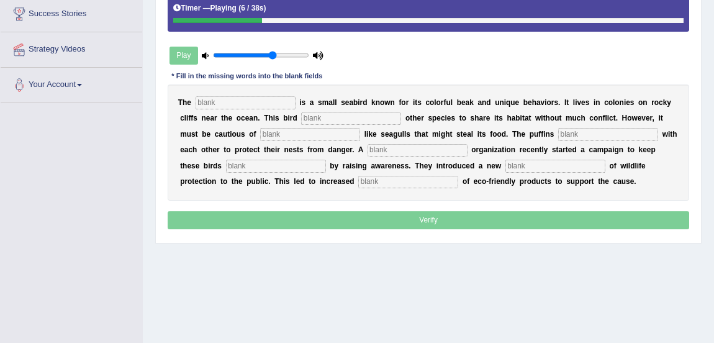
click at [325, 116] on input "text" at bounding box center [351, 118] width 100 height 12
type input "allows"
type input "preditaors"
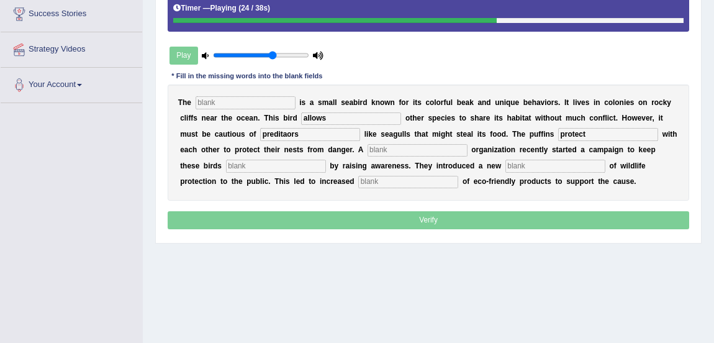
type input "protect"
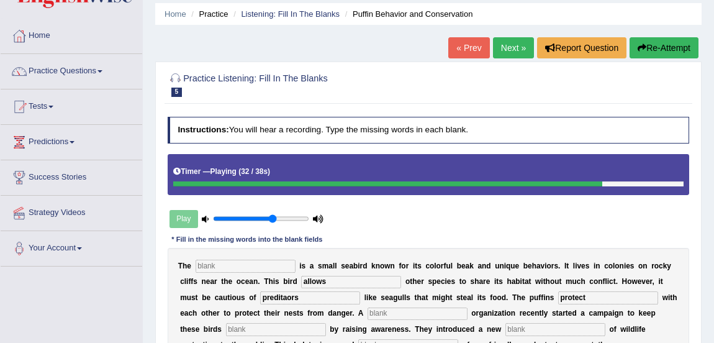
scroll to position [42, 0]
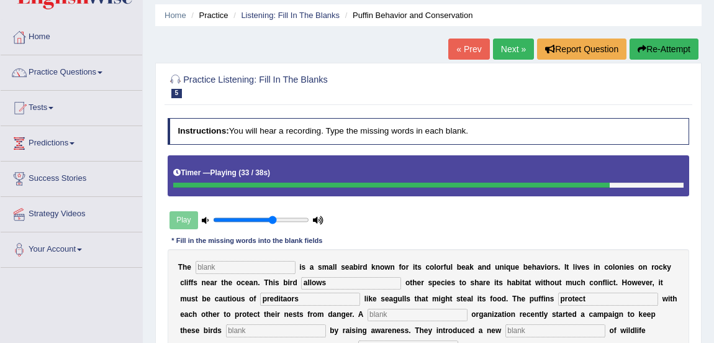
click at [657, 58] on button "Re-Attempt" at bounding box center [664, 49] width 69 height 21
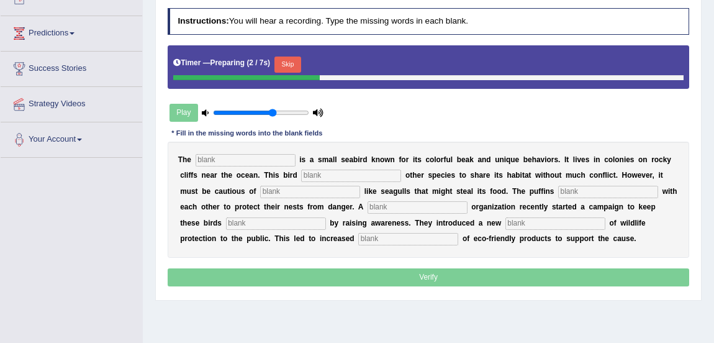
scroll to position [152, 0]
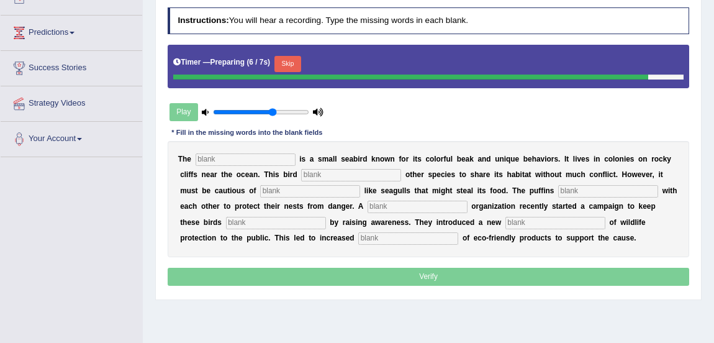
click at [243, 153] on input "text" at bounding box center [246, 159] width 100 height 12
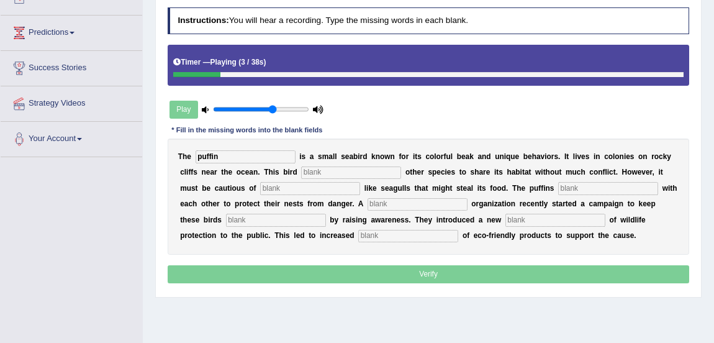
type input "puffin"
type input "allows"
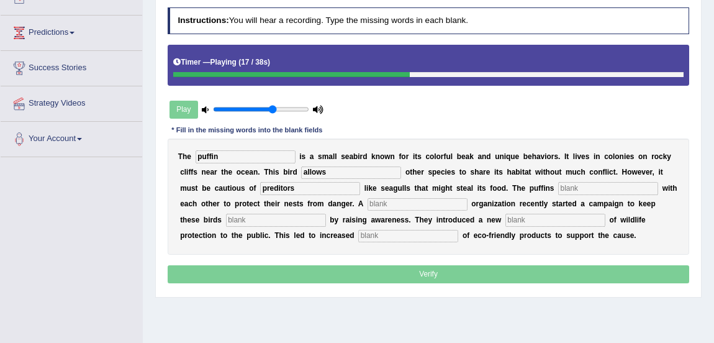
type input "preditors"
type input "cooperatiee"
type input "corportate"
type input "f"
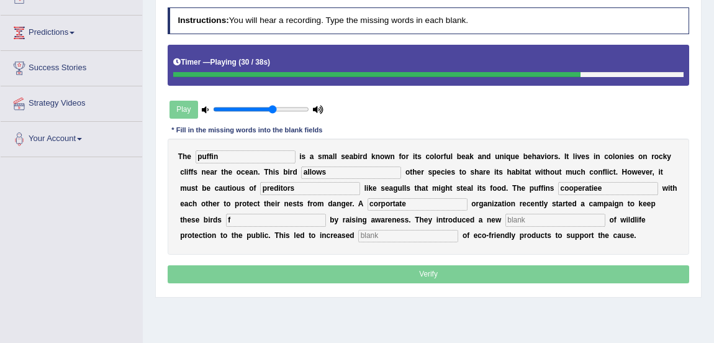
type input "f"
type input "conception"
type input "c"
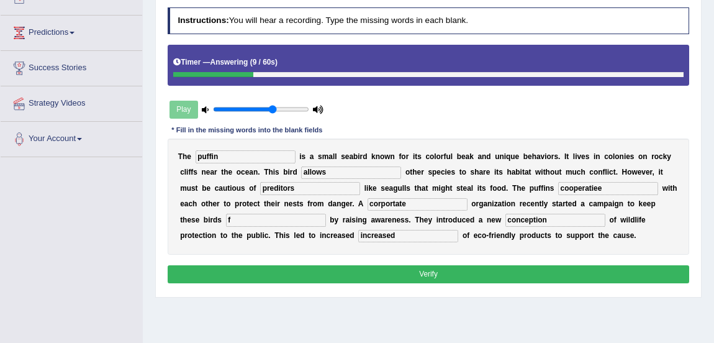
type input "increased"
click at [239, 219] on input "f" at bounding box center [276, 220] width 100 height 12
type input "safe"
click at [311, 186] on input "preditors" at bounding box center [310, 188] width 100 height 12
type input "prediators"
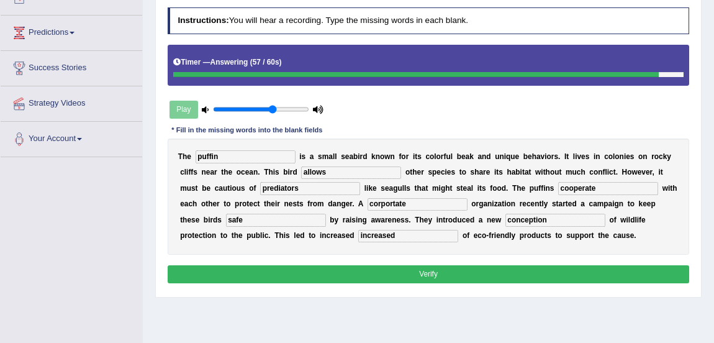
type input "cooperate"
click at [566, 220] on input "conception" at bounding box center [556, 220] width 100 height 12
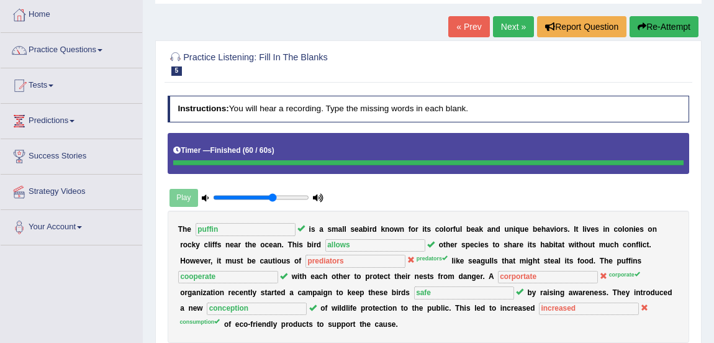
scroll to position [55, 0]
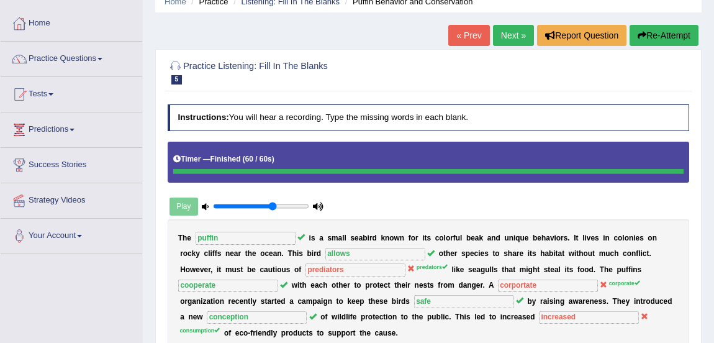
click at [493, 34] on link "Next »" at bounding box center [513, 35] width 41 height 21
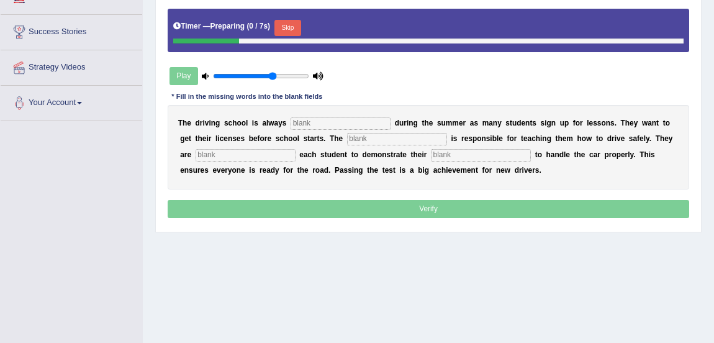
scroll to position [189, 0]
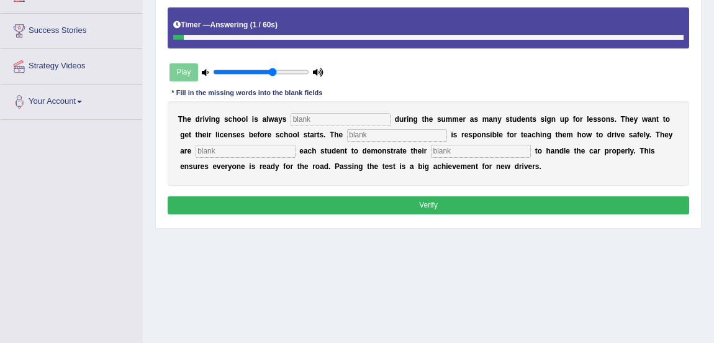
click at [371, 119] on input "text" at bounding box center [341, 119] width 100 height 12
type input "s"
type input "busy"
type input "instructor"
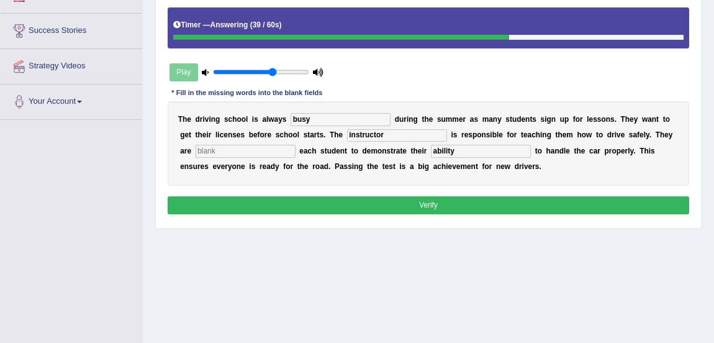
type input "ability"
click at [227, 152] on input "text" at bounding box center [246, 151] width 100 height 12
type input "required"
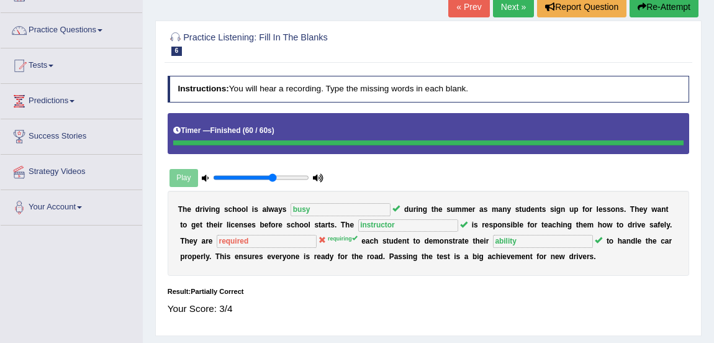
scroll to position [81, 0]
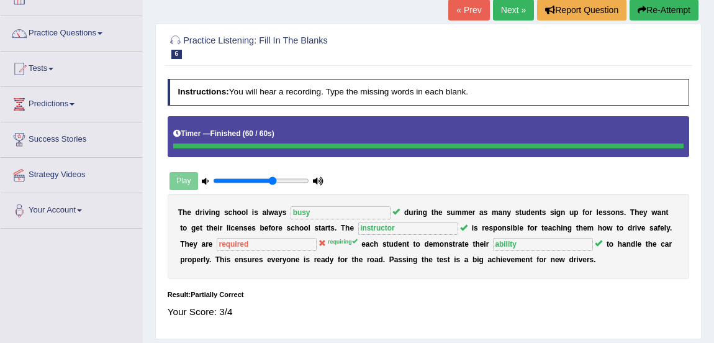
click at [497, 16] on link "Next »" at bounding box center [513, 9] width 41 height 21
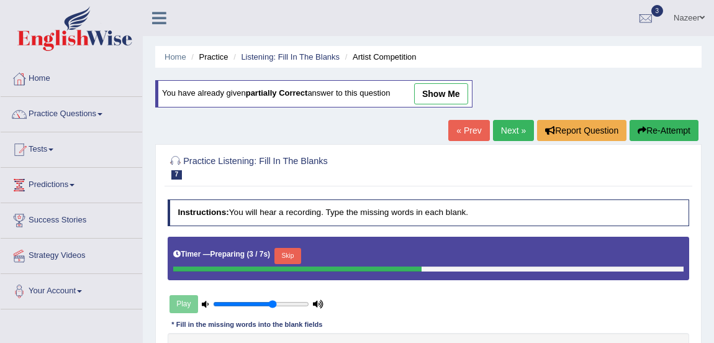
click at [468, 134] on link "« Prev" at bounding box center [468, 130] width 41 height 21
click at [319, 58] on link "Listening: Fill In The Blanks" at bounding box center [290, 56] width 99 height 9
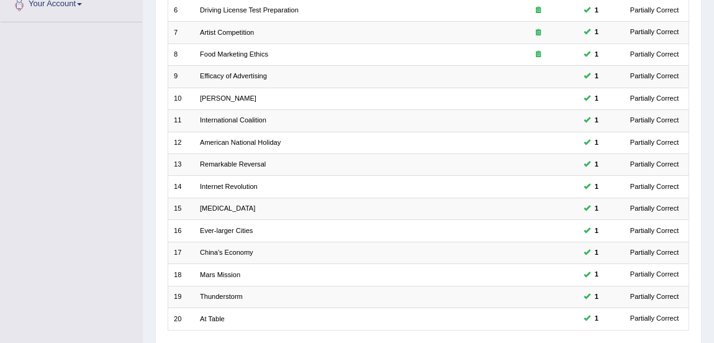
scroll to position [373, 0]
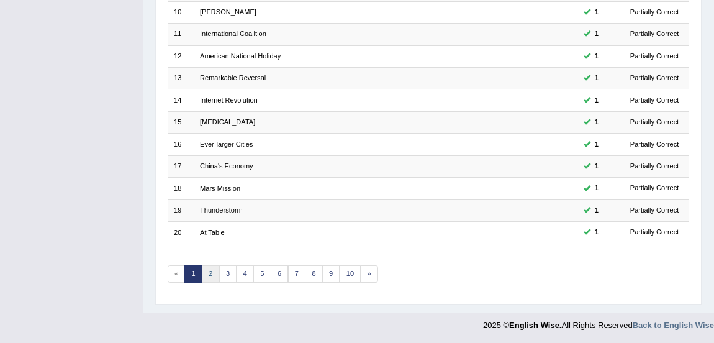
click at [211, 272] on link "2" at bounding box center [211, 273] width 18 height 17
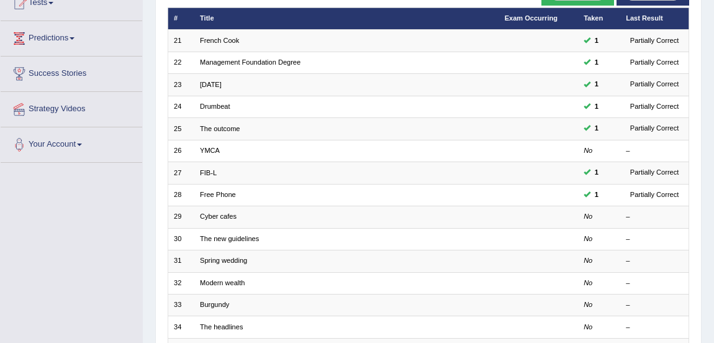
scroll to position [153, 0]
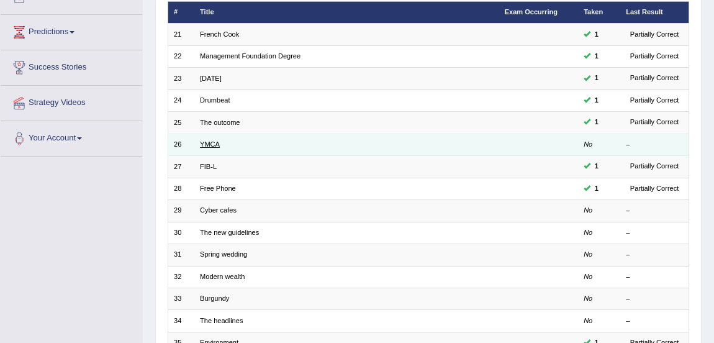
click at [202, 147] on link "YMCA" at bounding box center [210, 143] width 20 height 7
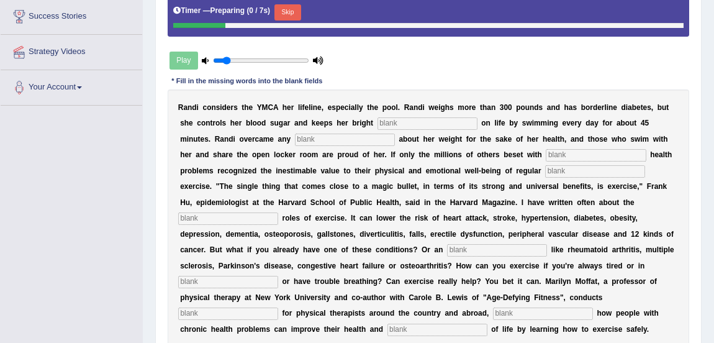
scroll to position [211, 0]
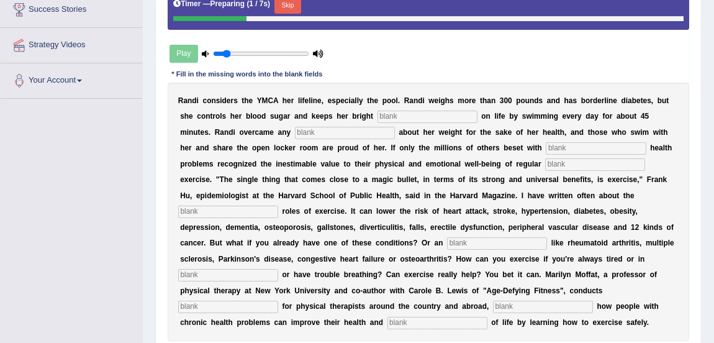
type input "0.15"
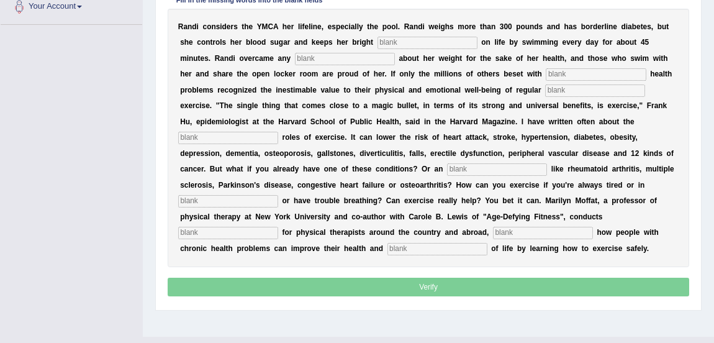
scroll to position [286, 0]
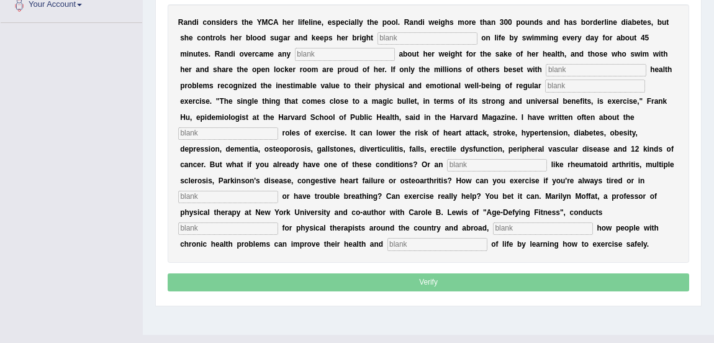
click at [425, 43] on input "text" at bounding box center [428, 38] width 100 height 12
type input "outlook"
type input "self consitioueness"
type input "chronic"
type input "physical"
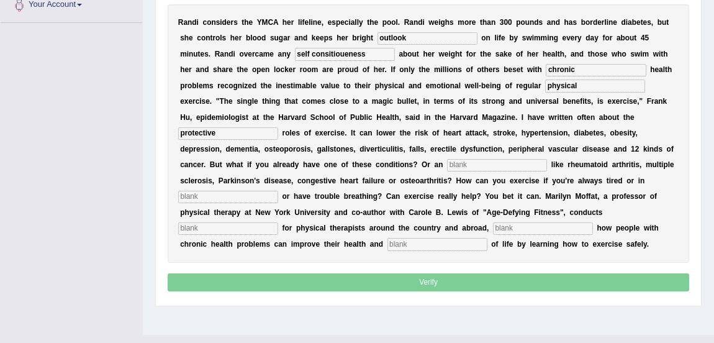
type input "protective"
type input "e"
type input "aliment"
type input "pain"
type input "workshops"
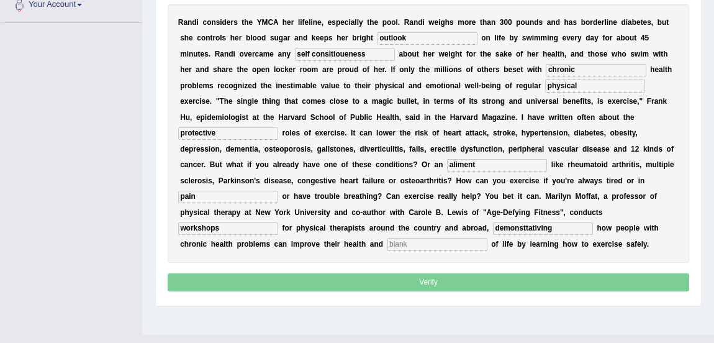
type input "demonsttativing"
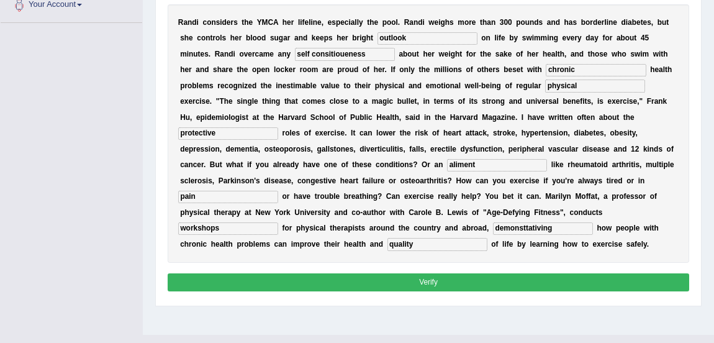
type input "quality"
click at [557, 232] on input "demonsttativing" at bounding box center [543, 228] width 100 height 12
type input "d"
type input "demonstrating"
click at [370, 52] on input "self consitioueness" at bounding box center [345, 54] width 100 height 12
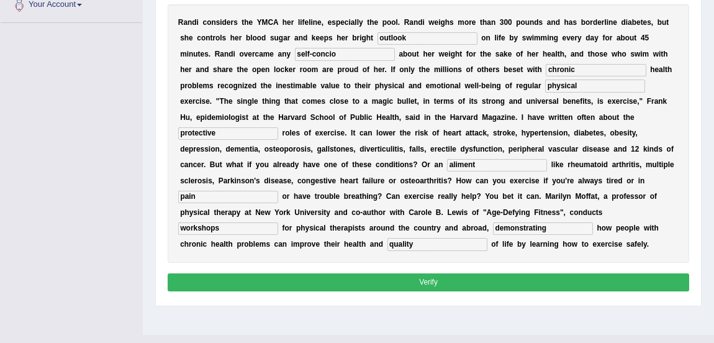
type input "self-concio"
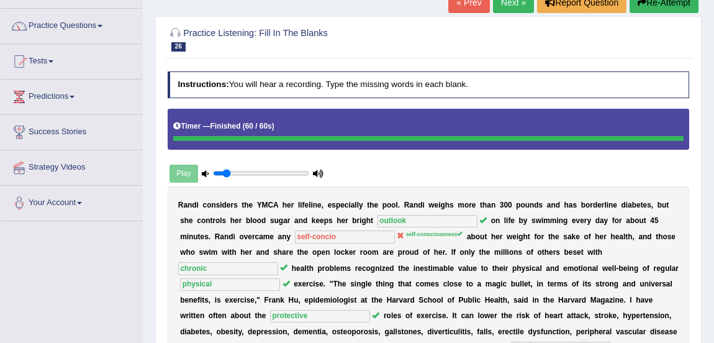
scroll to position [87, 0]
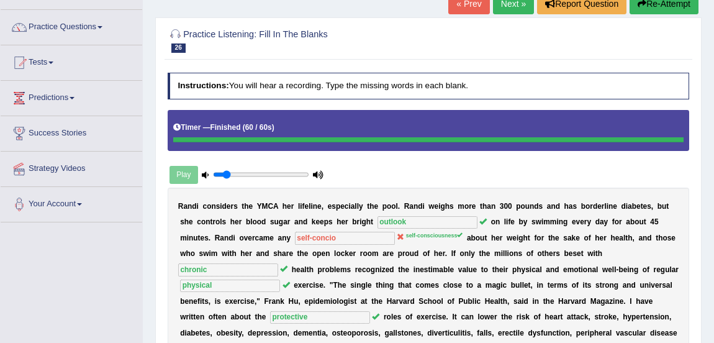
click at [522, 10] on link "Next »" at bounding box center [513, 3] width 41 height 21
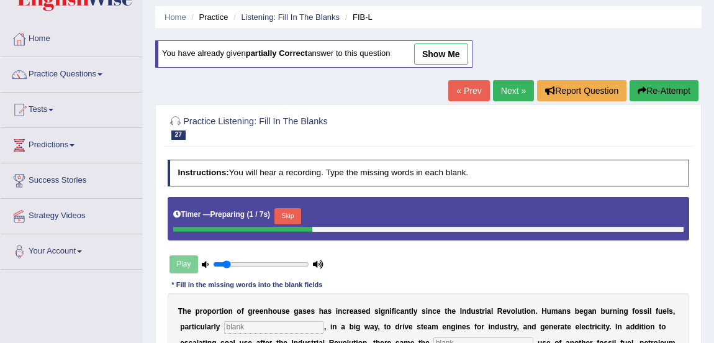
scroll to position [35, 0]
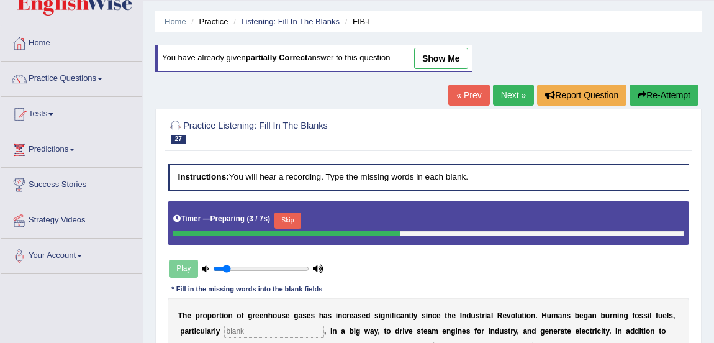
click at [460, 97] on link "« Prev" at bounding box center [468, 94] width 41 height 21
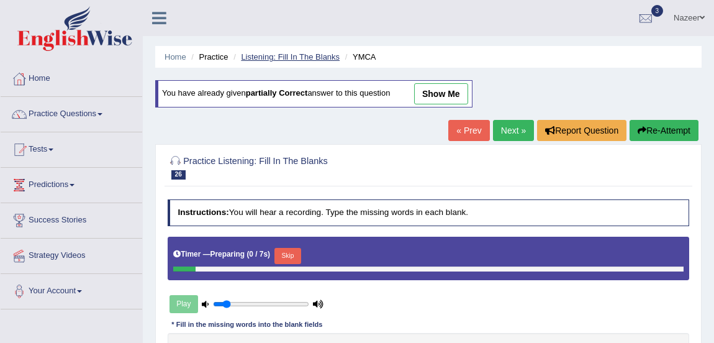
click at [304, 53] on link "Listening: Fill In The Blanks" at bounding box center [290, 56] width 99 height 9
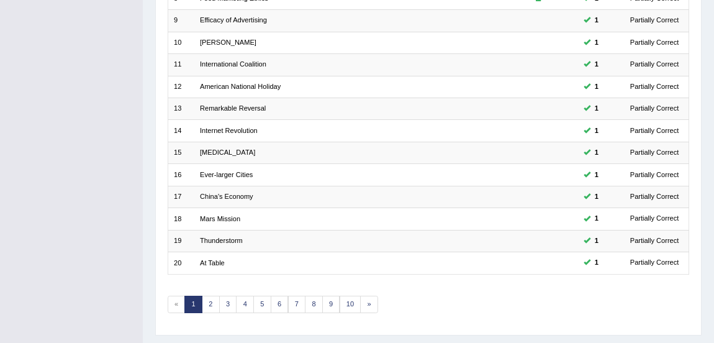
scroll to position [373, 0]
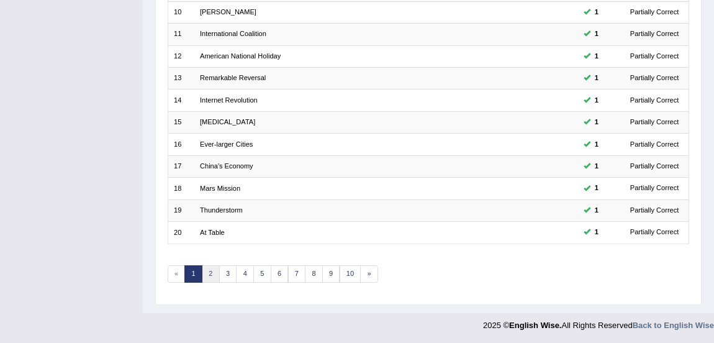
click at [211, 278] on link "2" at bounding box center [211, 273] width 18 height 17
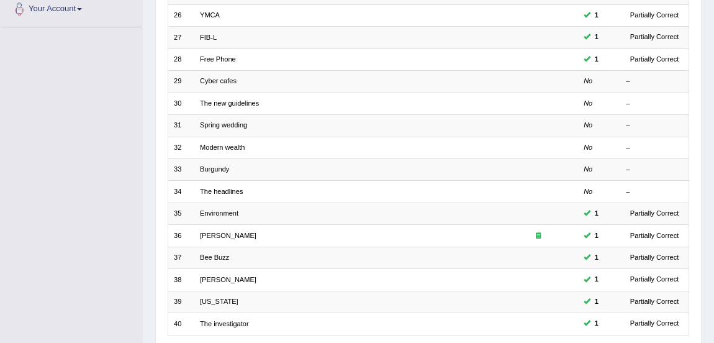
scroll to position [273, 0]
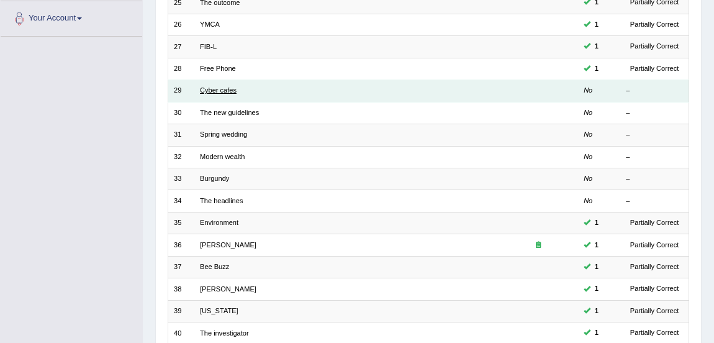
click at [212, 89] on link "Cyber cafes" at bounding box center [218, 89] width 37 height 7
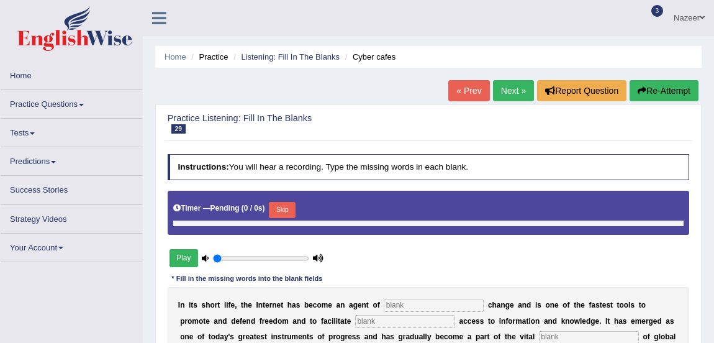
type input "0.15"
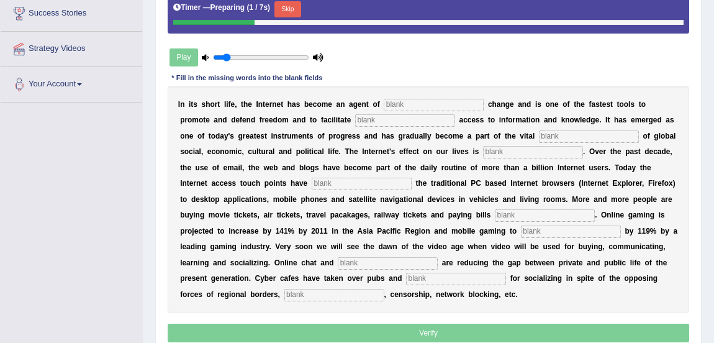
scroll to position [219, 0]
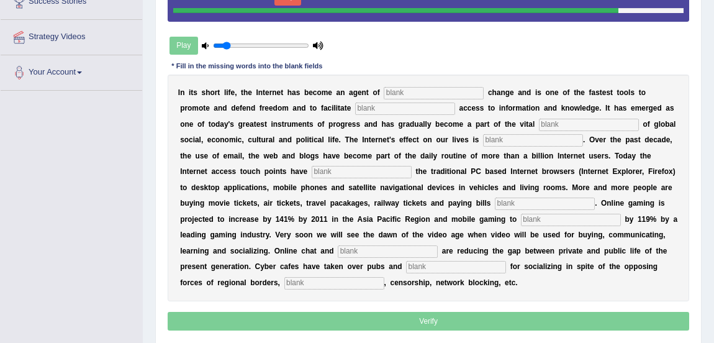
click at [420, 90] on input "text" at bounding box center [434, 93] width 100 height 12
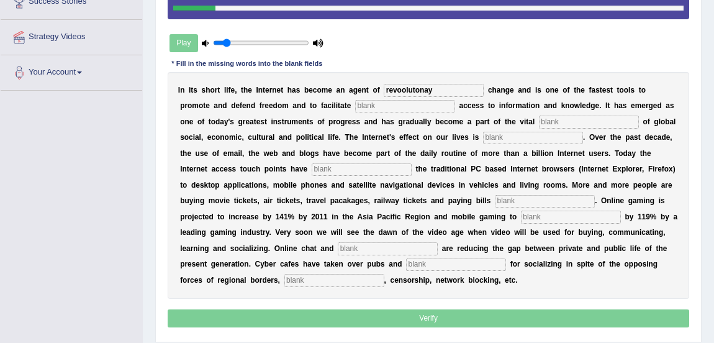
type input "revoolutonay"
type input "democratic"
type input "infrastructure"
type input "provacive"
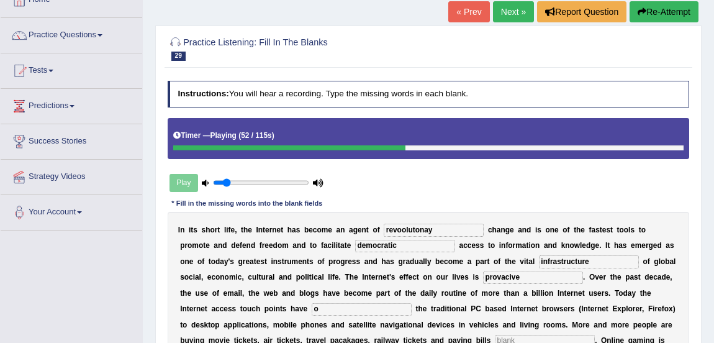
scroll to position [78, 0]
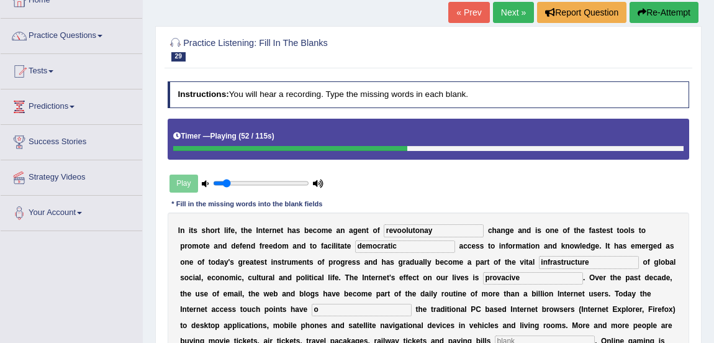
type input "o"
click at [656, 14] on button "Re-Attempt" at bounding box center [664, 12] width 69 height 21
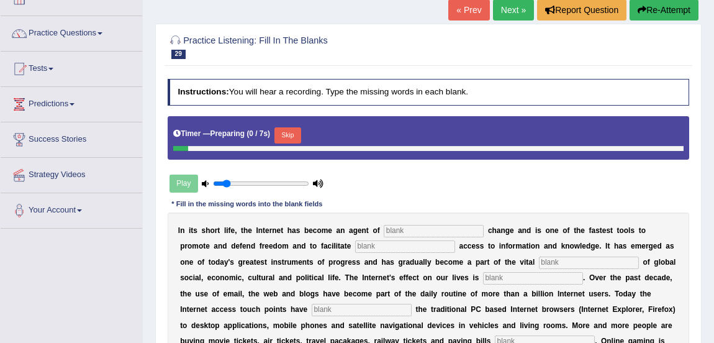
scroll to position [78, 0]
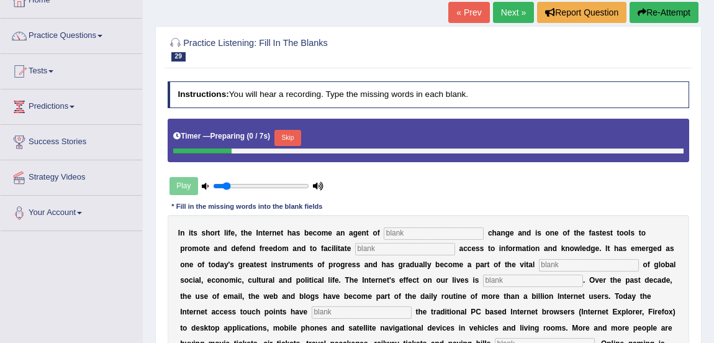
click at [291, 137] on button "Skip" at bounding box center [288, 138] width 27 height 16
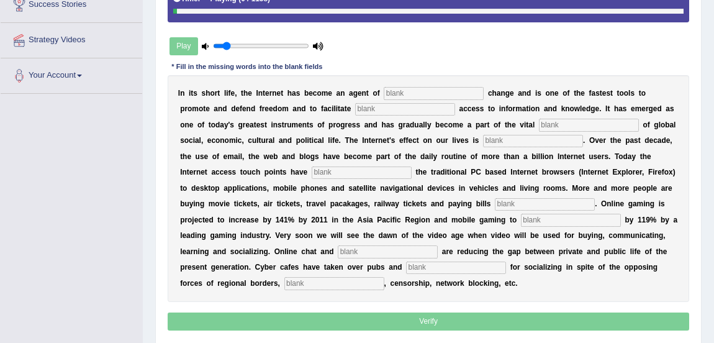
scroll to position [220, 0]
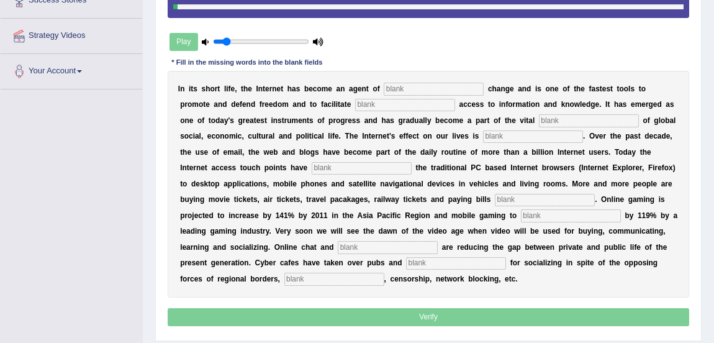
click at [419, 92] on input "text" at bounding box center [434, 89] width 100 height 12
type input "revolutionaru"
type input "democratic"
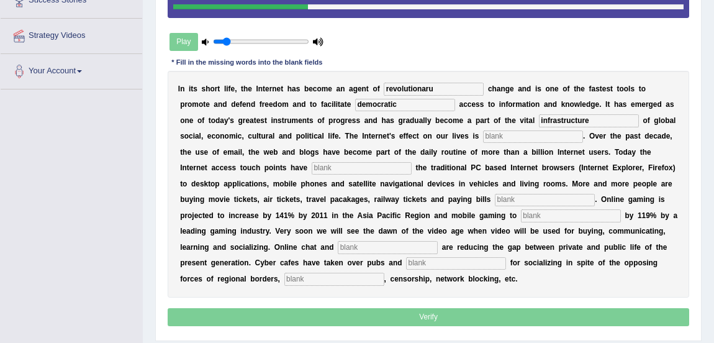
type input "infrastructure"
type input "provacive"
type input "outgrown"
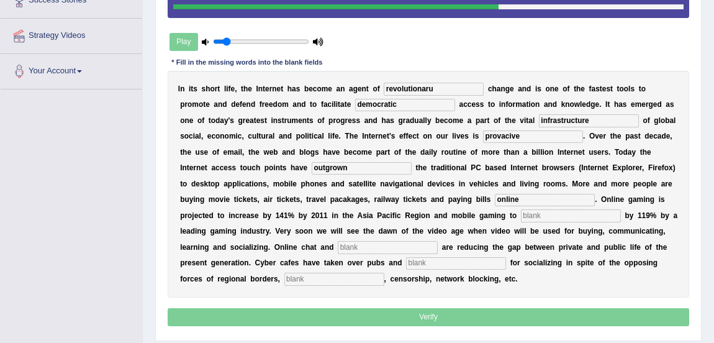
type input "online"
type input "increased"
type input "blogs"
type input "bars"
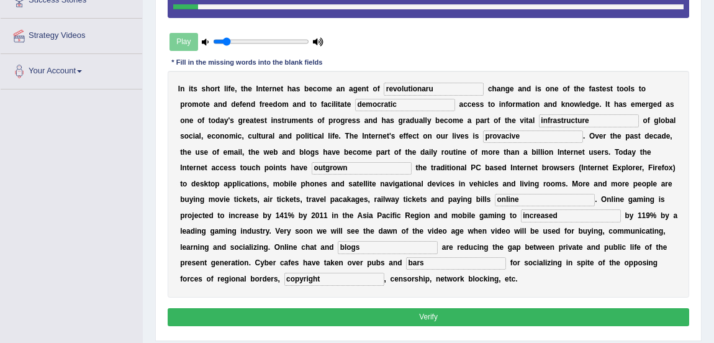
type input "copyright"
click at [436, 86] on input "revolutionaru" at bounding box center [434, 89] width 100 height 12
type input "revolutionary"
click at [524, 137] on input "provacive" at bounding box center [533, 136] width 100 height 12
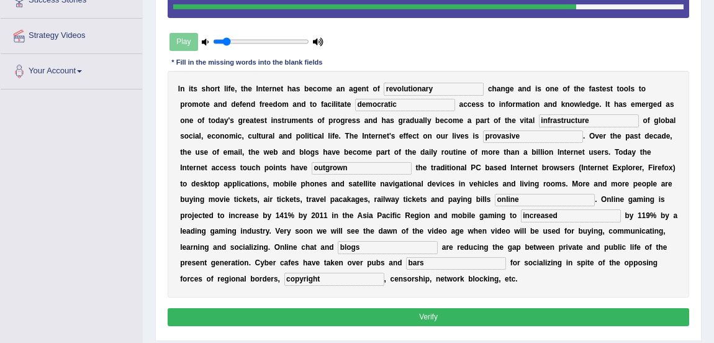
type input "provasive"
click at [406, 318] on button "Verify" at bounding box center [429, 317] width 522 height 18
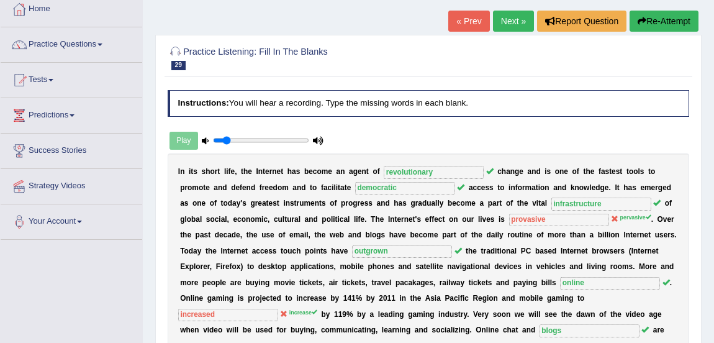
scroll to position [65, 0]
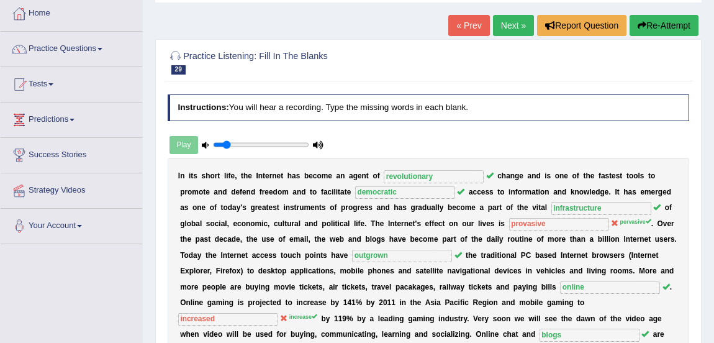
click at [515, 24] on link "Next »" at bounding box center [513, 25] width 41 height 21
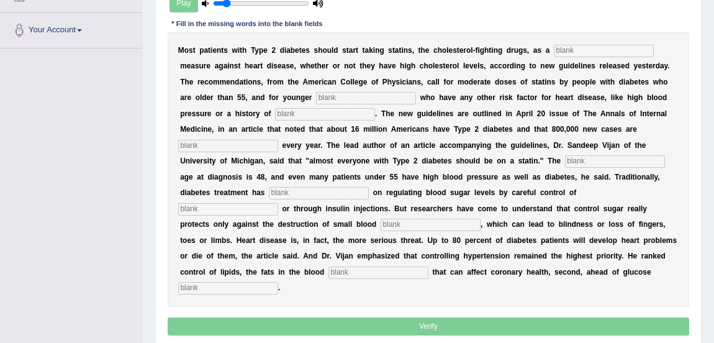
scroll to position [273, 0]
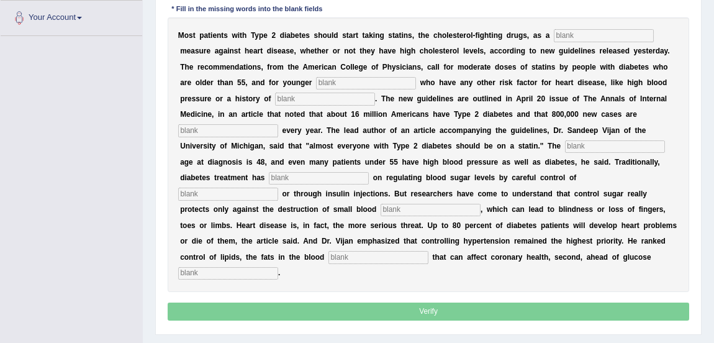
click at [568, 33] on input "text" at bounding box center [604, 35] width 100 height 12
type input "preventative"
type input "patients"
type input "smoking"
type input "diognosed"
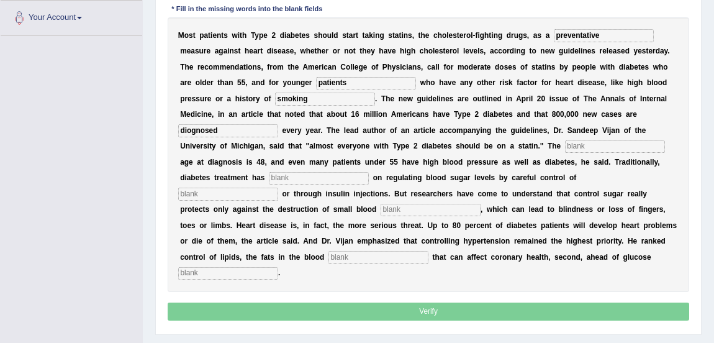
type input "p"
type input "focused"
type input "diet"
type input "vessels"
type input "stream"
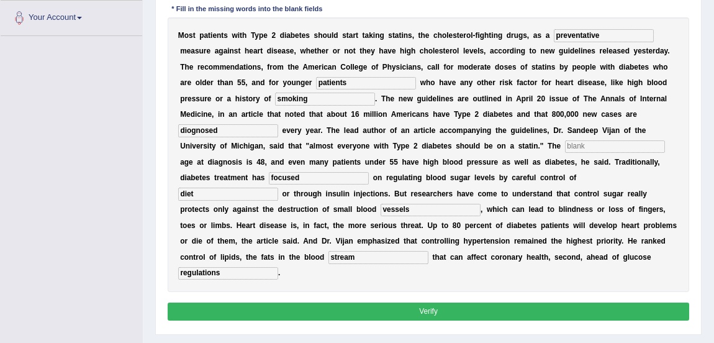
type input "regulations"
click at [228, 130] on input "diognosed" at bounding box center [228, 130] width 100 height 12
type input "diognised"
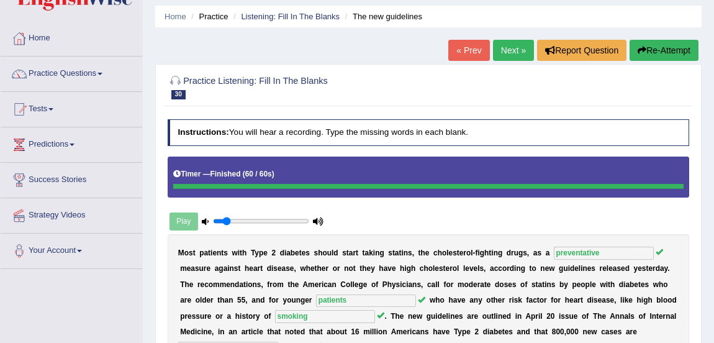
scroll to position [23, 0]
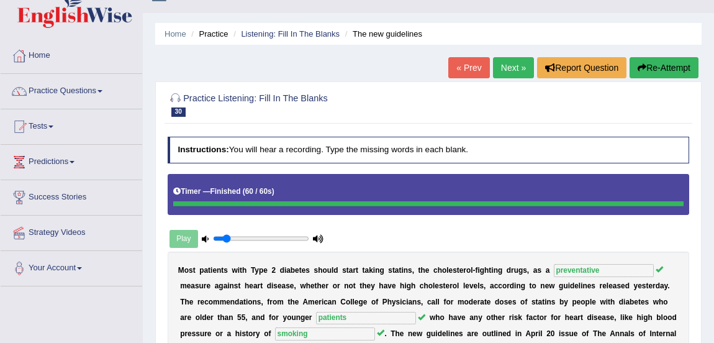
click at [504, 59] on link "Next »" at bounding box center [513, 67] width 41 height 21
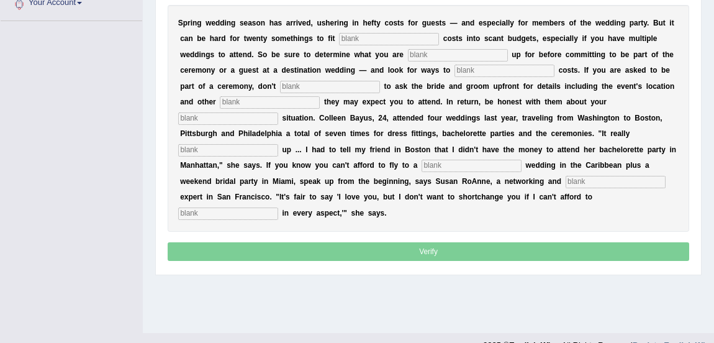
scroll to position [292, 0]
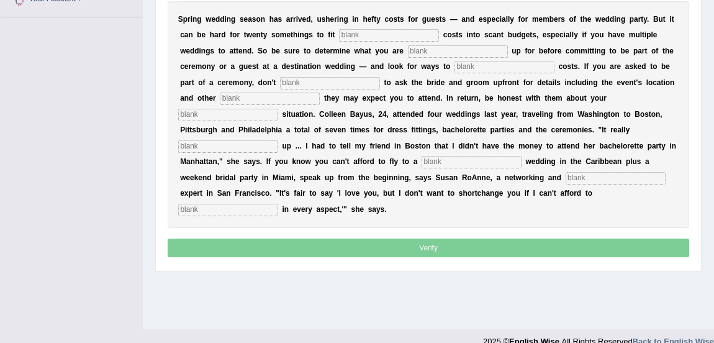
click at [359, 36] on input "text" at bounding box center [389, 35] width 100 height 12
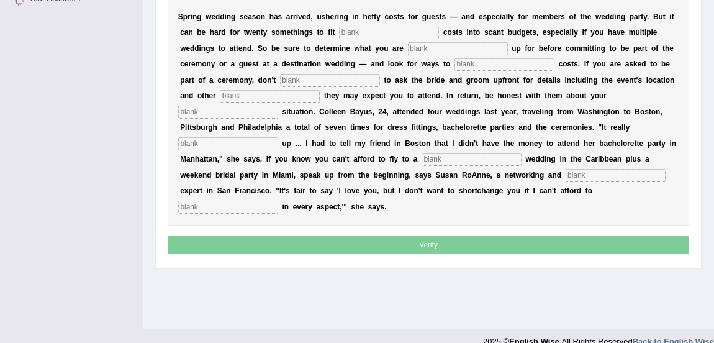
type input "a"
type input "extra"
type input "singing"
type input "trim"
type input "hesitate"
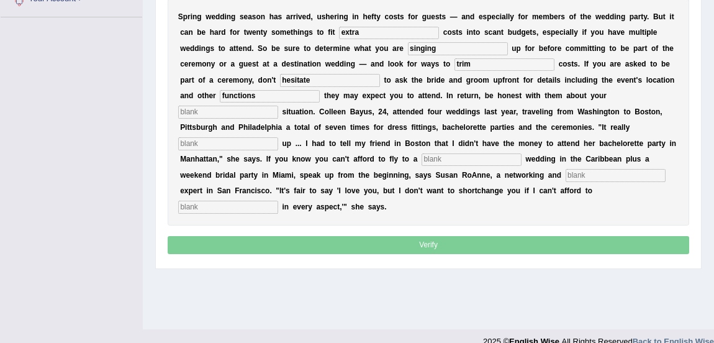
type input "functions"
type input "finacial"
type input "added"
type input "destination"
type input "adequate"
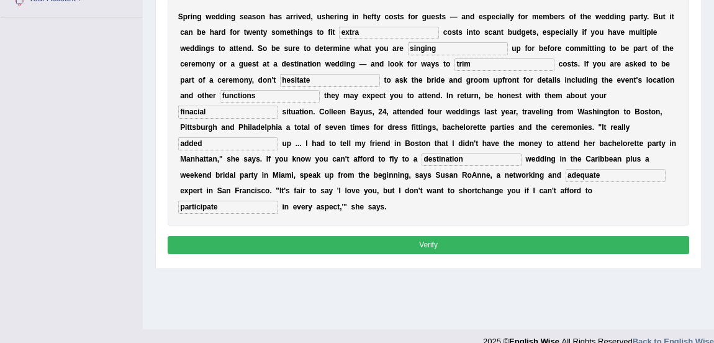
type input "participate"
click at [250, 111] on input "finacial" at bounding box center [228, 112] width 100 height 12
type input "financial"
click at [439, 48] on input "singing" at bounding box center [458, 48] width 100 height 12
type input "signing"
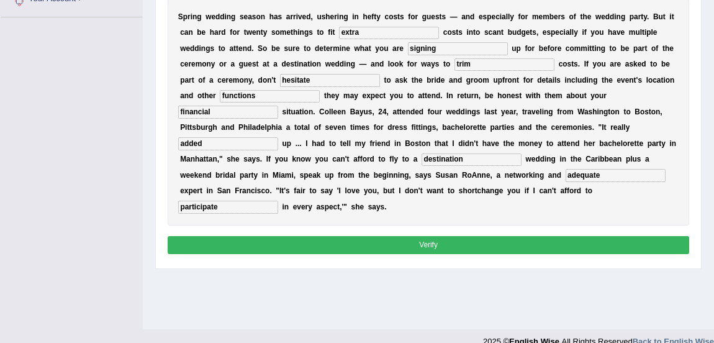
click at [622, 174] on input "adequate" at bounding box center [616, 175] width 100 height 12
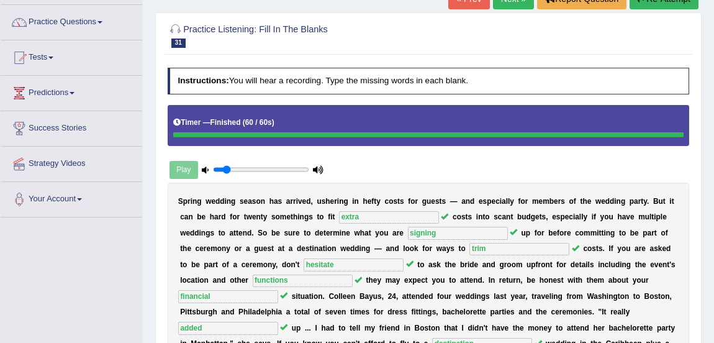
scroll to position [0, 0]
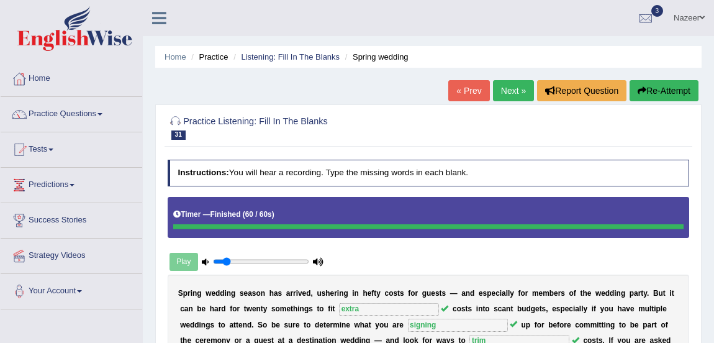
click at [499, 98] on link "Next »" at bounding box center [513, 90] width 41 height 21
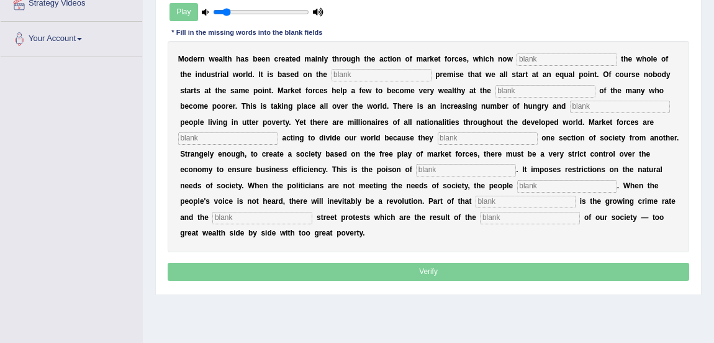
scroll to position [263, 0]
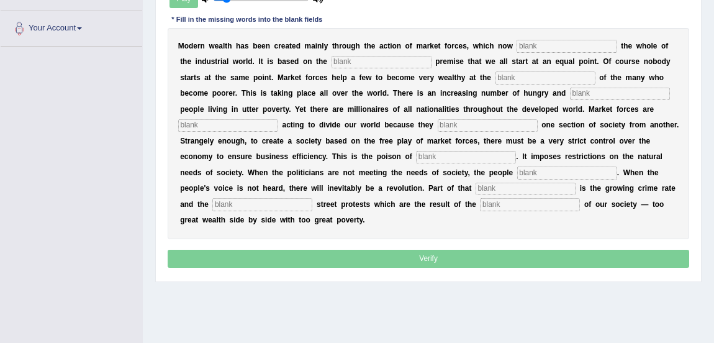
click at [535, 43] on input "text" at bounding box center [567, 46] width 100 height 12
type input "dominate"
type input "false"
type input "expense"
type input "desperate"
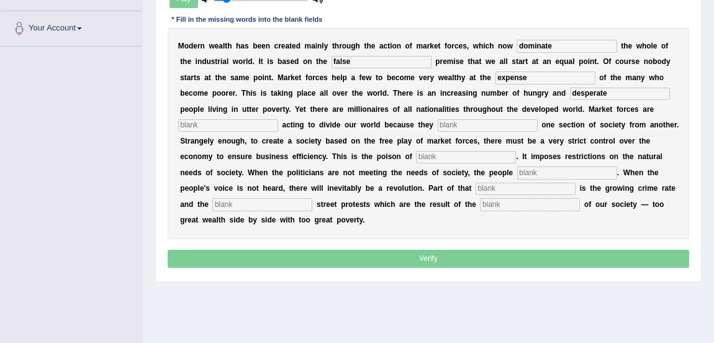
type input "e"
type input "innovatibale"
type input "t"
type input "a"
click at [447, 159] on input "text" at bounding box center [466, 157] width 100 height 12
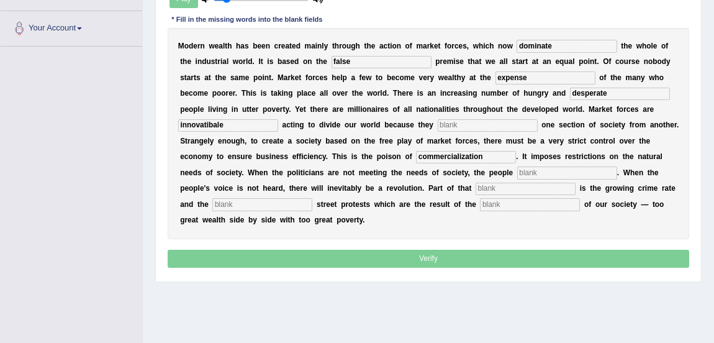
type input "commercialization"
type input "revolte"
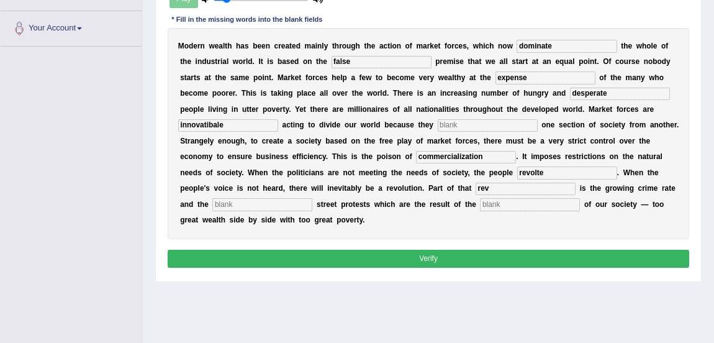
click at [522, 190] on input "rev" at bounding box center [526, 189] width 100 height 12
type input "revolution"
click at [584, 175] on input "revolte" at bounding box center [567, 172] width 100 height 12
click at [269, 201] on input "text" at bounding box center [262, 204] width 100 height 12
click at [513, 202] on input "text" at bounding box center [530, 204] width 100 height 12
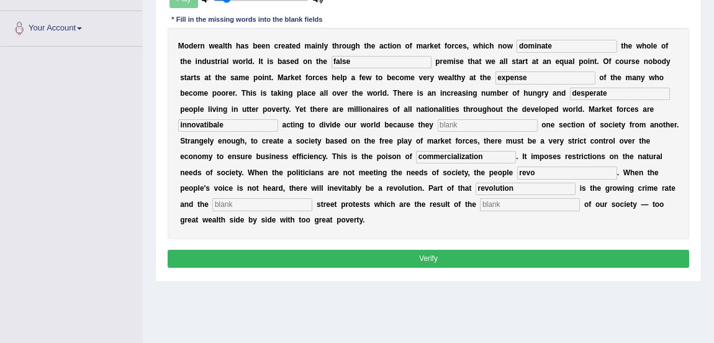
click at [577, 174] on input "revo" at bounding box center [567, 172] width 100 height 12
type input "revolt"
click at [233, 122] on input "innovatibale" at bounding box center [228, 125] width 100 height 12
type input "i"
type input "e"
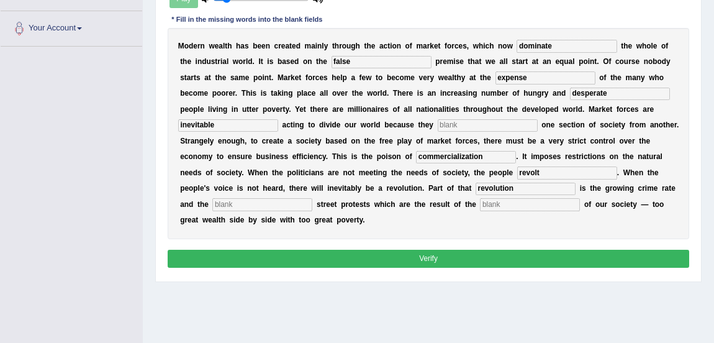
type input "inevitable"
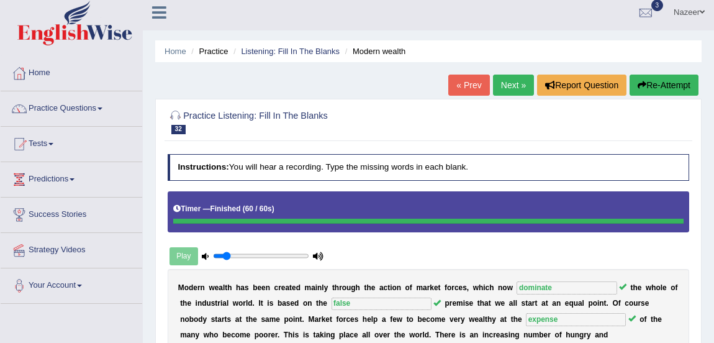
scroll to position [0, 0]
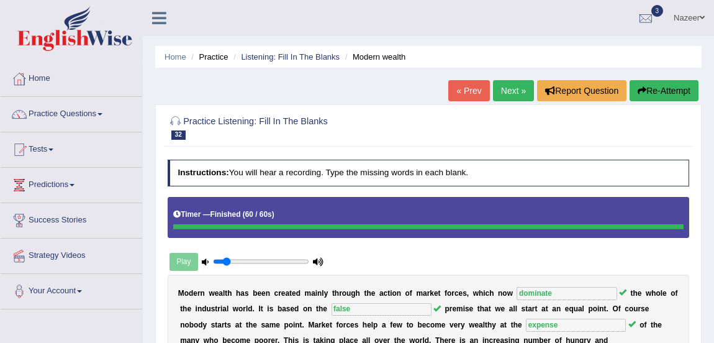
click at [509, 96] on link "Next »" at bounding box center [513, 90] width 41 height 21
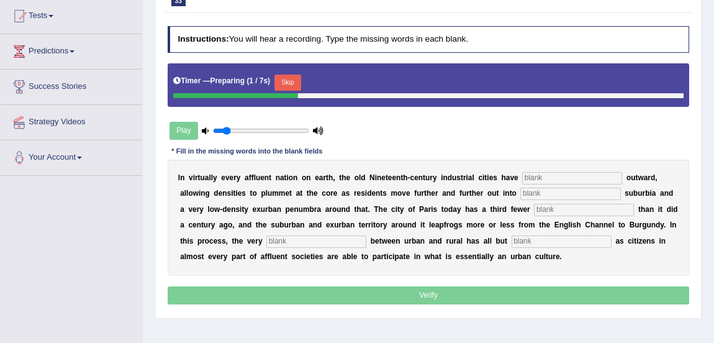
scroll to position [136, 0]
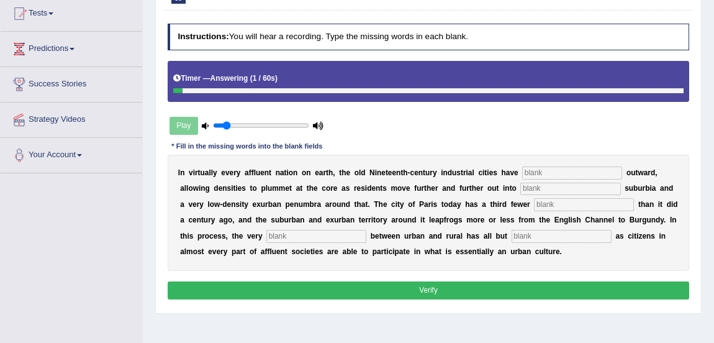
click at [612, 236] on input "text" at bounding box center [562, 236] width 100 height 12
type input "diappeared"
click at [342, 232] on input "text" at bounding box center [316, 236] width 100 height 12
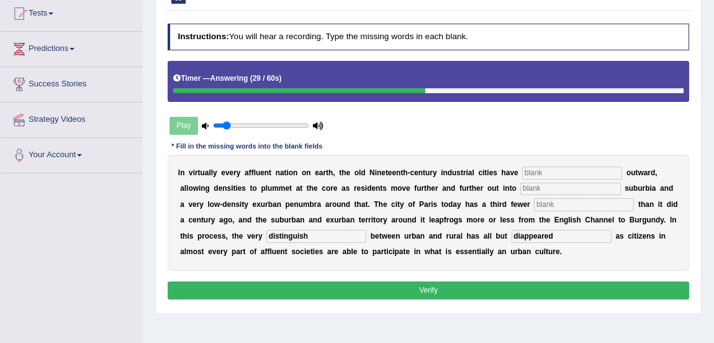
type input "distinguish"
click at [512, 186] on b "o" at bounding box center [514, 188] width 4 height 9
click at [532, 170] on input "text" at bounding box center [572, 172] width 100 height 12
type input "exploded"
type input "low-desity"
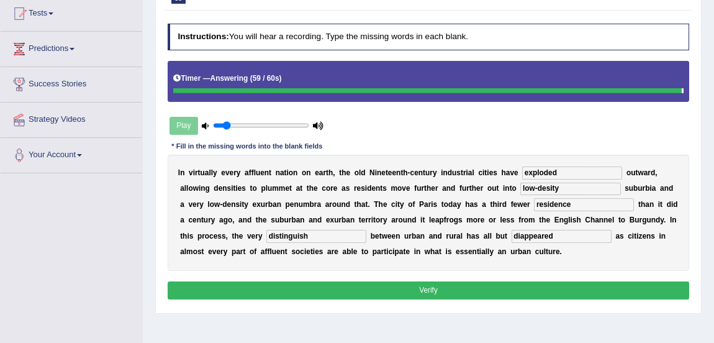
type input "residence"
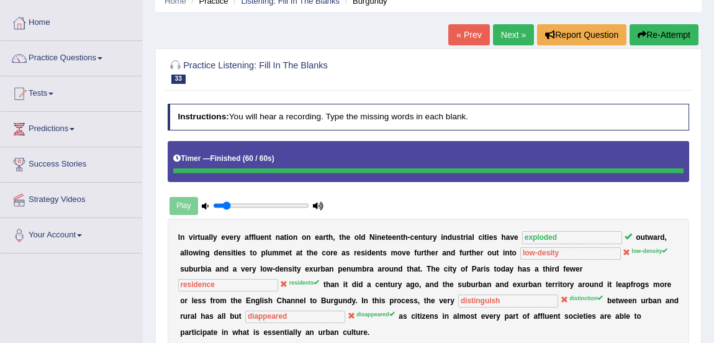
scroll to position [49, 0]
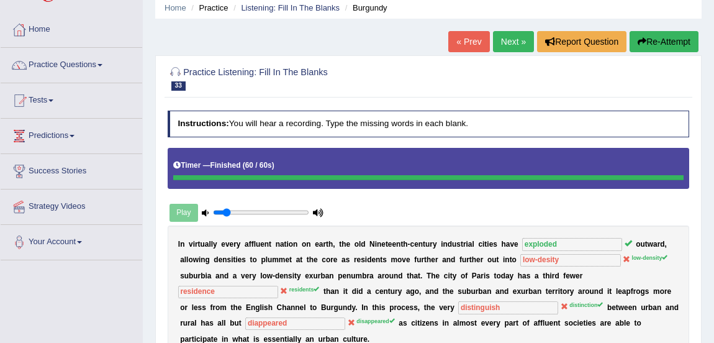
click at [513, 45] on link "Next »" at bounding box center [513, 41] width 41 height 21
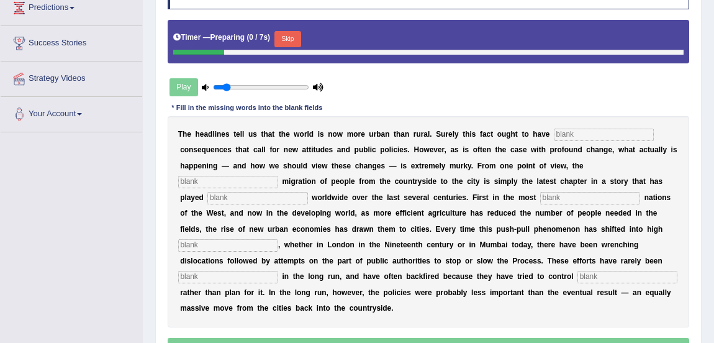
scroll to position [178, 0]
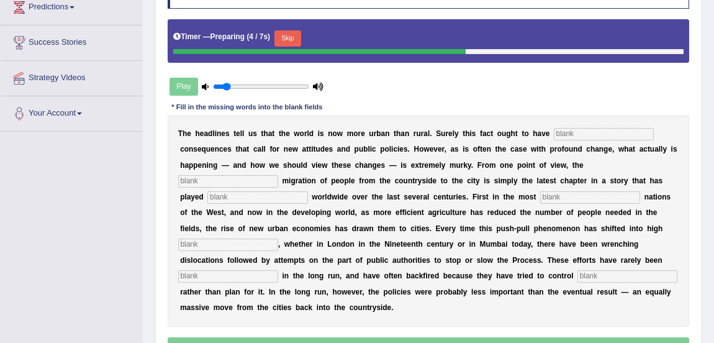
click at [577, 134] on input "text" at bounding box center [604, 134] width 100 height 12
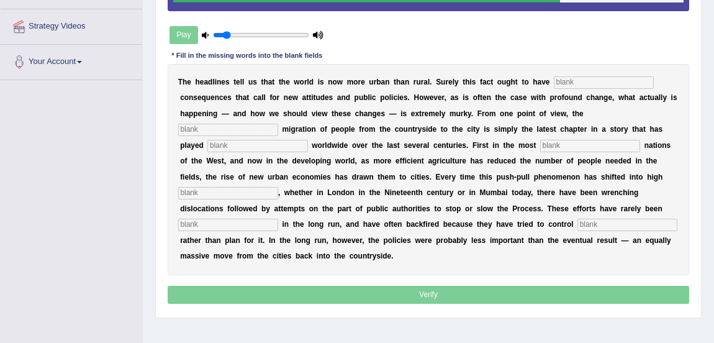
scroll to position [236, 0]
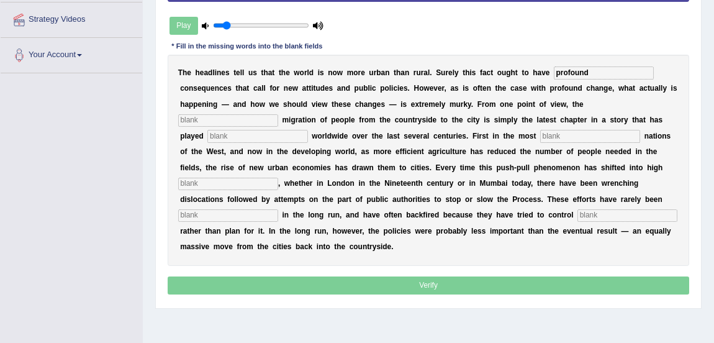
type input "profound"
type input "vast"
type input "p"
type input "out"
type input "[DEMOGRAPHIC_DATA]"
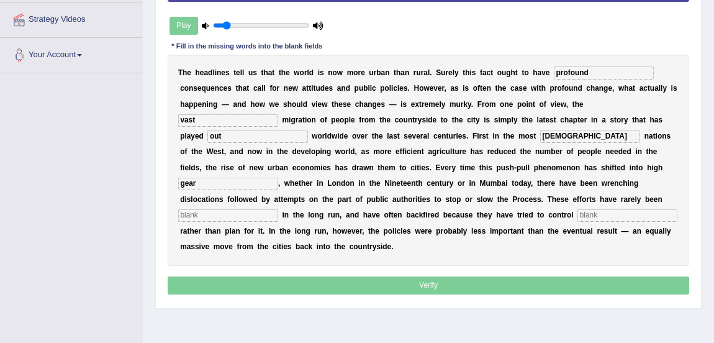
type input "gear"
type input "effective"
type input "behaviour"
click at [598, 132] on input "african" at bounding box center [590, 136] width 100 height 12
type input "a"
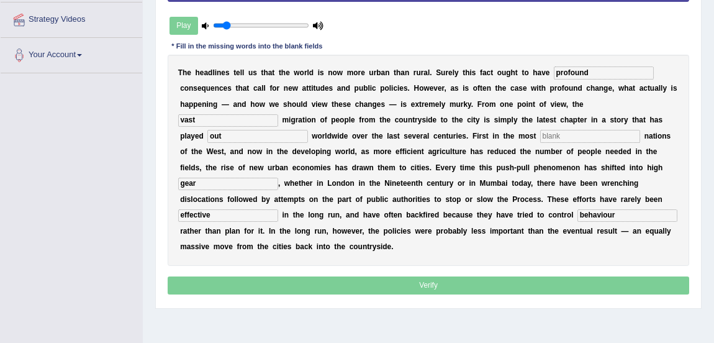
click at [599, 117] on b at bounding box center [600, 120] width 4 height 9
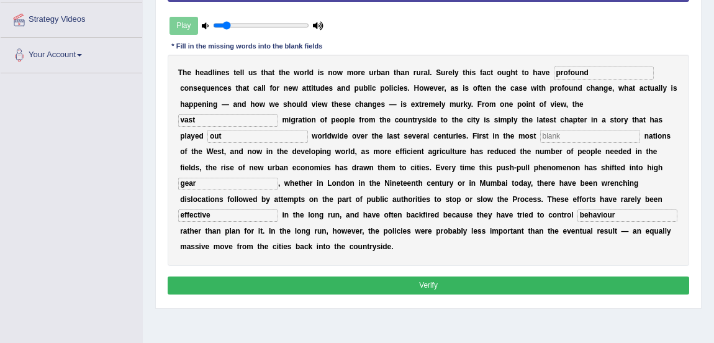
click at [616, 138] on input "text" at bounding box center [590, 136] width 100 height 12
type input "African"
click at [453, 288] on button "Verify" at bounding box center [429, 285] width 522 height 18
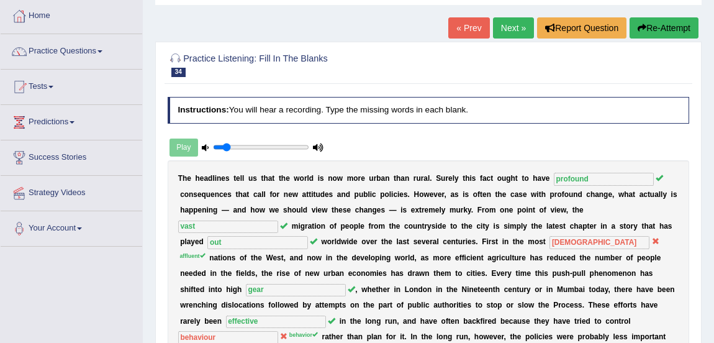
scroll to position [56, 0]
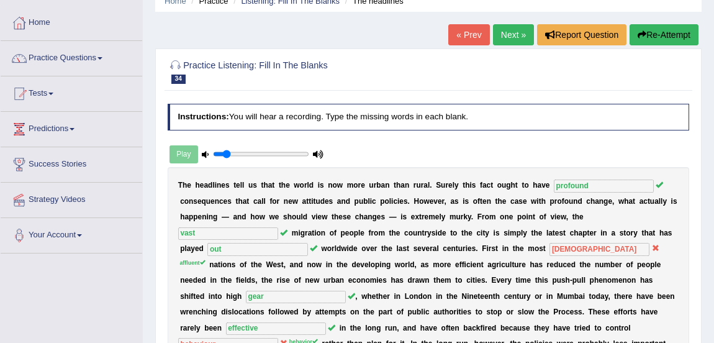
click at [507, 36] on link "Next »" at bounding box center [513, 34] width 41 height 21
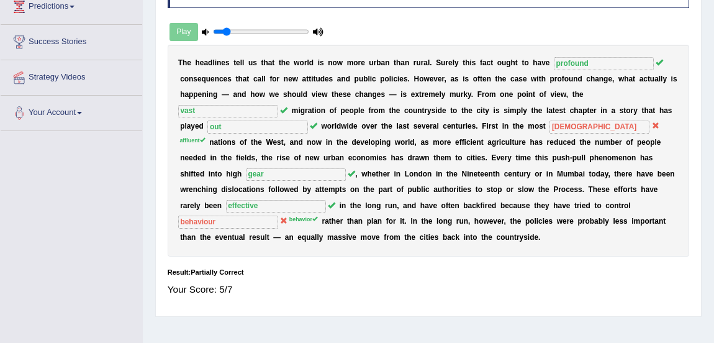
scroll to position [194, 0]
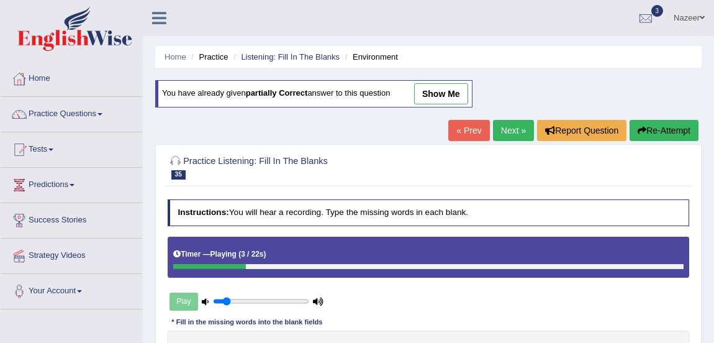
click at [78, 113] on link "Practice Questions" at bounding box center [72, 112] width 142 height 31
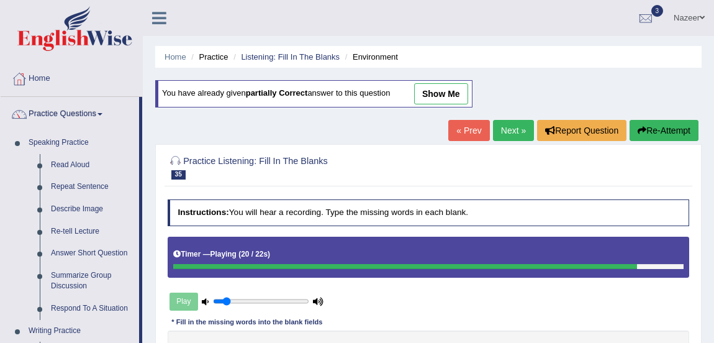
click at [466, 132] on link "« Prev" at bounding box center [468, 130] width 41 height 21
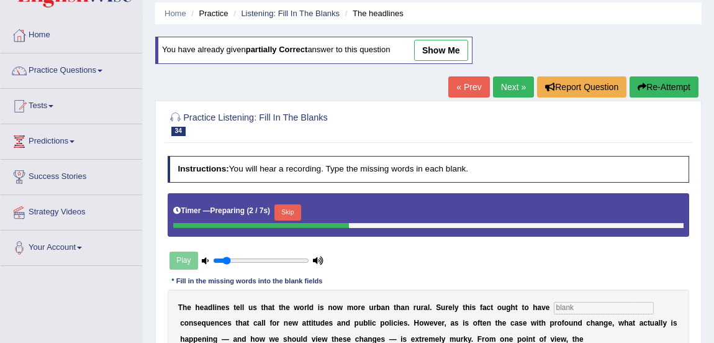
scroll to position [42, 0]
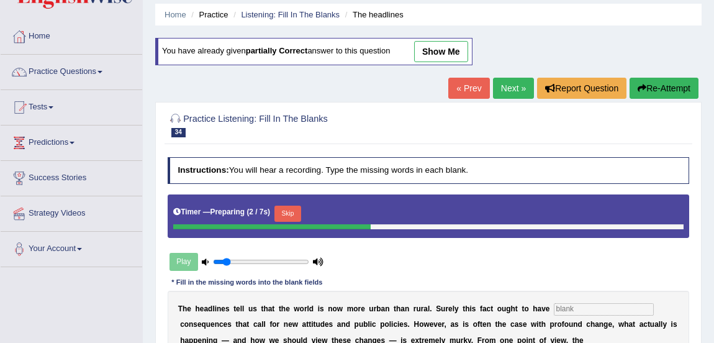
click at [79, 76] on link "Practice Questions" at bounding box center [72, 70] width 142 height 31
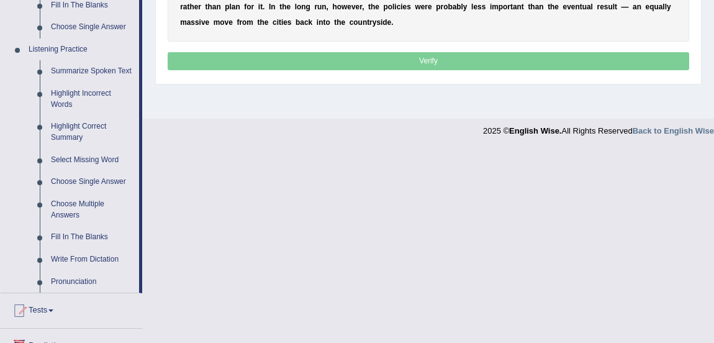
scroll to position [505, 0]
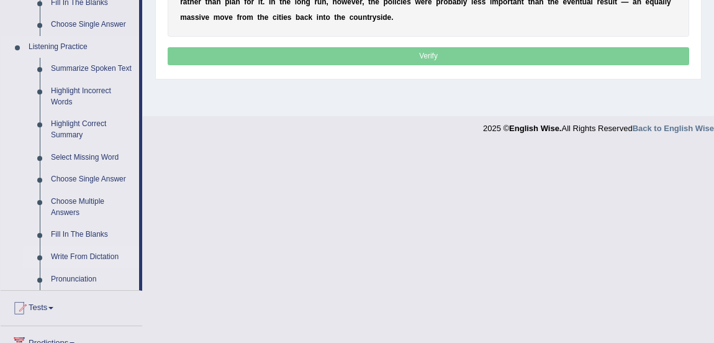
click at [87, 261] on link "Write From Dictation" at bounding box center [92, 257] width 94 height 22
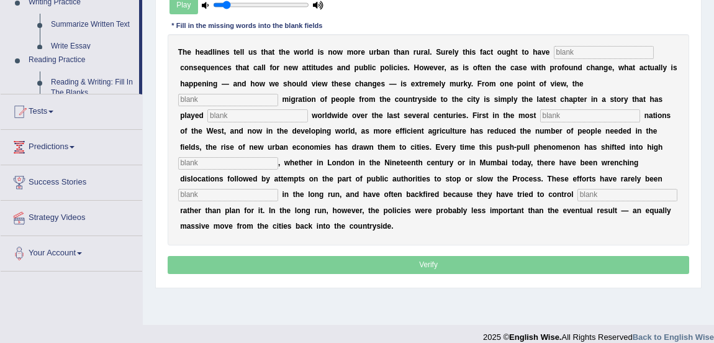
scroll to position [309, 0]
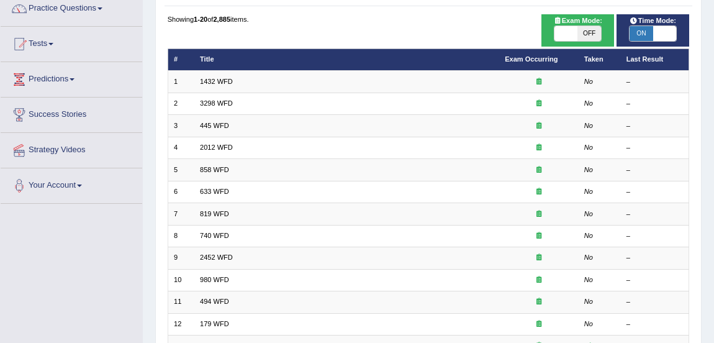
scroll to position [101, 0]
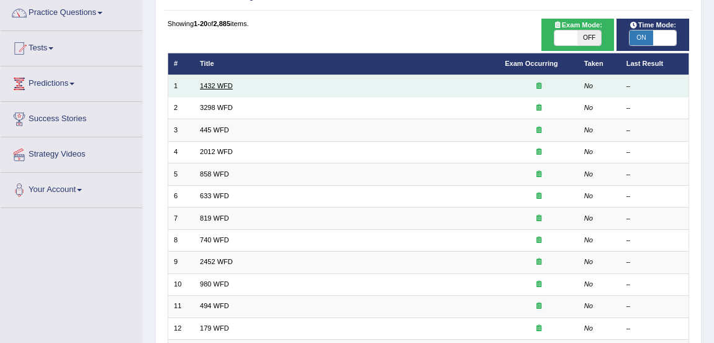
click at [218, 84] on link "1432 WFD" at bounding box center [216, 85] width 33 height 7
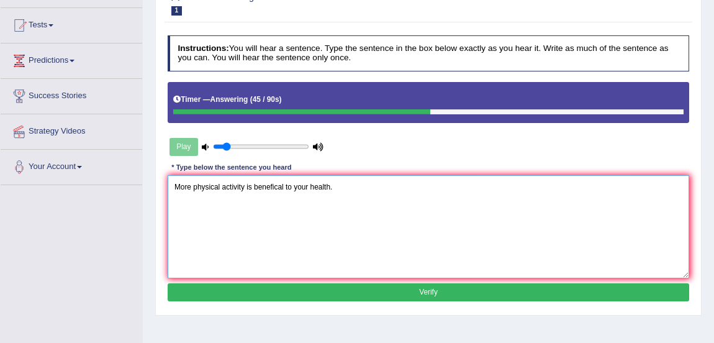
scroll to position [130, 0]
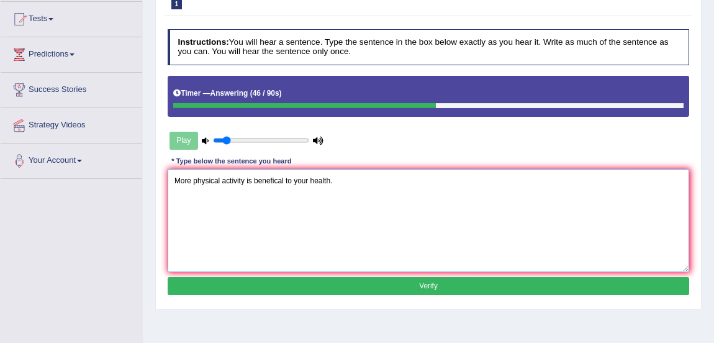
type textarea "More physical activity is benefical to your health."
click at [391, 290] on button "Verify" at bounding box center [429, 286] width 522 height 18
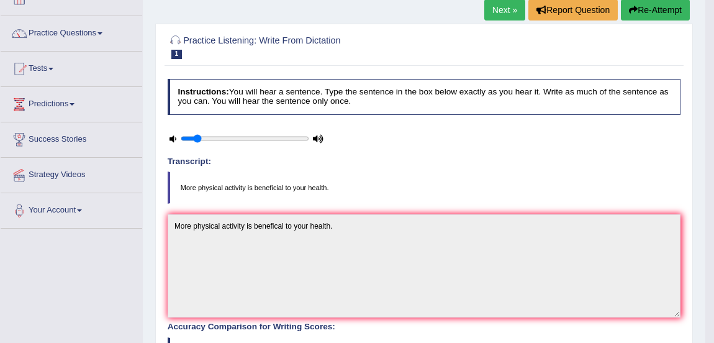
scroll to position [9, 0]
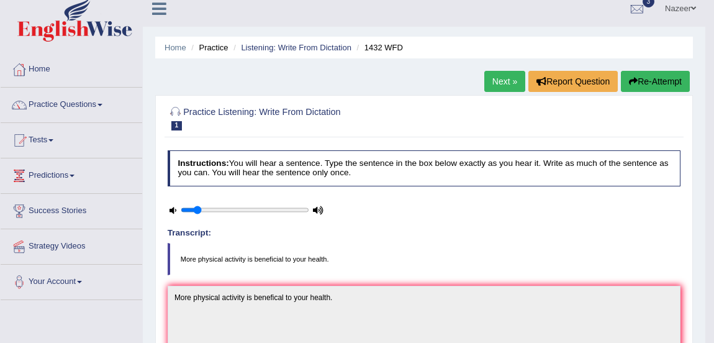
click at [497, 81] on link "Next »" at bounding box center [504, 81] width 41 height 21
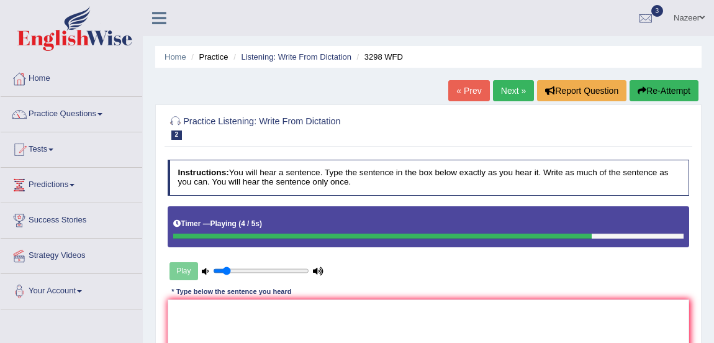
click at [670, 100] on button "Re-Attempt" at bounding box center [664, 90] width 69 height 21
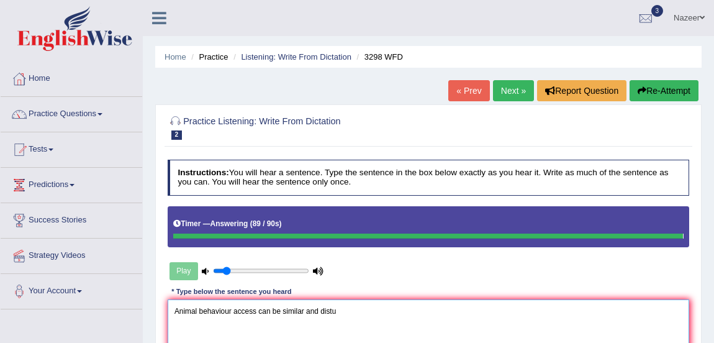
type textarea "Animal behaviour access can be similar and distu"
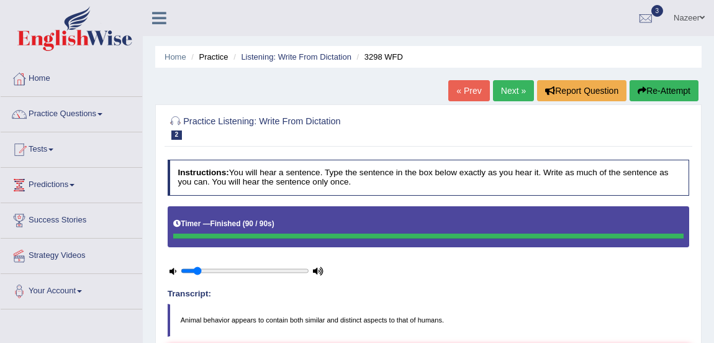
click at [522, 88] on link "Next »" at bounding box center [513, 90] width 41 height 21
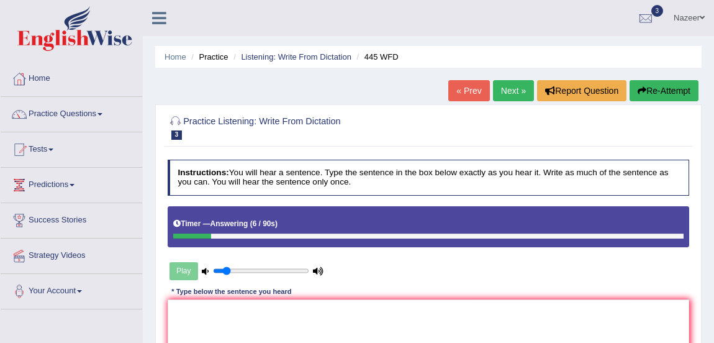
click at [658, 98] on button "Re-Attempt" at bounding box center [664, 90] width 69 height 21
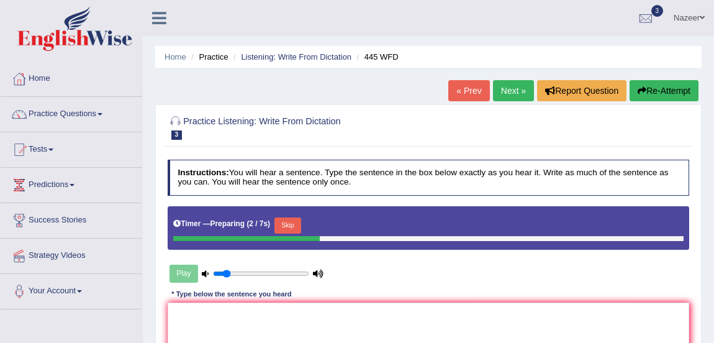
click at [291, 224] on button "Skip" at bounding box center [288, 225] width 27 height 16
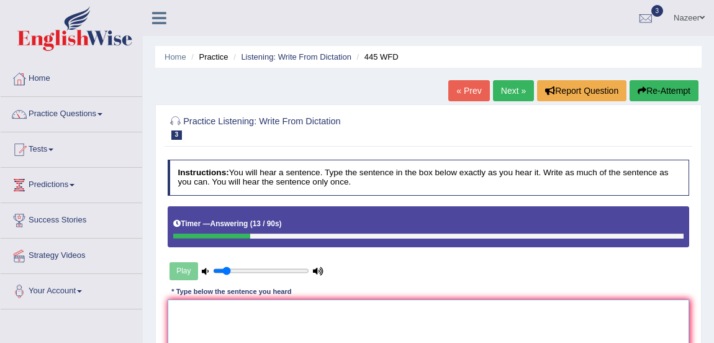
type textarea "T"
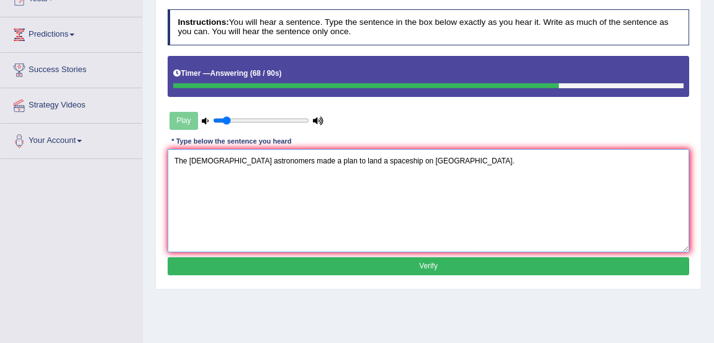
scroll to position [151, 0]
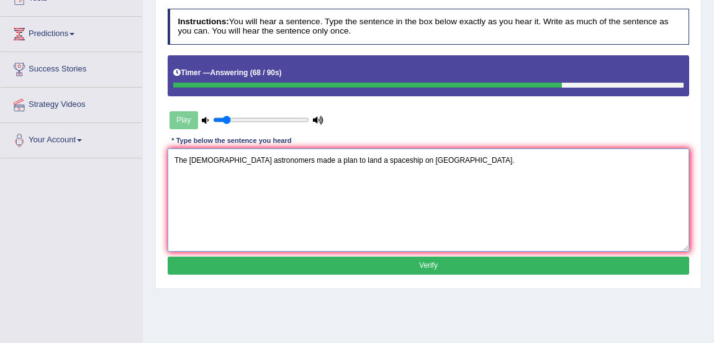
type textarea "The American astronomers made a plan to land a spaceship on Mars."
click at [401, 273] on button "Verify" at bounding box center [429, 265] width 522 height 18
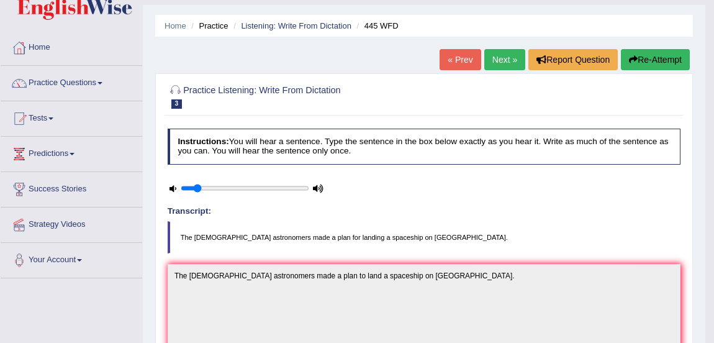
scroll to position [25, 0]
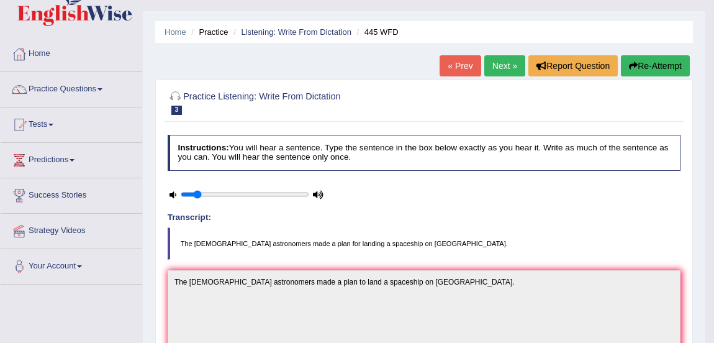
click at [509, 55] on link "Next »" at bounding box center [504, 65] width 41 height 21
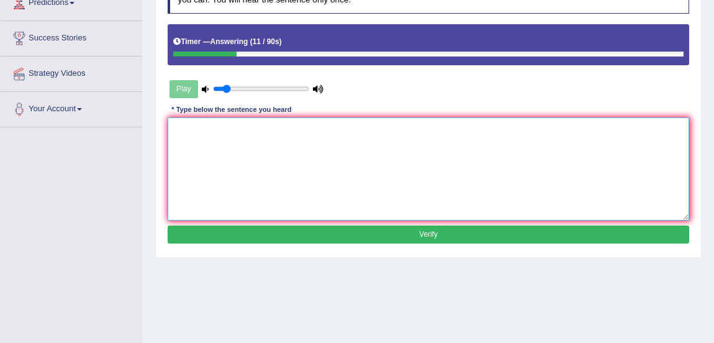
click at [294, 160] on textarea at bounding box center [429, 168] width 522 height 102
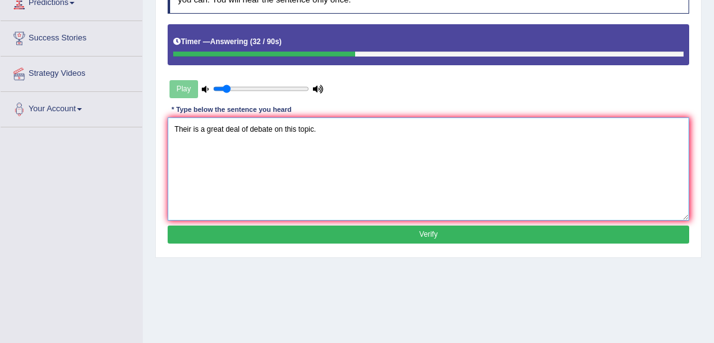
click at [190, 129] on textarea "Their is a great deal of debate on this topic." at bounding box center [429, 168] width 522 height 102
type textarea "There is a great deal of debate on this topic."
click at [267, 235] on button "Verify" at bounding box center [429, 234] width 522 height 18
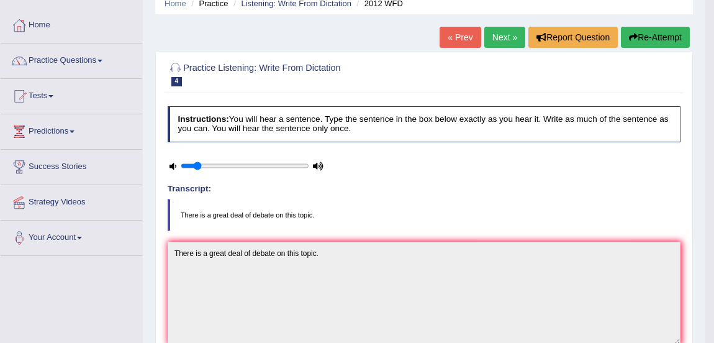
scroll to position [47, 0]
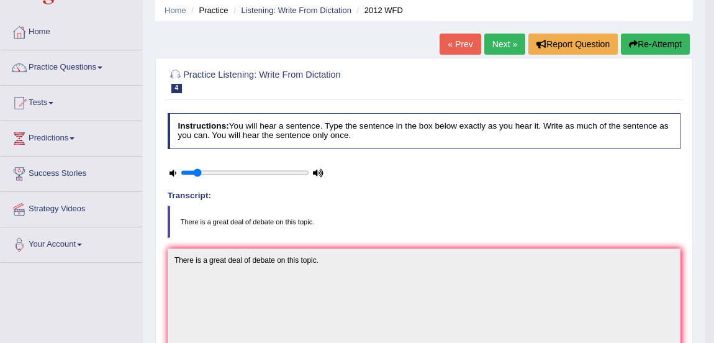
click at [501, 51] on link "Next »" at bounding box center [504, 44] width 41 height 21
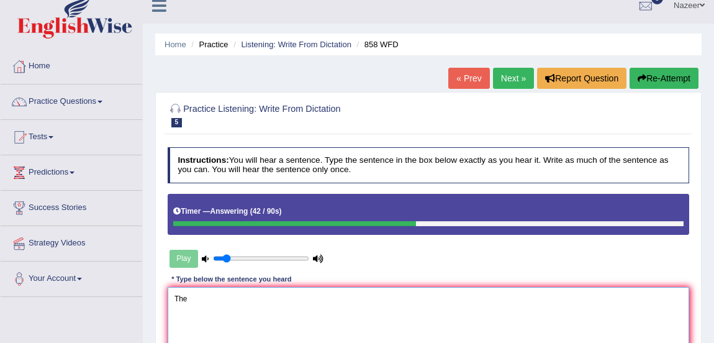
type textarea "The"
click at [662, 79] on button "Re-Attempt" at bounding box center [664, 78] width 69 height 21
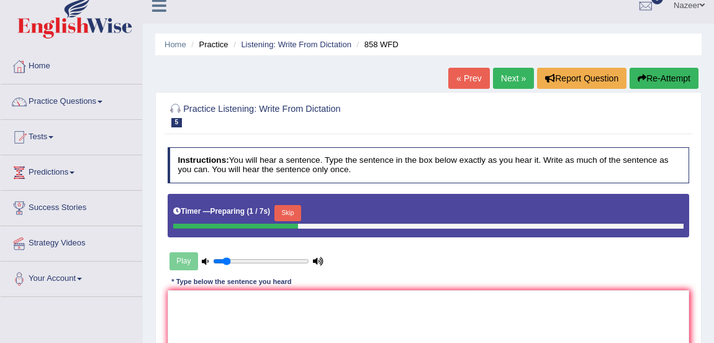
click at [291, 210] on button "Skip" at bounding box center [288, 213] width 27 height 16
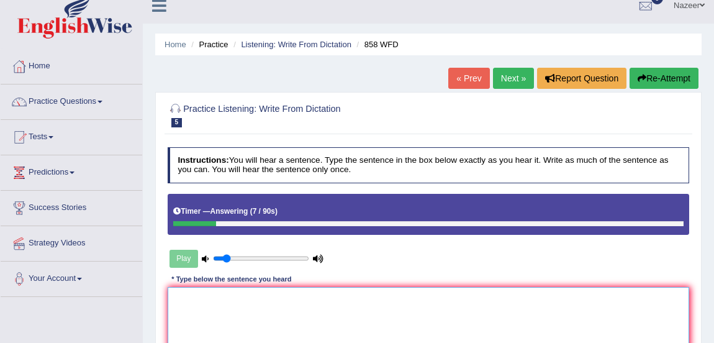
click at [196, 322] on textarea at bounding box center [429, 338] width 522 height 102
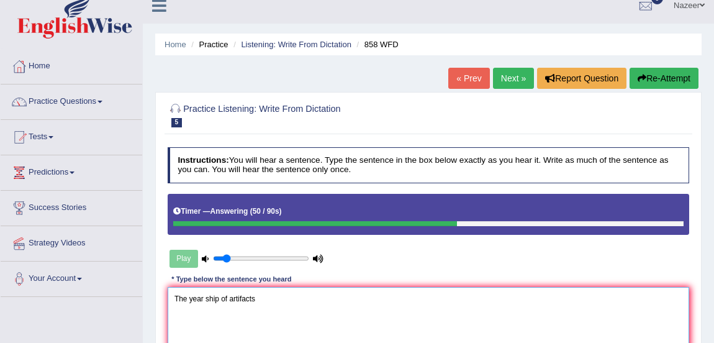
click at [204, 297] on textarea "The year ship of artifacts" at bounding box center [429, 338] width 522 height 102
click at [278, 297] on textarea "The year the ship of artifacts" at bounding box center [429, 338] width 522 height 102
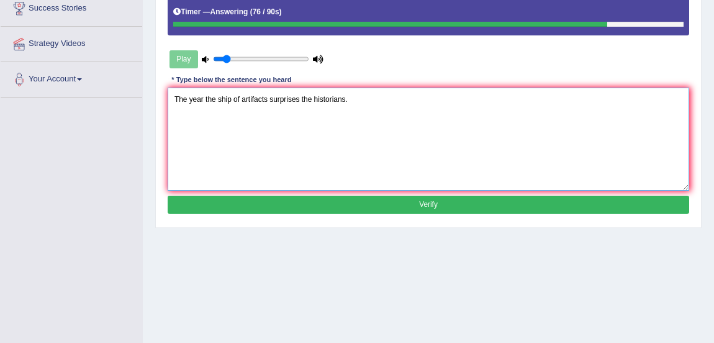
scroll to position [224, 0]
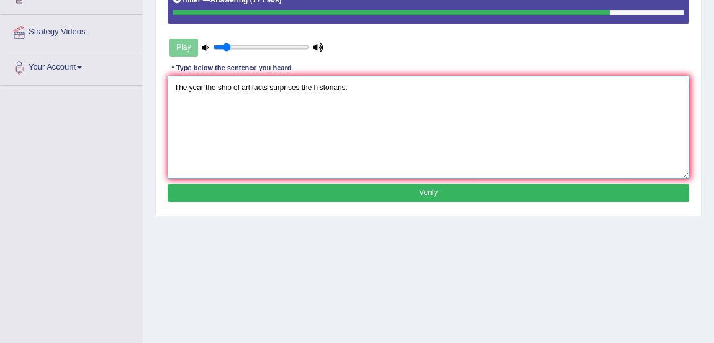
type textarea "The year the ship of artifacts surprises the historians."
click at [432, 199] on button "Verify" at bounding box center [429, 193] width 522 height 18
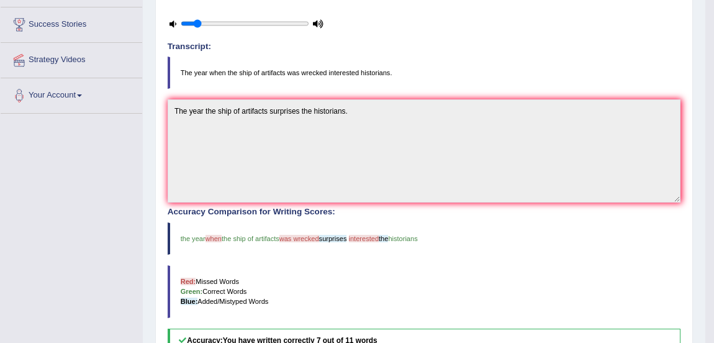
scroll to position [83, 0]
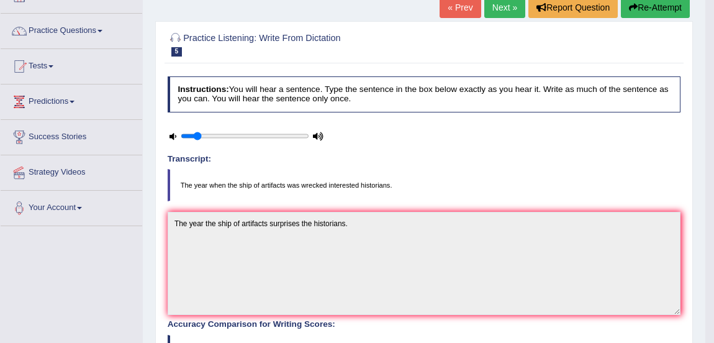
click at [509, 14] on link "Next »" at bounding box center [504, 7] width 41 height 21
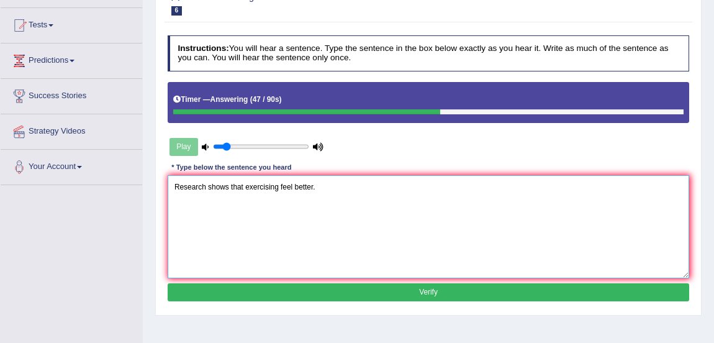
scroll to position [124, 0]
type textarea "Research shows that exercising feel better."
click at [363, 290] on button "Verify" at bounding box center [429, 292] width 522 height 18
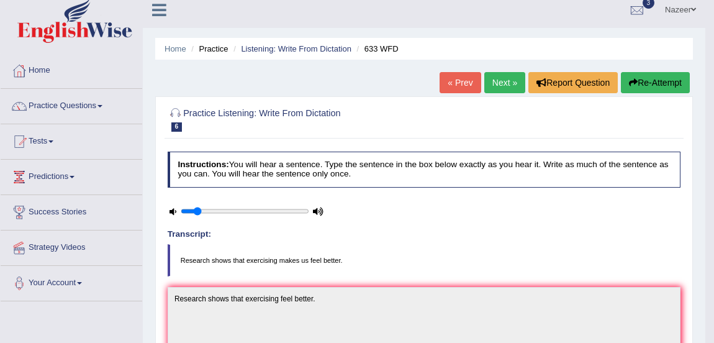
scroll to position [0, 0]
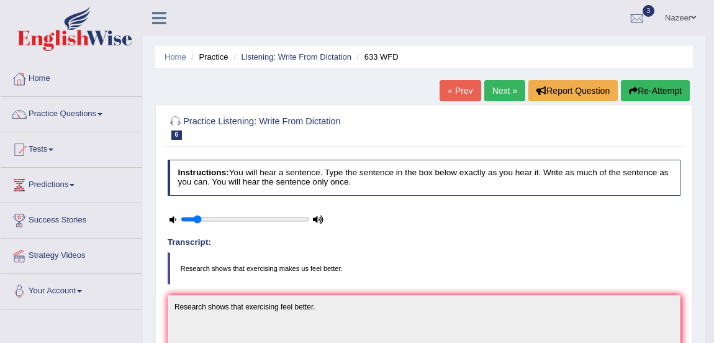
click at [492, 91] on link "Next »" at bounding box center [504, 90] width 41 height 21
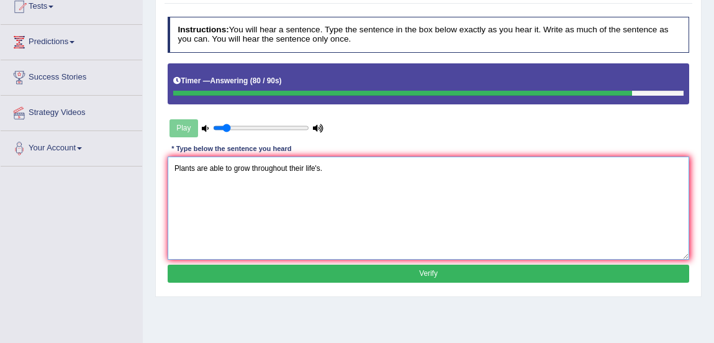
scroll to position [149, 0]
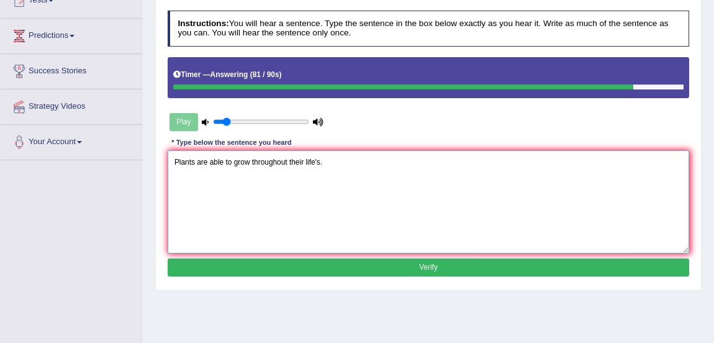
type textarea "Plants are able to grow throughout their life's."
click at [353, 271] on button "Verify" at bounding box center [429, 267] width 522 height 18
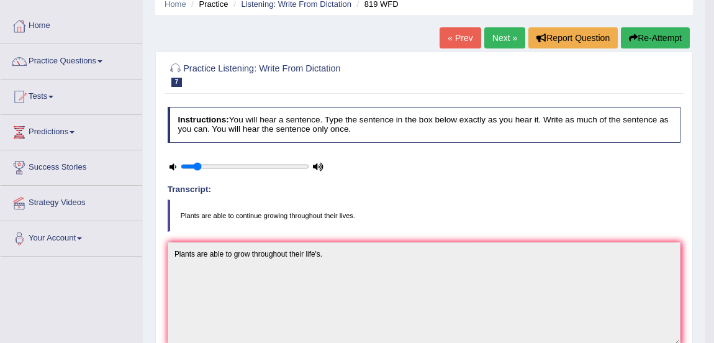
scroll to position [46, 0]
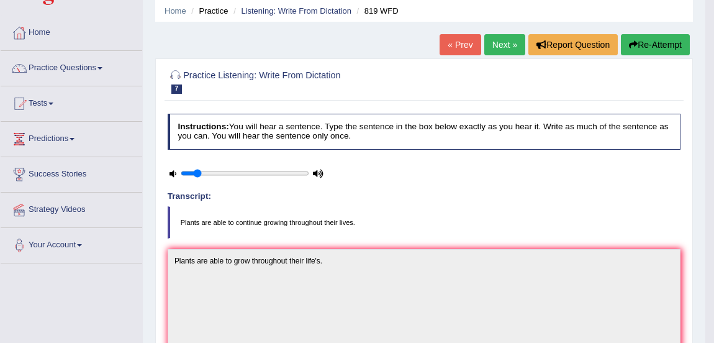
click at [511, 42] on link "Next »" at bounding box center [504, 44] width 41 height 21
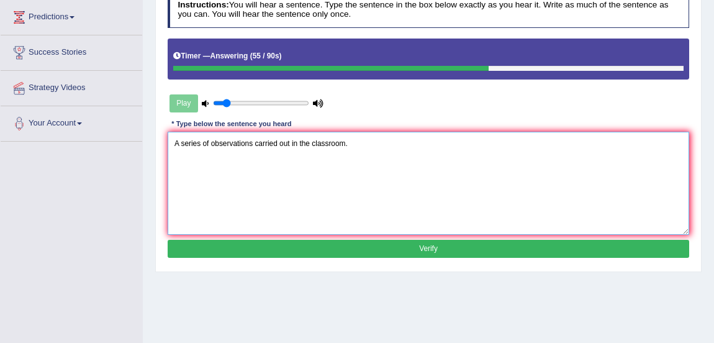
scroll to position [181, 0]
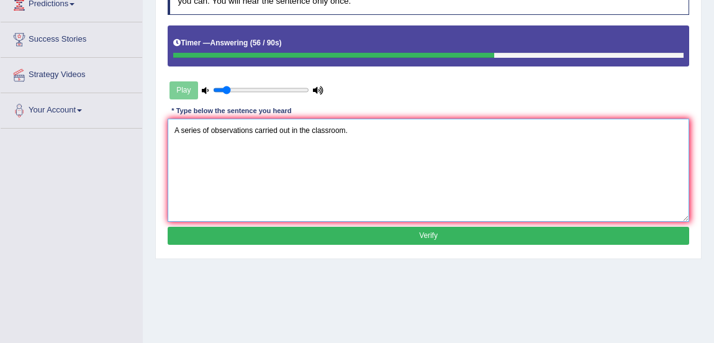
type textarea "A series of observations carried out in the classroom."
click at [378, 239] on button "Verify" at bounding box center [429, 236] width 522 height 18
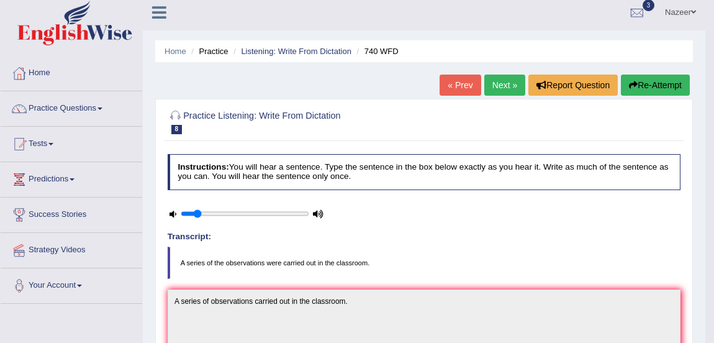
scroll to position [0, 0]
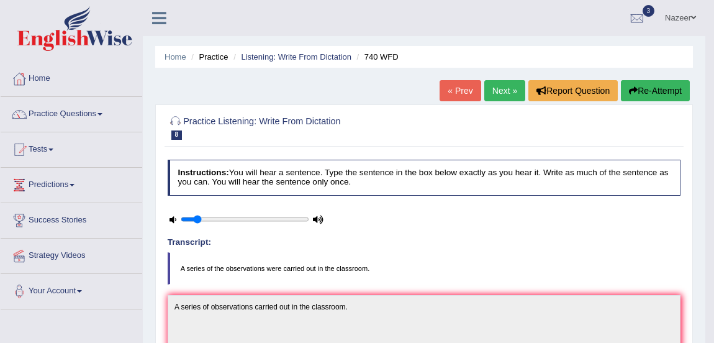
click at [503, 91] on link "Next »" at bounding box center [504, 90] width 41 height 21
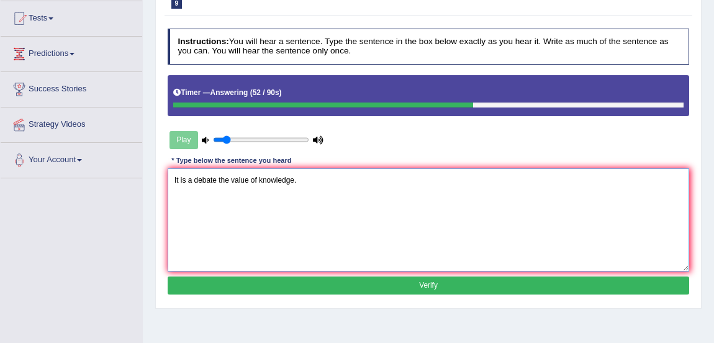
scroll to position [134, 0]
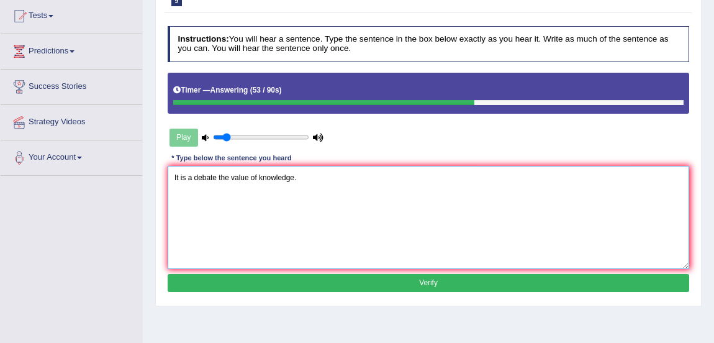
type textarea "It is a debate the value of knowledge."
click at [415, 290] on button "Verify" at bounding box center [429, 283] width 522 height 18
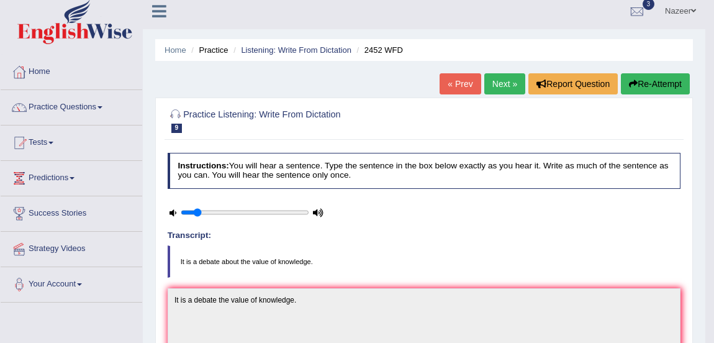
scroll to position [0, 0]
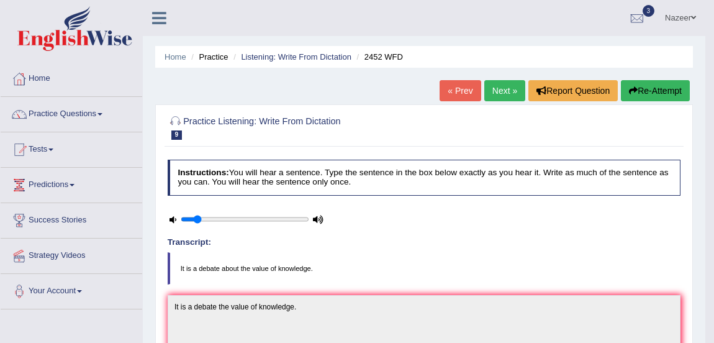
click at [490, 91] on link "Next »" at bounding box center [504, 90] width 41 height 21
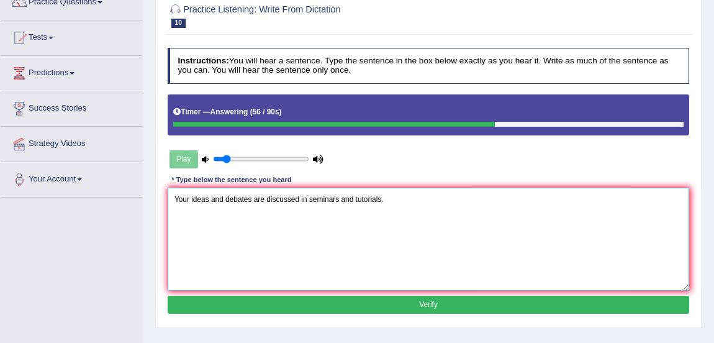
scroll to position [114, 0]
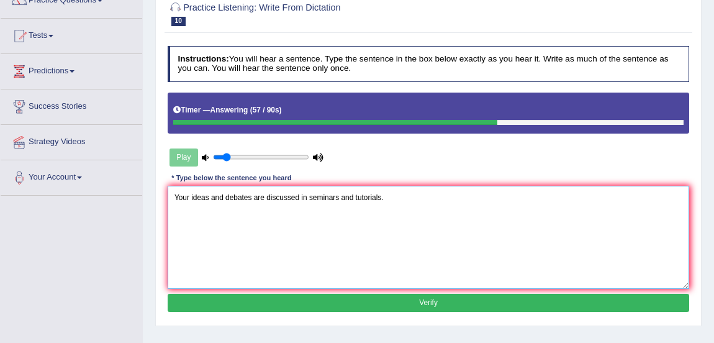
type textarea "Your ideas and debates are discussed in seminars and tutorials."
click at [456, 309] on button "Verify" at bounding box center [429, 303] width 522 height 18
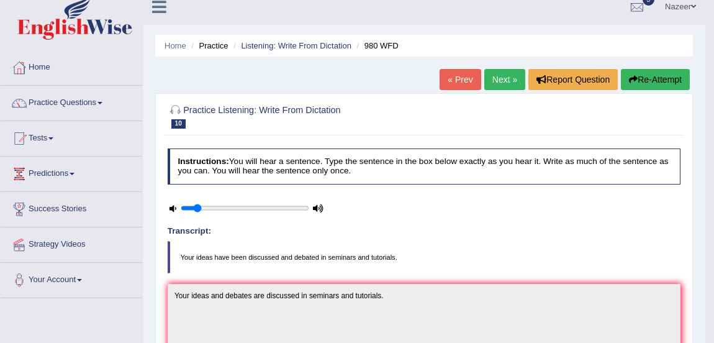
scroll to position [0, 0]
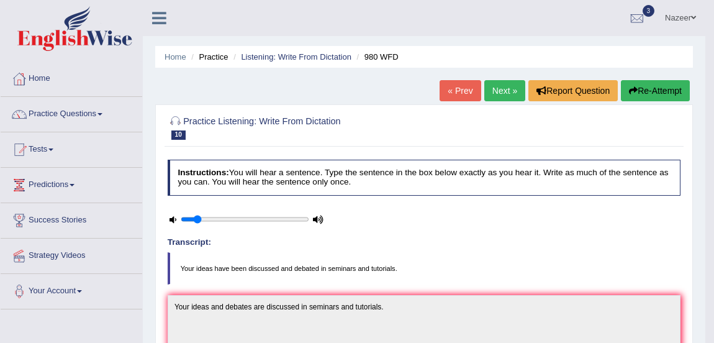
click at [508, 90] on link "Next »" at bounding box center [504, 90] width 41 height 21
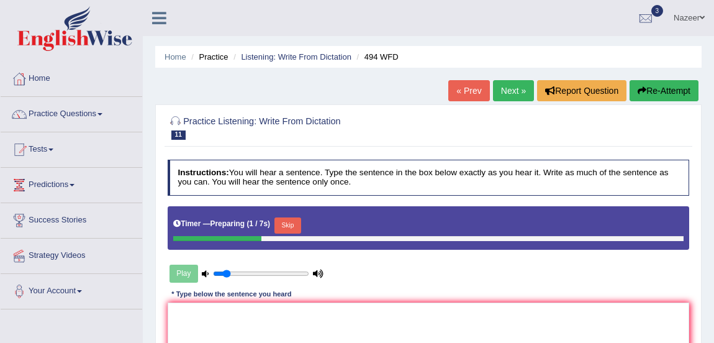
click at [525, 164] on h4 "Instructions: You will hear a sentence. Type the sentence in the box below exac…" at bounding box center [429, 177] width 522 height 35
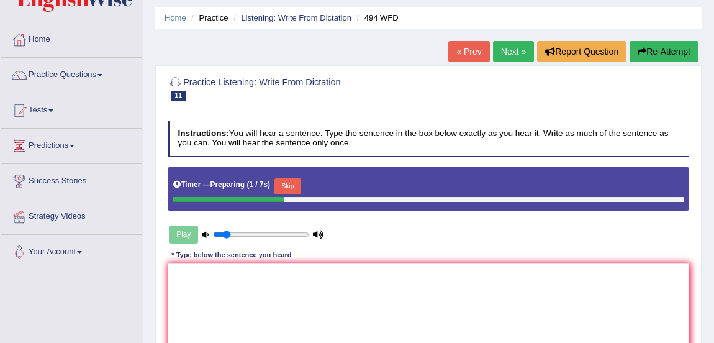
scroll to position [42, 0]
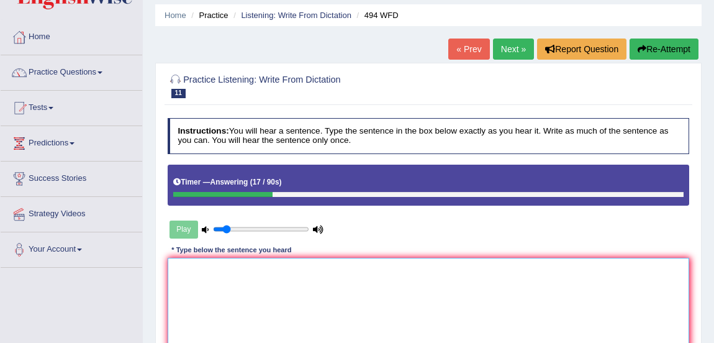
click at [236, 299] on textarea at bounding box center [429, 309] width 522 height 102
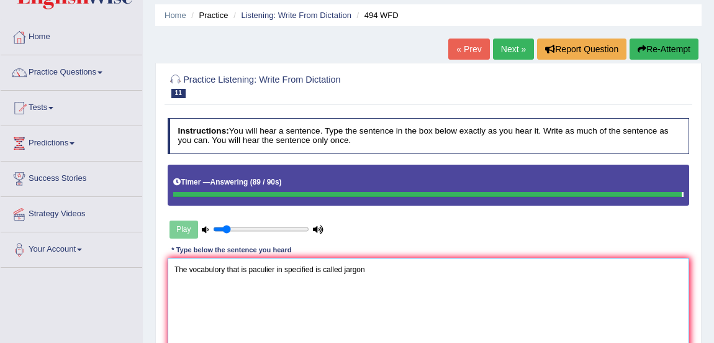
type textarea "The vocabulory that is paculier in specified is called jargon"
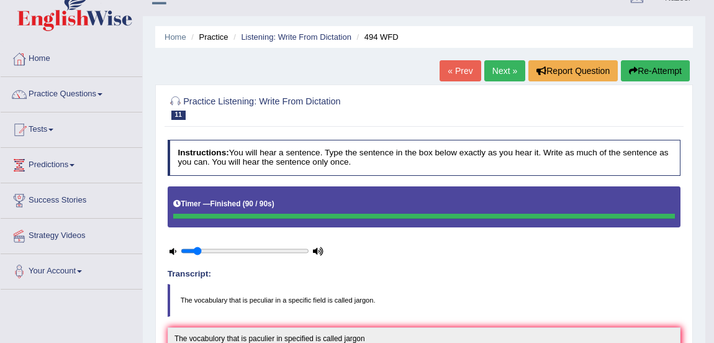
scroll to position [0, 0]
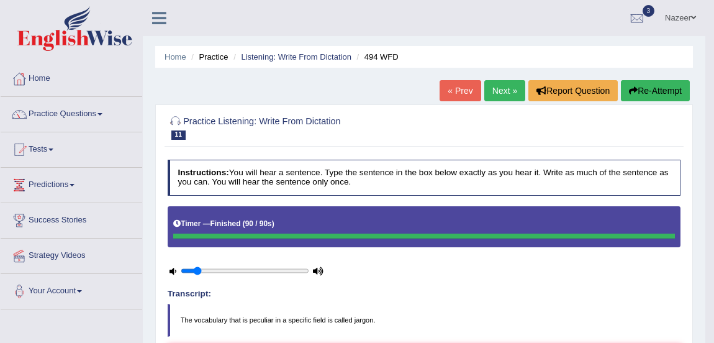
click at [497, 87] on link "Next »" at bounding box center [504, 90] width 41 height 21
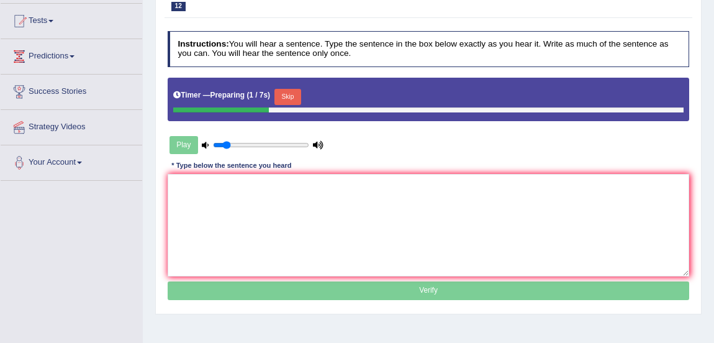
scroll to position [130, 0]
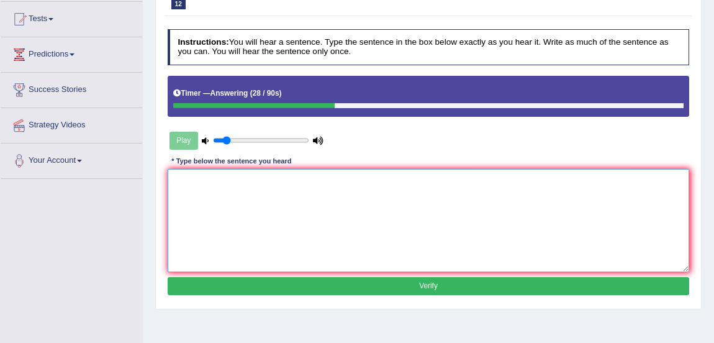
click at [258, 229] on textarea at bounding box center [429, 220] width 522 height 102
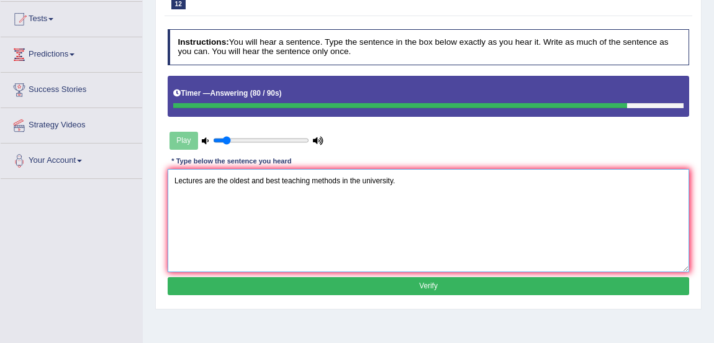
click at [479, 267] on textarea "Lectures are the oldest and best teaching methods in the university." at bounding box center [429, 220] width 522 height 102
type textarea "Lectures are the oldest and best teaching methods in the university."
click at [466, 288] on button "Verify" at bounding box center [429, 286] width 522 height 18
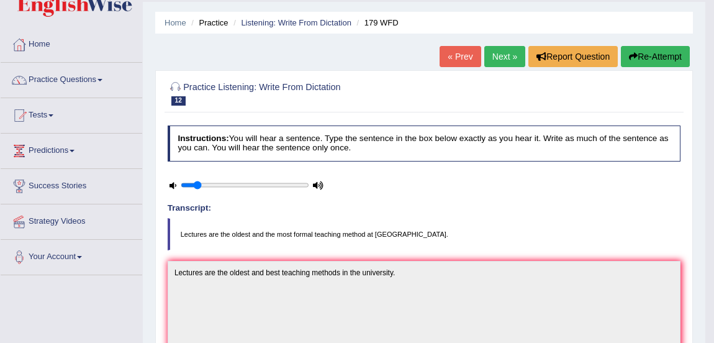
scroll to position [0, 0]
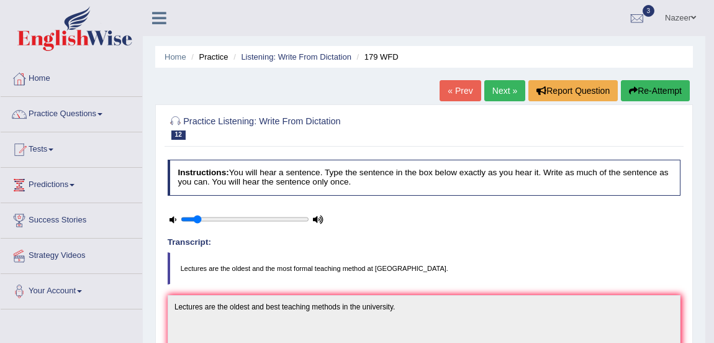
click at [53, 86] on link "Home" at bounding box center [72, 76] width 142 height 31
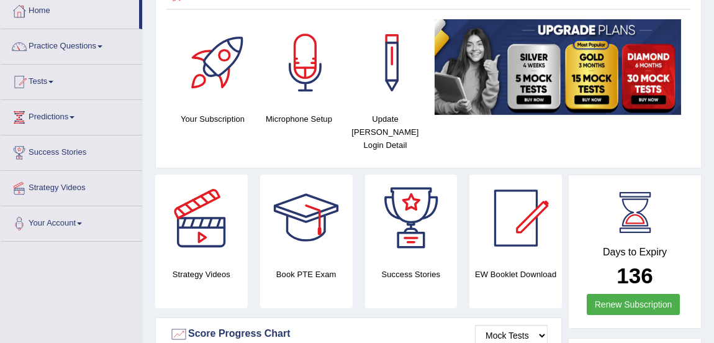
scroll to position [43, 0]
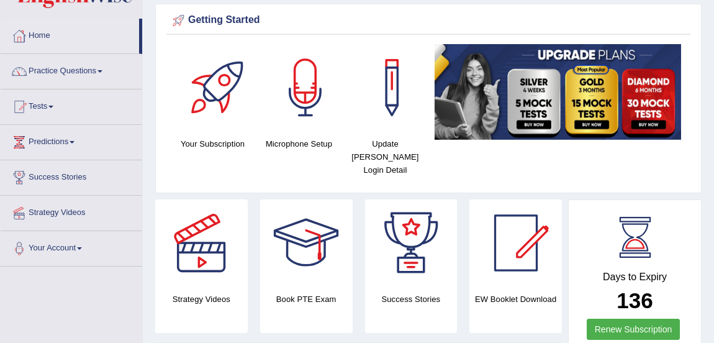
click at [80, 78] on link "Practice Questions" at bounding box center [72, 69] width 142 height 31
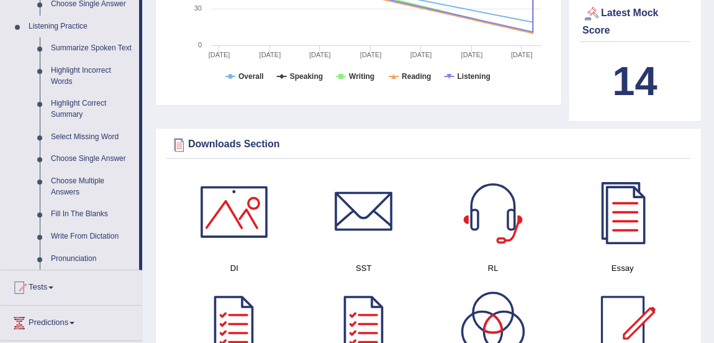
scroll to position [529, 0]
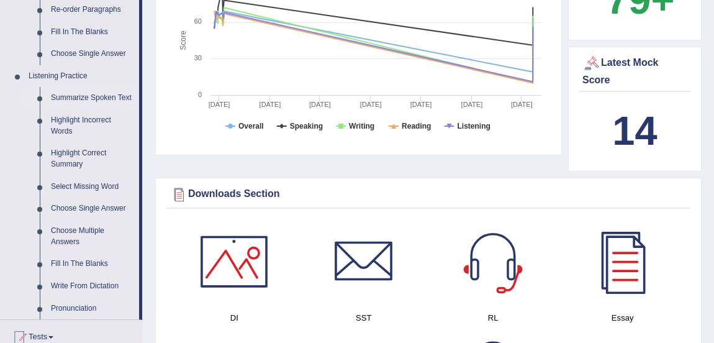
click at [91, 98] on link "Summarize Spoken Text" at bounding box center [92, 98] width 94 height 22
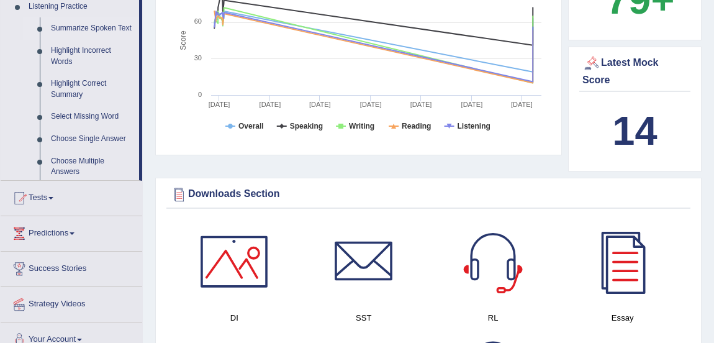
scroll to position [197, 0]
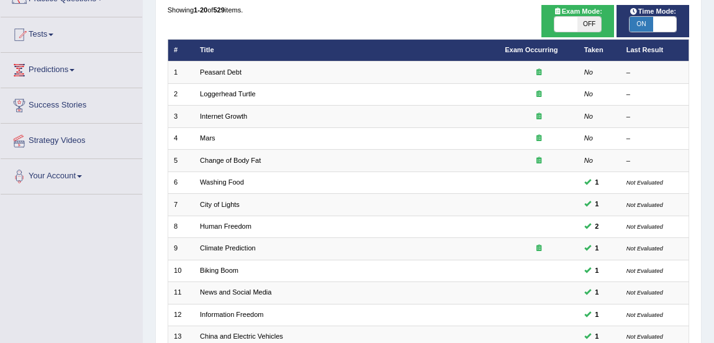
scroll to position [119, 0]
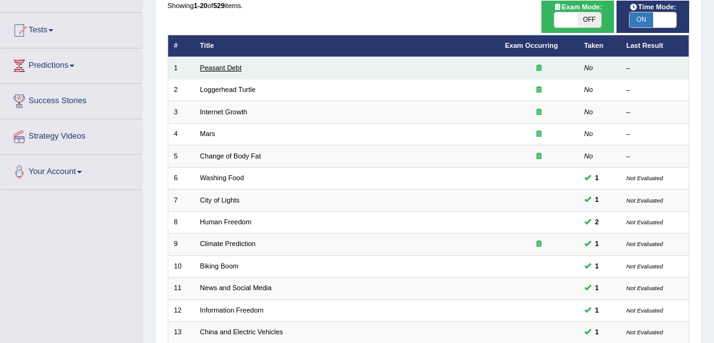
click at [215, 66] on link "Peasant Debt" at bounding box center [221, 67] width 42 height 7
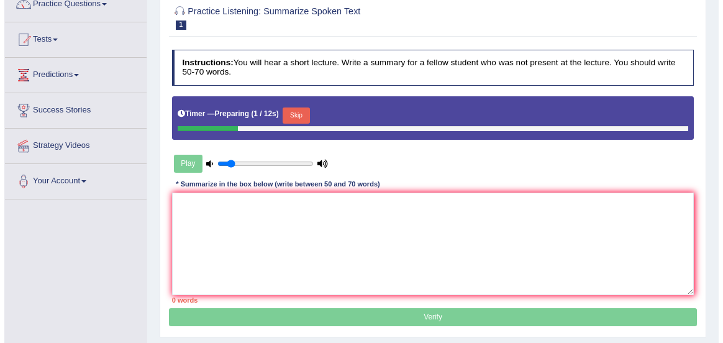
scroll to position [114, 0]
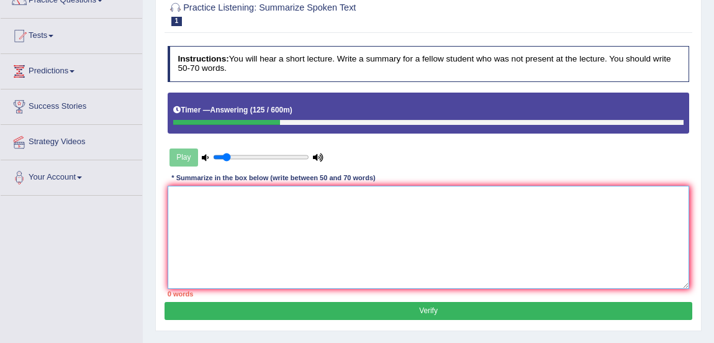
click at [230, 209] on textarea at bounding box center [429, 237] width 522 height 102
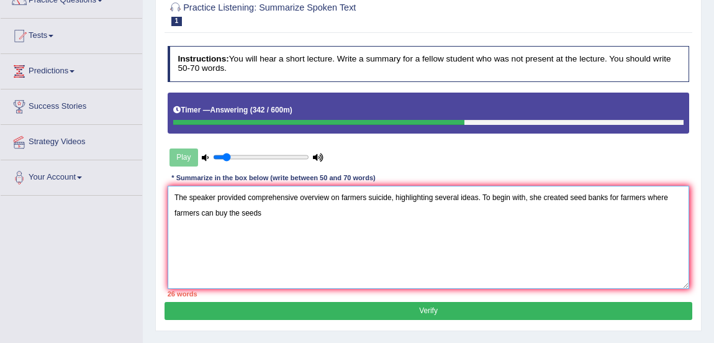
drag, startPoint x: 571, startPoint y: 197, endPoint x: 577, endPoint y: 220, distance: 23.6
click at [577, 220] on textarea "The speaker provided comprehensive overview on farmers suicide, highlighting se…" at bounding box center [429, 237] width 522 height 102
click at [570, 196] on textarea "The speaker provided comprehensive overview on farmers suicide, highlighting se…" at bounding box center [429, 237] width 522 height 102
click at [360, 216] on textarea "The speaker provided comprehensive overview on farmers suicide, highlighting se…" at bounding box center [429, 237] width 522 height 102
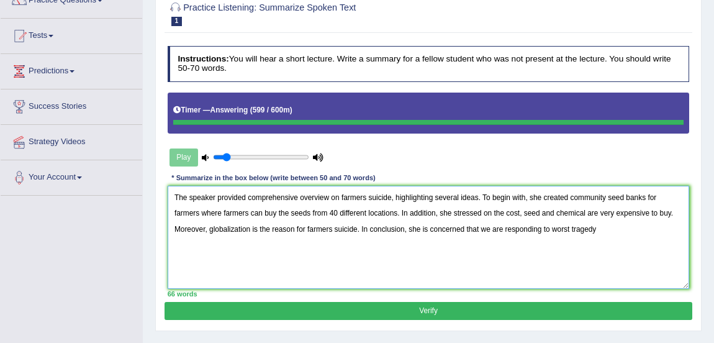
type textarea "The speaker provided comprehensive overview on farmers suicide, highlighting se…"
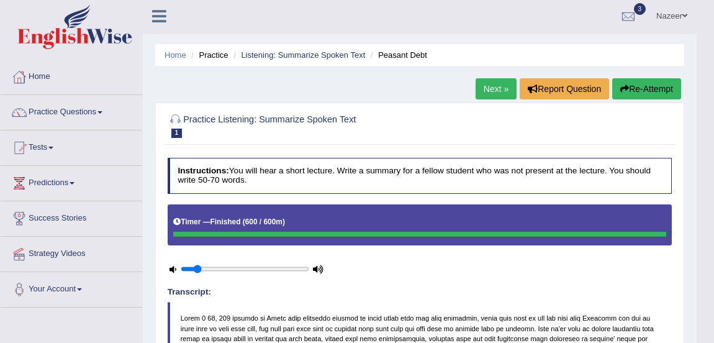
scroll to position [0, 0]
